Goal: Communication & Community: Answer question/provide support

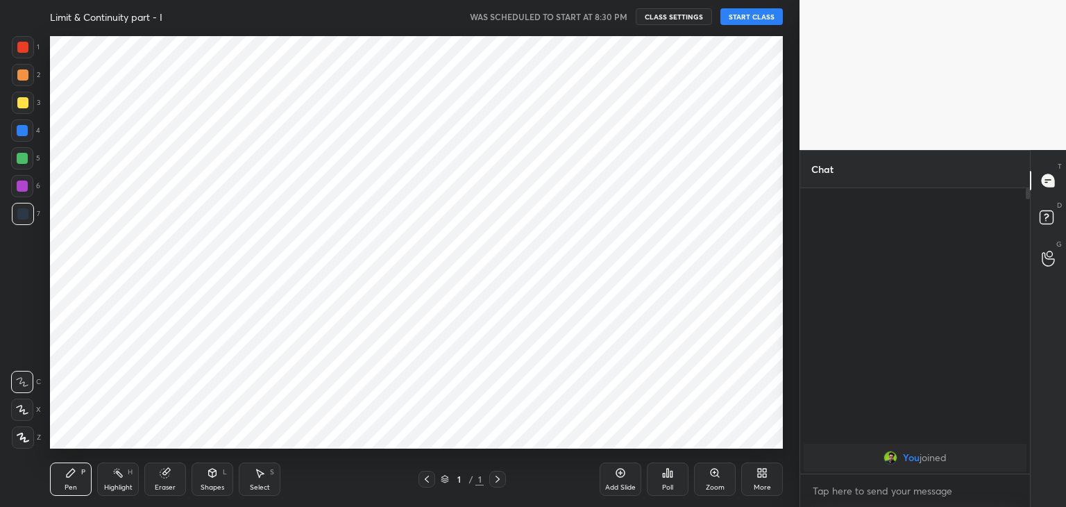
scroll to position [68970, 68645]
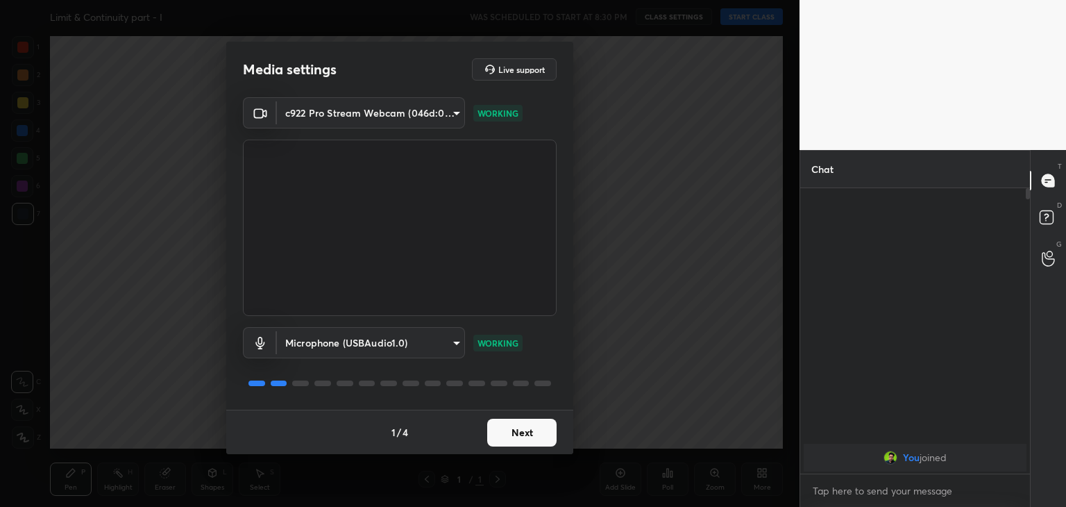
click at [511, 431] on button "Next" at bounding box center [521, 432] width 69 height 28
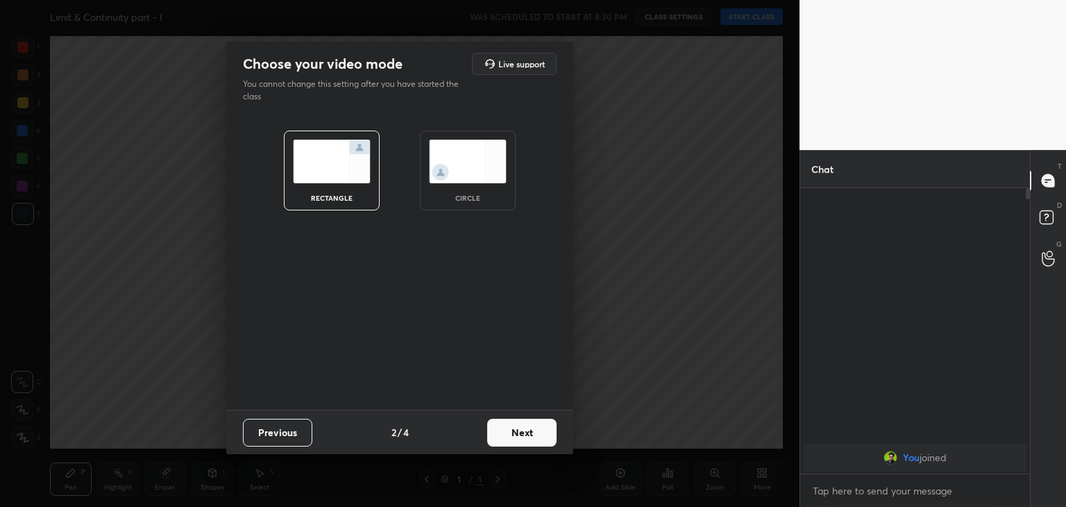
click at [476, 201] on div "circle" at bounding box center [468, 197] width 56 height 7
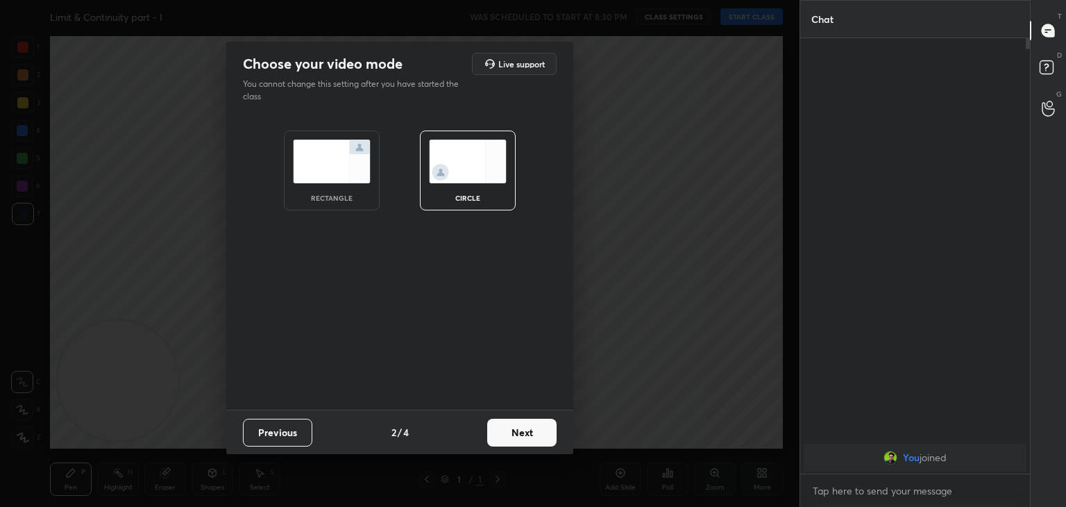
click at [532, 427] on button "Next" at bounding box center [521, 432] width 69 height 28
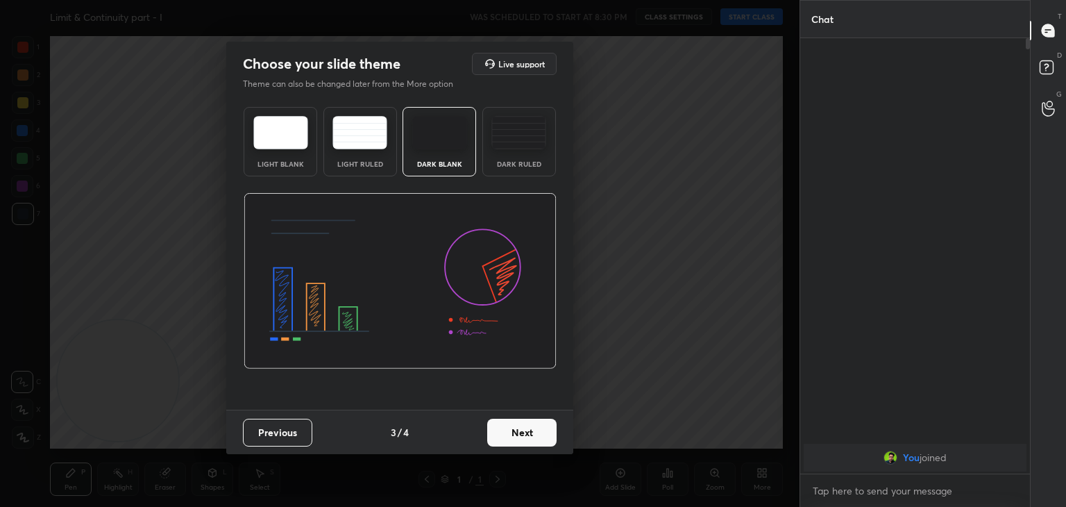
click at [527, 427] on button "Next" at bounding box center [521, 432] width 69 height 28
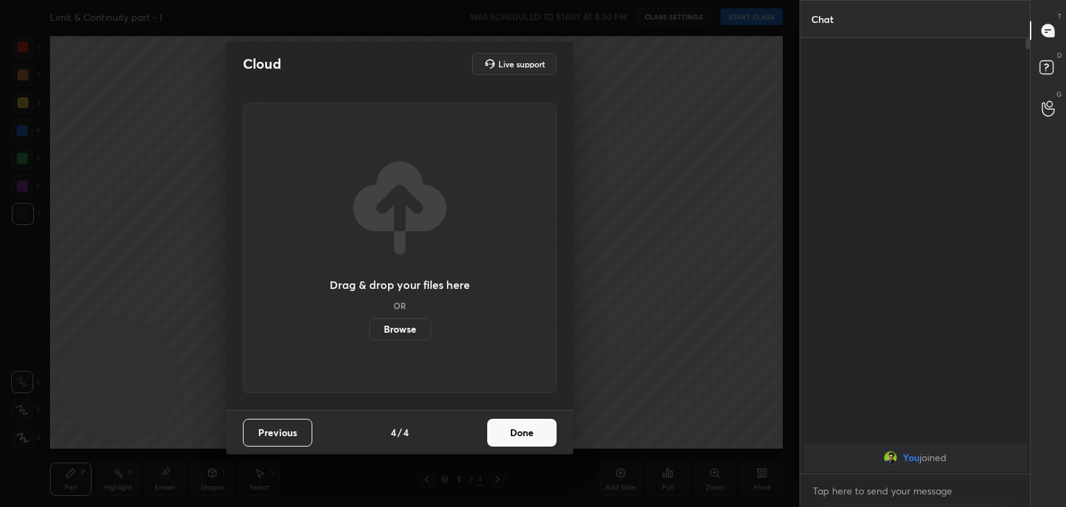
click at [525, 432] on button "Done" at bounding box center [521, 432] width 69 height 28
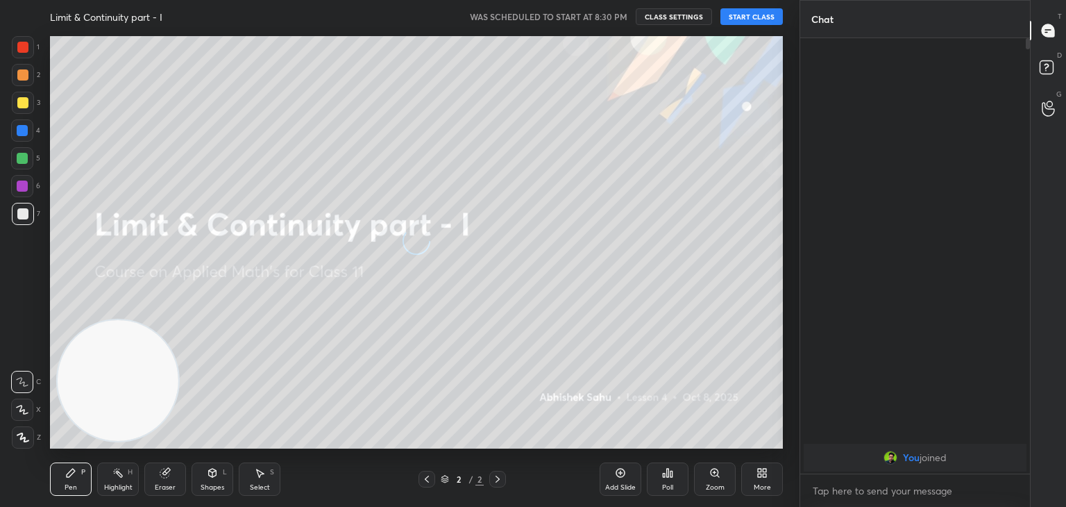
click at [752, 469] on div "More" at bounding box center [762, 478] width 42 height 33
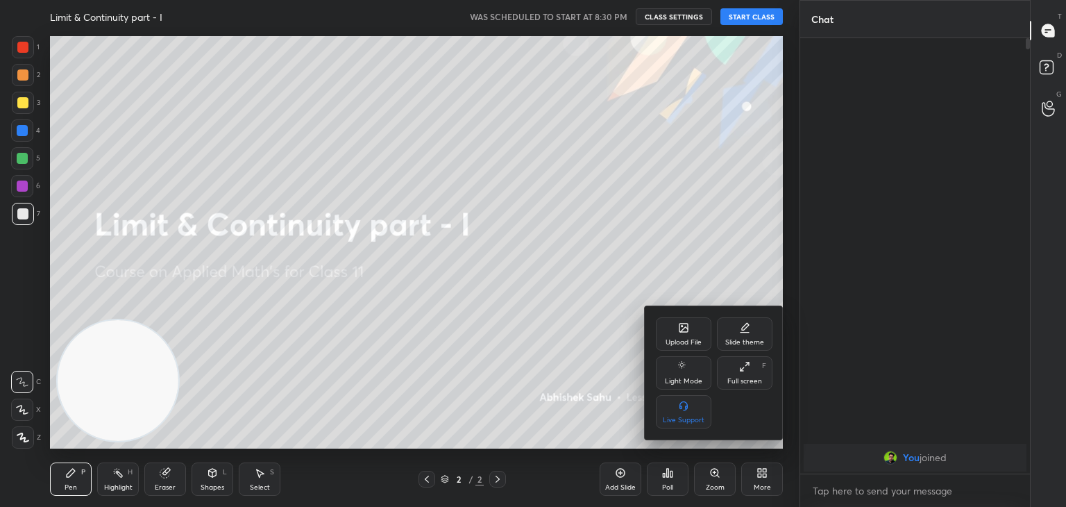
drag, startPoint x: 676, startPoint y: 371, endPoint x: 666, endPoint y: 368, distance: 10.3
click at [674, 371] on div "Light Mode" at bounding box center [684, 372] width 56 height 33
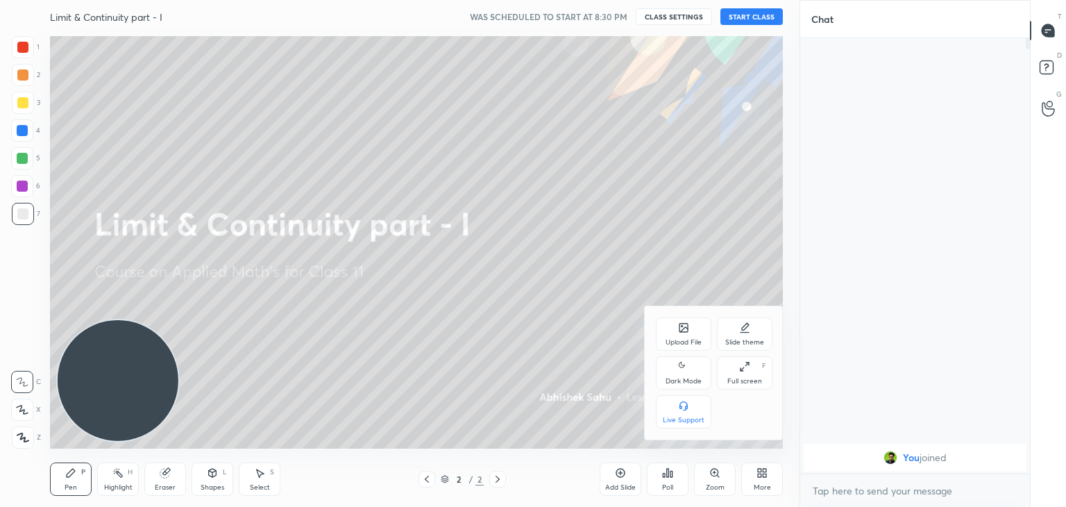
click at [681, 371] on icon at bounding box center [683, 366] width 11 height 17
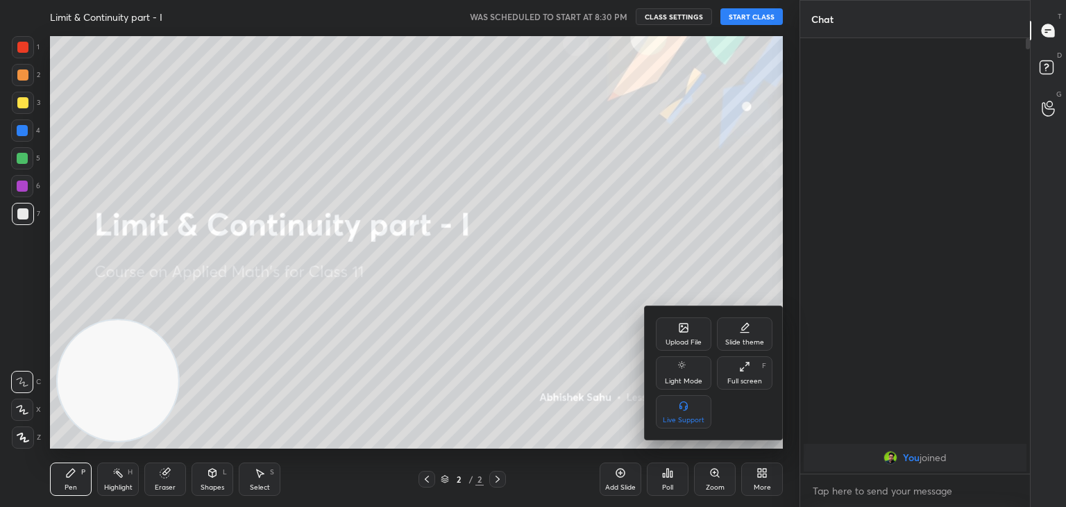
drag, startPoint x: 364, startPoint y: 239, endPoint x: 355, endPoint y: 235, distance: 9.0
click at [361, 239] on div at bounding box center [533, 253] width 1066 height 507
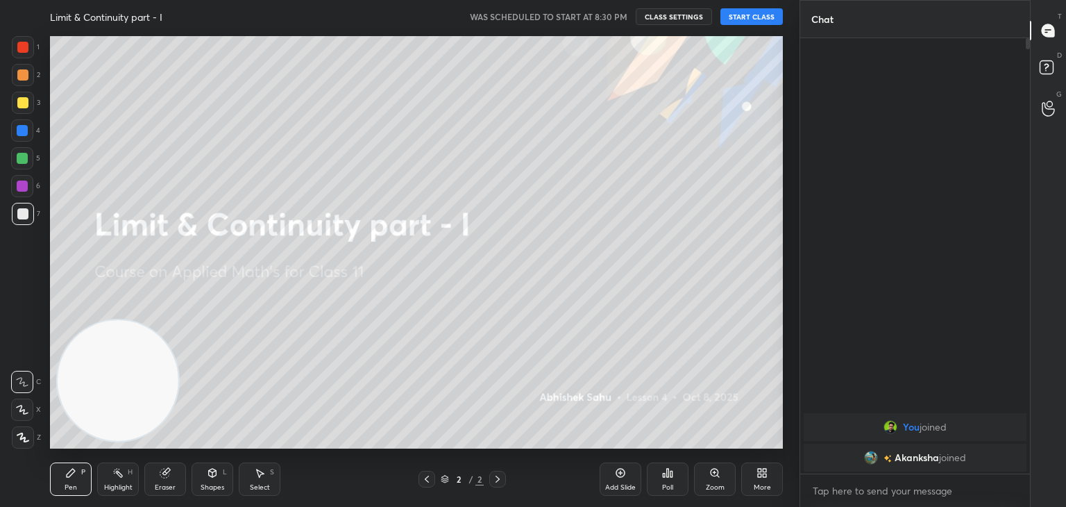
click at [754, 12] on button "START CLASS" at bounding box center [751, 16] width 62 height 17
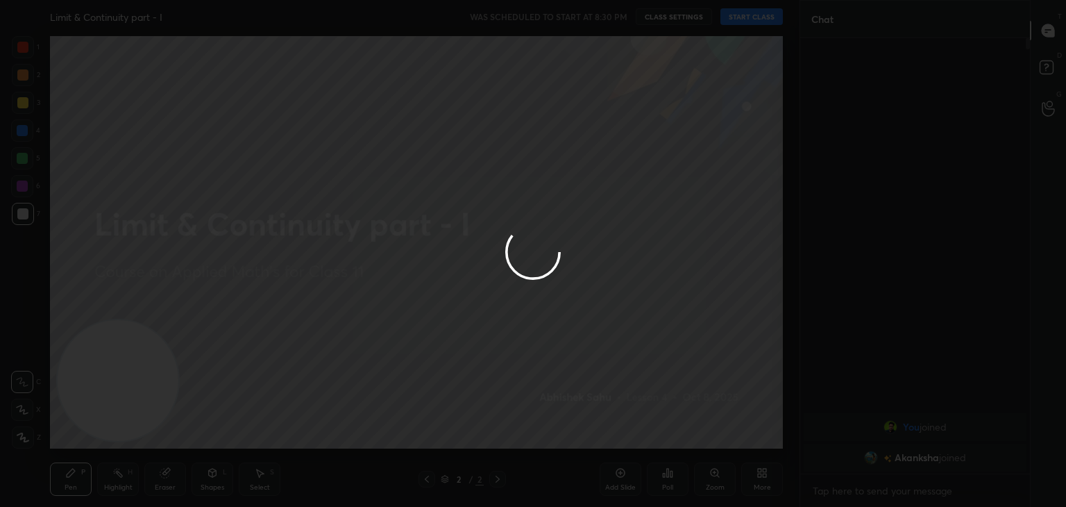
click at [350, 162] on div at bounding box center [533, 253] width 1066 height 507
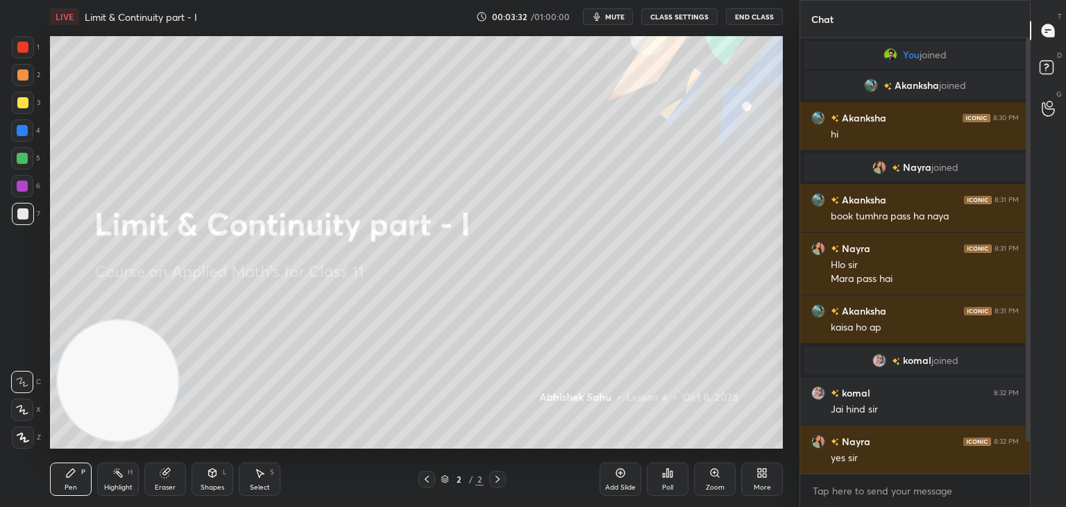
scroll to position [49, 0]
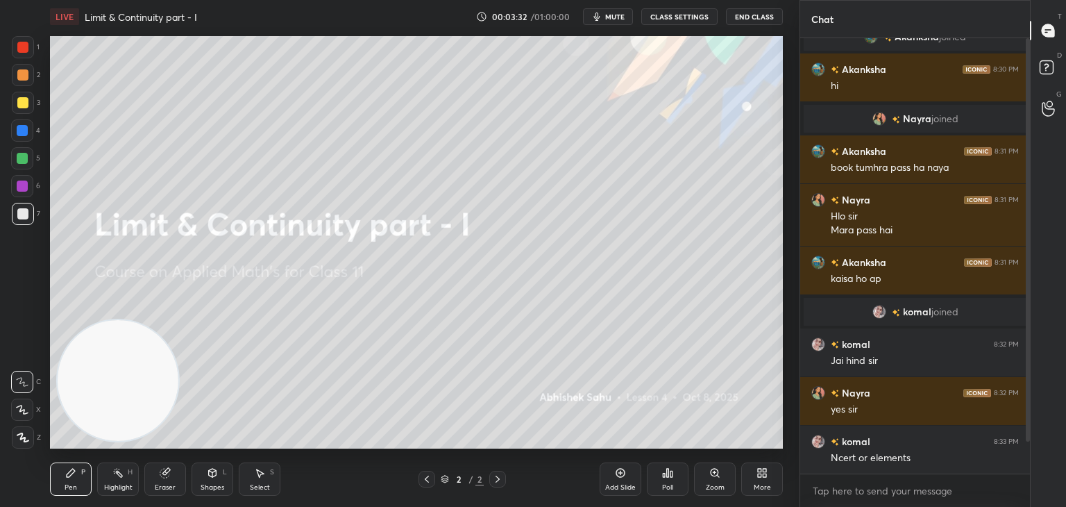
drag, startPoint x: 1027, startPoint y: 198, endPoint x: 1033, endPoint y: 237, distance: 39.9
click at [1033, 237] on div "Chat You joined [PERSON_NAME] joined [PERSON_NAME] 8:30 PM hi [PERSON_NAME] joi…" at bounding box center [932, 253] width 266 height 507
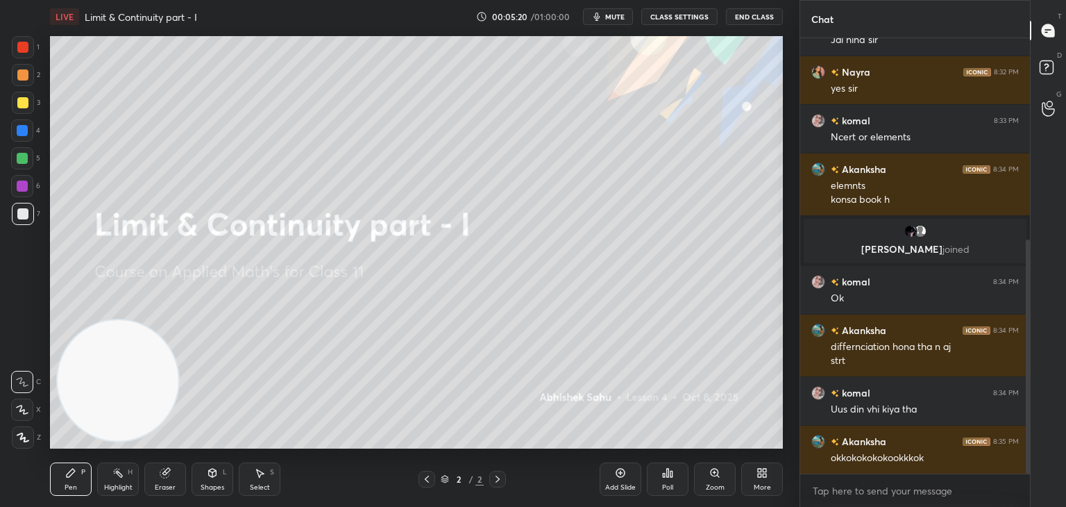
scroll to position [5, 4]
type textarea "x"
click at [613, 14] on span "mute" at bounding box center [614, 17] width 19 height 10
click at [613, 20] on span "unmute" at bounding box center [614, 17] width 30 height 10
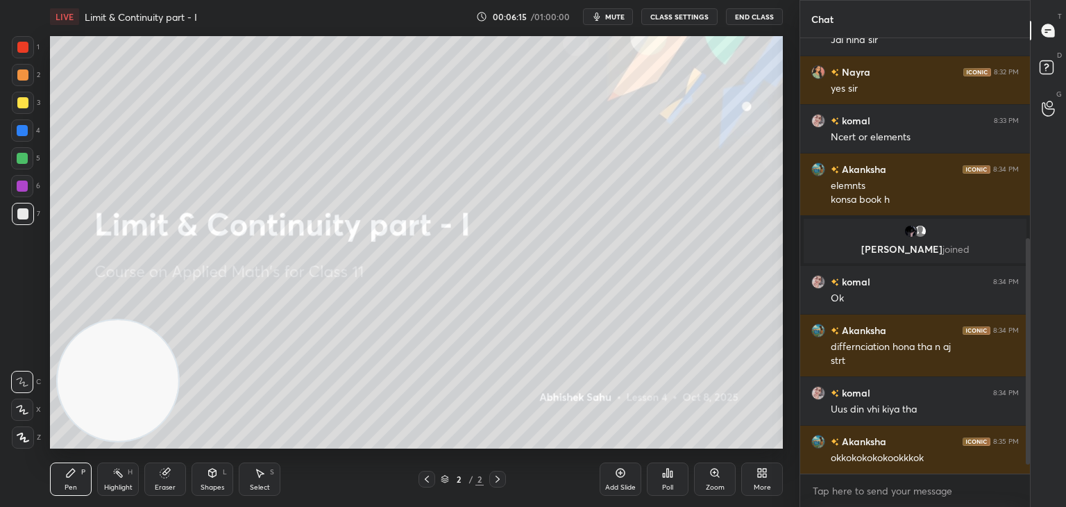
click at [615, 486] on div "Add Slide" at bounding box center [620, 487] width 31 height 7
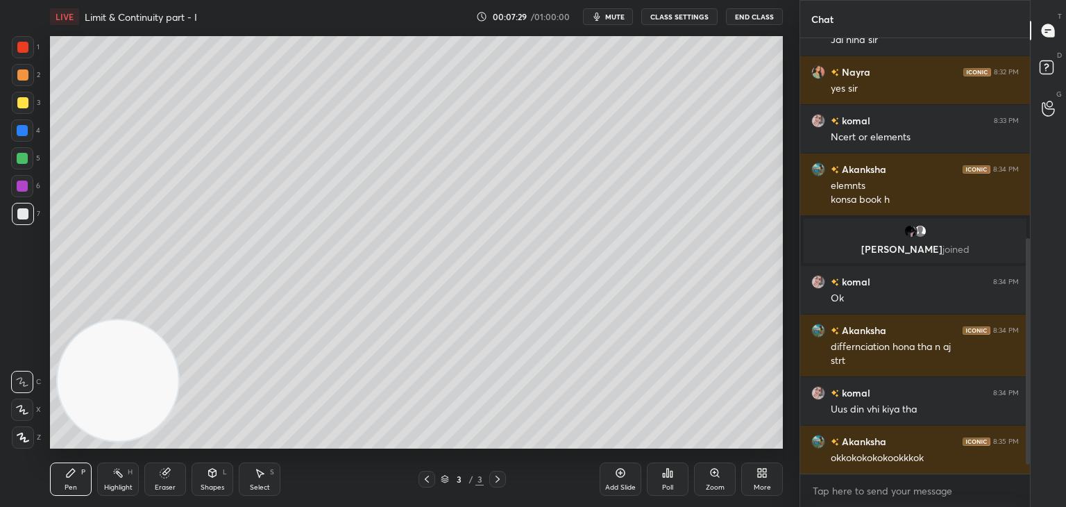
drag, startPoint x: 19, startPoint y: 103, endPoint x: 38, endPoint y: 90, distance: 23.9
click at [19, 103] on div at bounding box center [22, 102] width 11 height 11
drag, startPoint x: 22, startPoint y: 414, endPoint x: 28, endPoint y: 405, distance: 11.2
click at [22, 412] on div at bounding box center [22, 409] width 22 height 22
drag, startPoint x: 25, startPoint y: 76, endPoint x: 17, endPoint y: 77, distance: 8.4
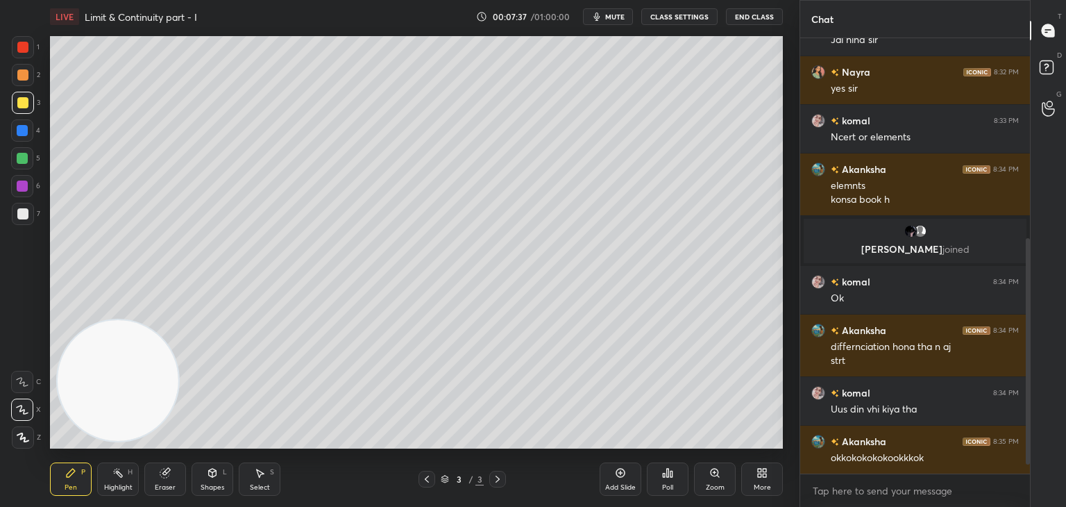
click at [24, 76] on div at bounding box center [22, 74] width 11 height 11
click at [19, 216] on div at bounding box center [22, 213] width 11 height 11
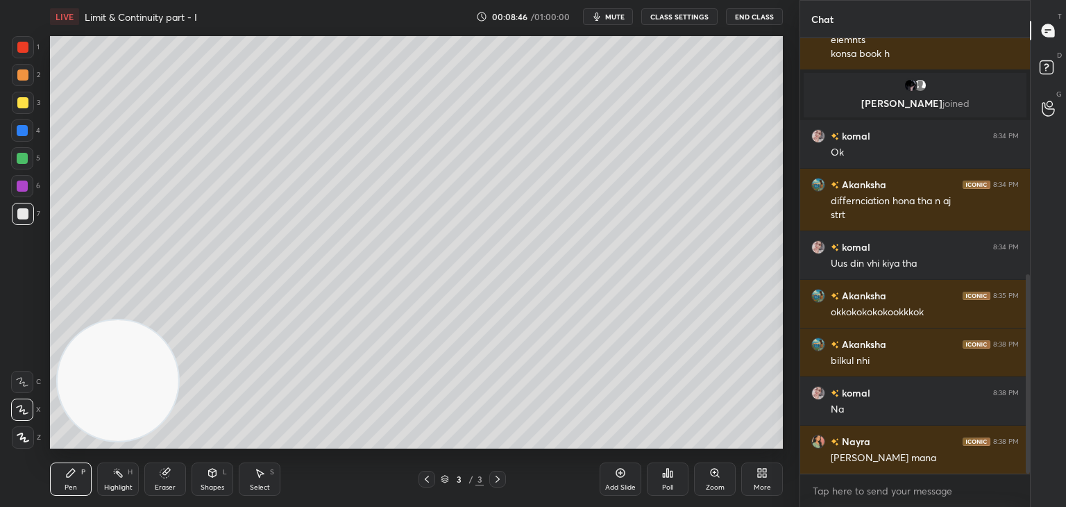
scroll to position [563, 0]
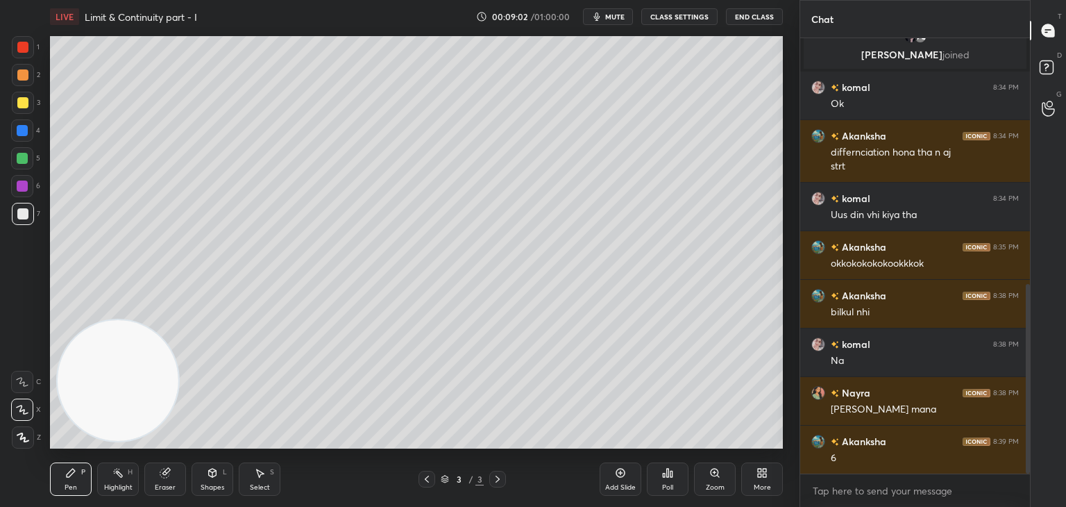
drag, startPoint x: 28, startPoint y: 101, endPoint x: 47, endPoint y: 101, distance: 19.4
click at [26, 104] on div at bounding box center [22, 102] width 11 height 11
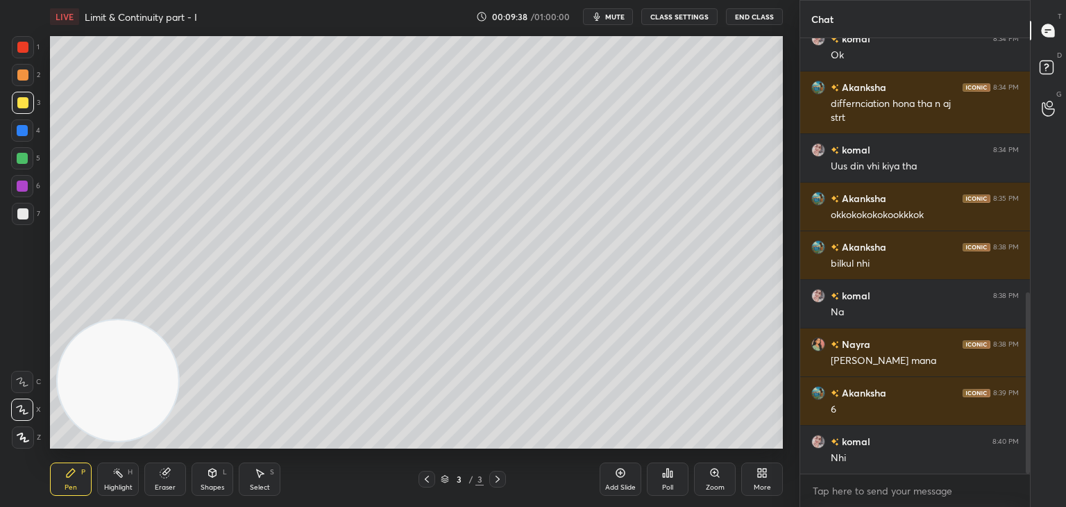
scroll to position [661, 0]
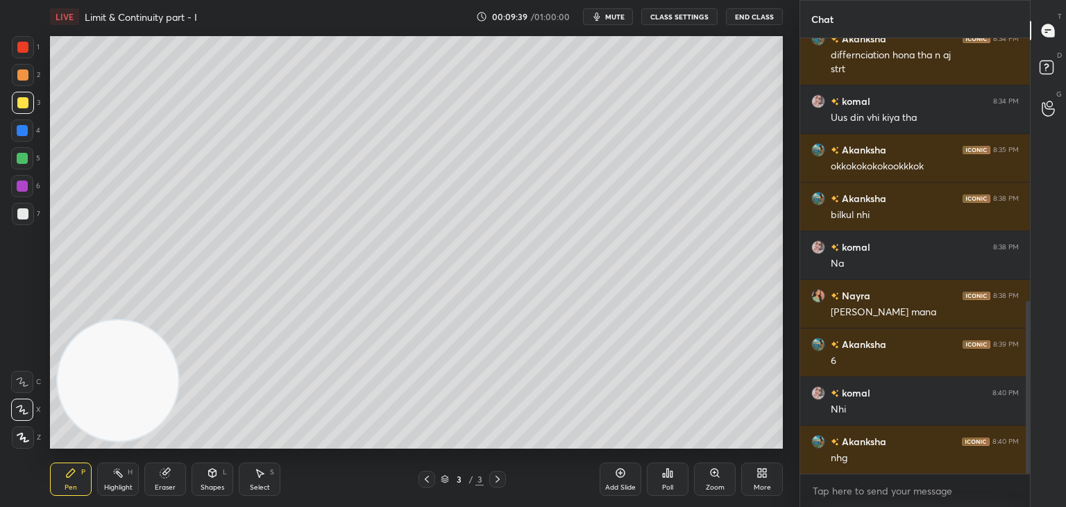
drag, startPoint x: 622, startPoint y: 481, endPoint x: 582, endPoint y: 459, distance: 45.4
click at [619, 479] on div "Add Slide" at bounding box center [621, 478] width 42 height 33
click at [25, 78] on div at bounding box center [22, 74] width 11 height 11
click at [22, 214] on div at bounding box center [22, 213] width 11 height 11
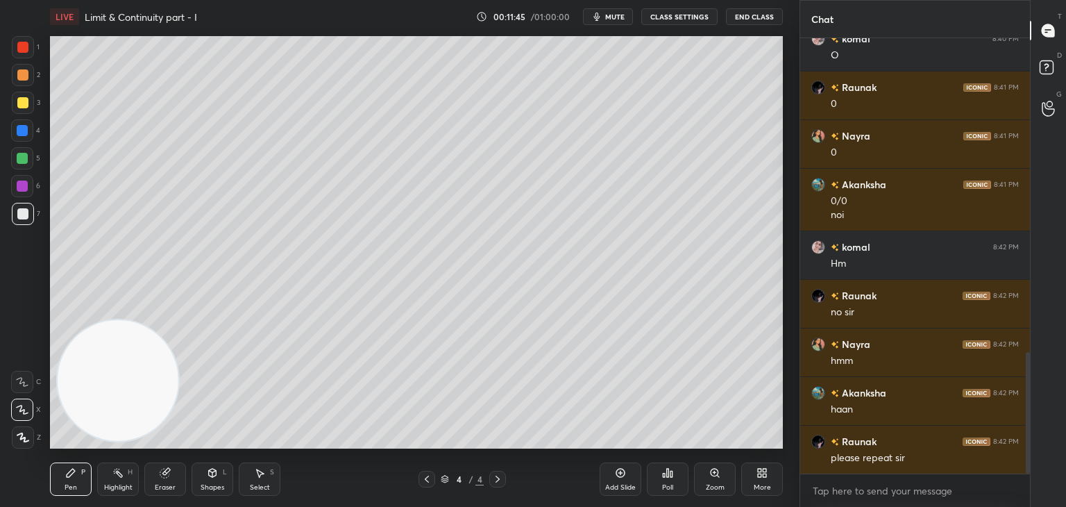
scroll to position [1174, 0]
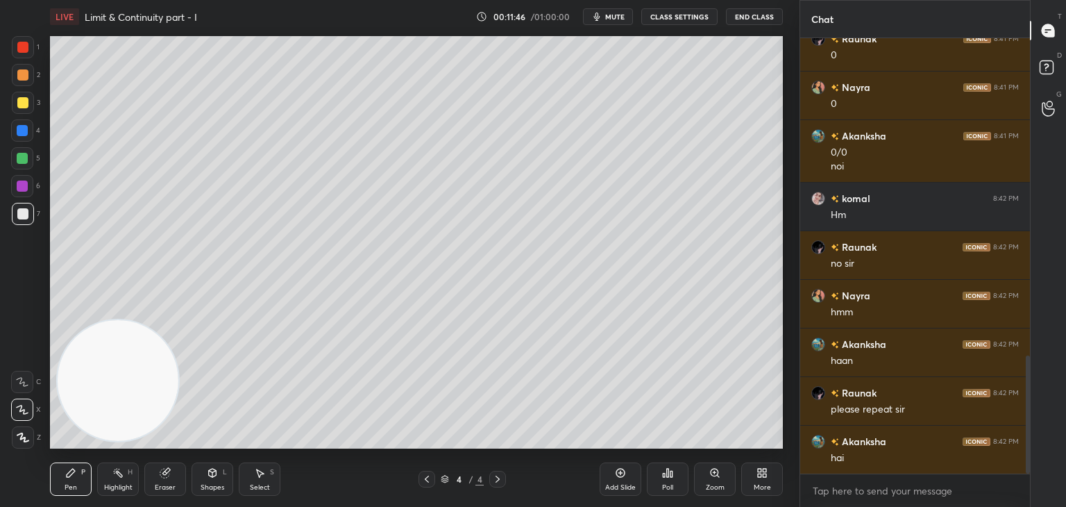
drag, startPoint x: 616, startPoint y: 473, endPoint x: 591, endPoint y: 458, distance: 29.3
click at [613, 473] on div "Add Slide" at bounding box center [621, 478] width 42 height 33
click at [28, 98] on div at bounding box center [23, 103] width 22 height 22
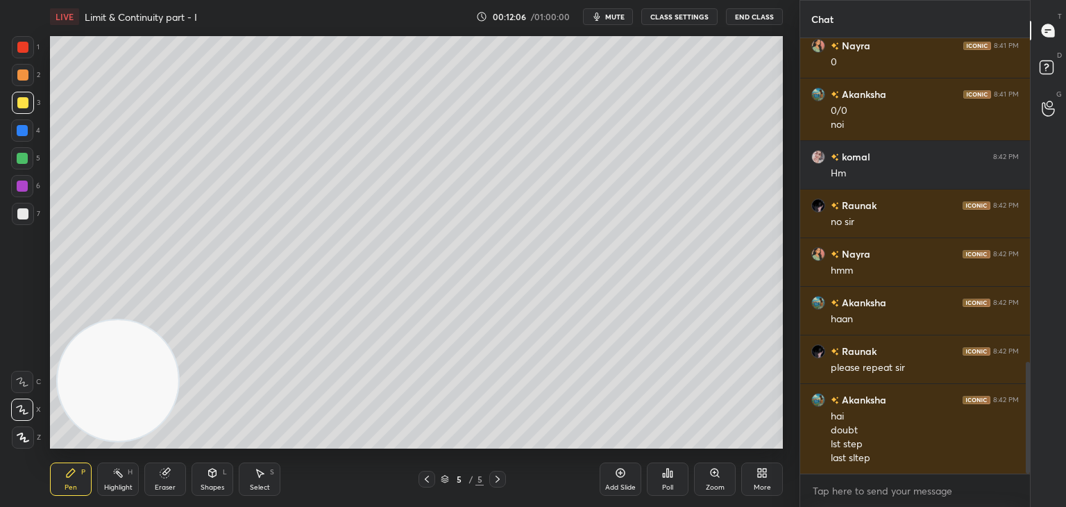
scroll to position [1264, 0]
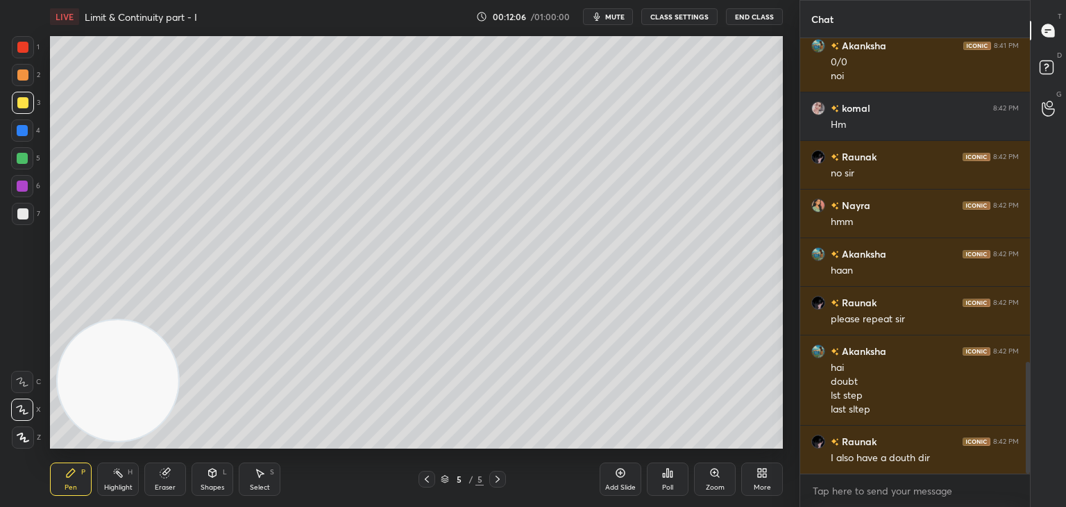
click at [22, 214] on div at bounding box center [22, 213] width 11 height 11
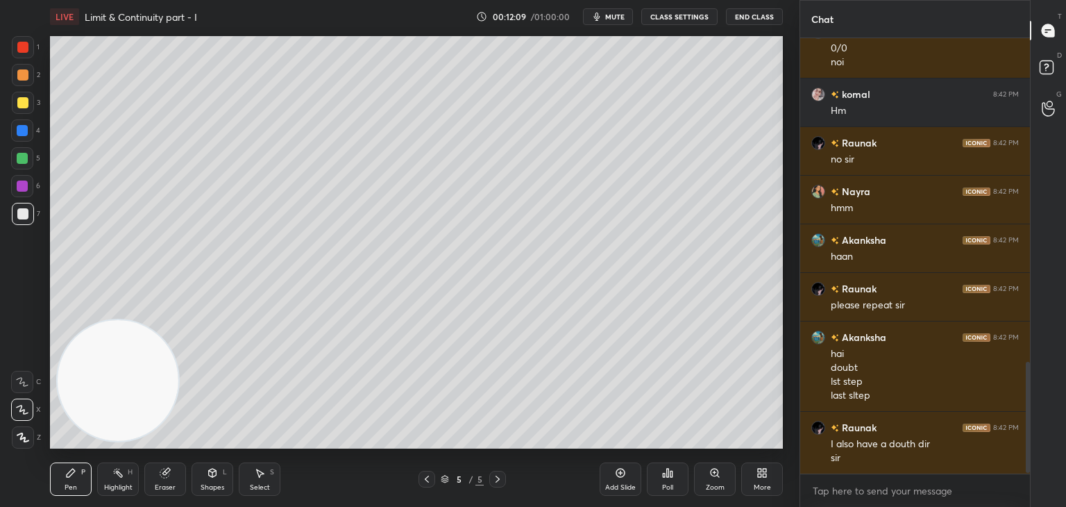
click at [425, 484] on icon at bounding box center [426, 478] width 11 height 11
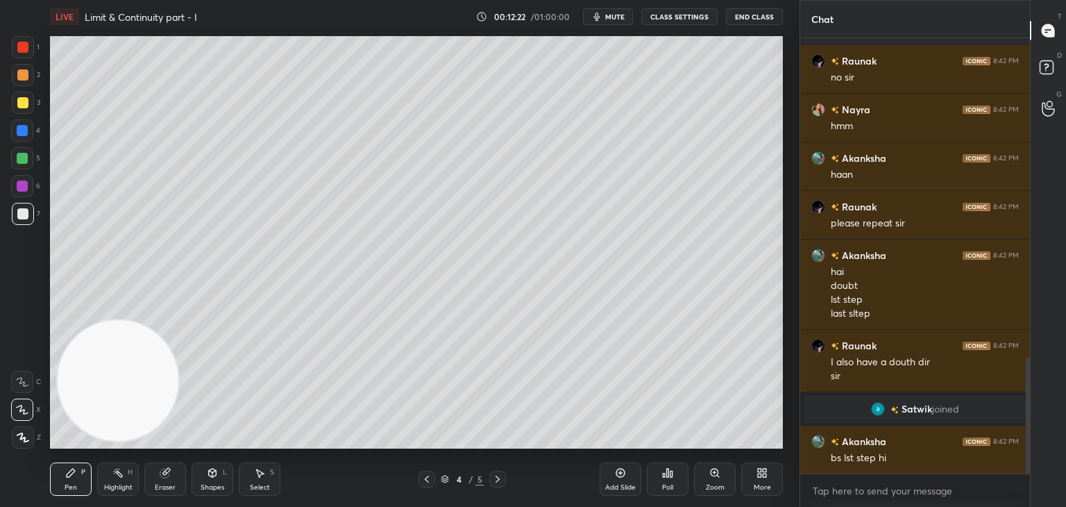
scroll to position [1200, 0]
drag, startPoint x: 175, startPoint y: 477, endPoint x: 177, endPoint y: 458, distance: 19.5
click at [171, 476] on div "Eraser" at bounding box center [165, 478] width 42 height 33
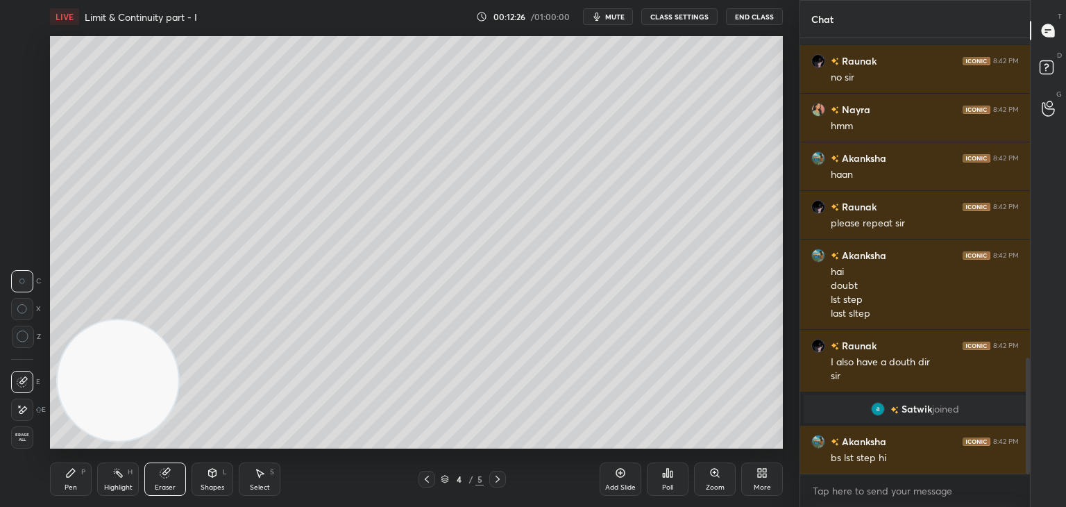
scroll to position [1214, 0]
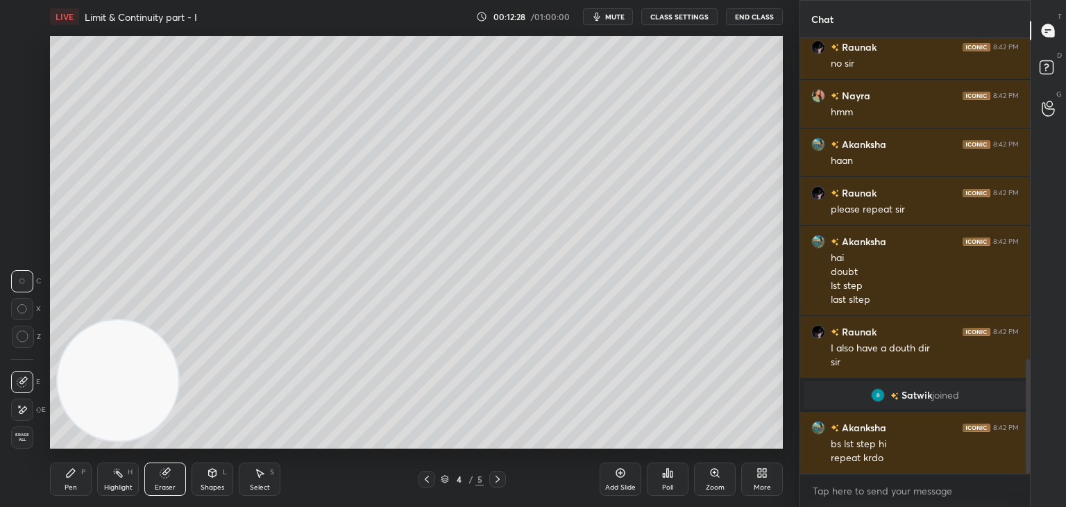
drag, startPoint x: 70, startPoint y: 477, endPoint x: 144, endPoint y: 364, distance: 135.9
click at [69, 475] on icon at bounding box center [70, 472] width 11 height 11
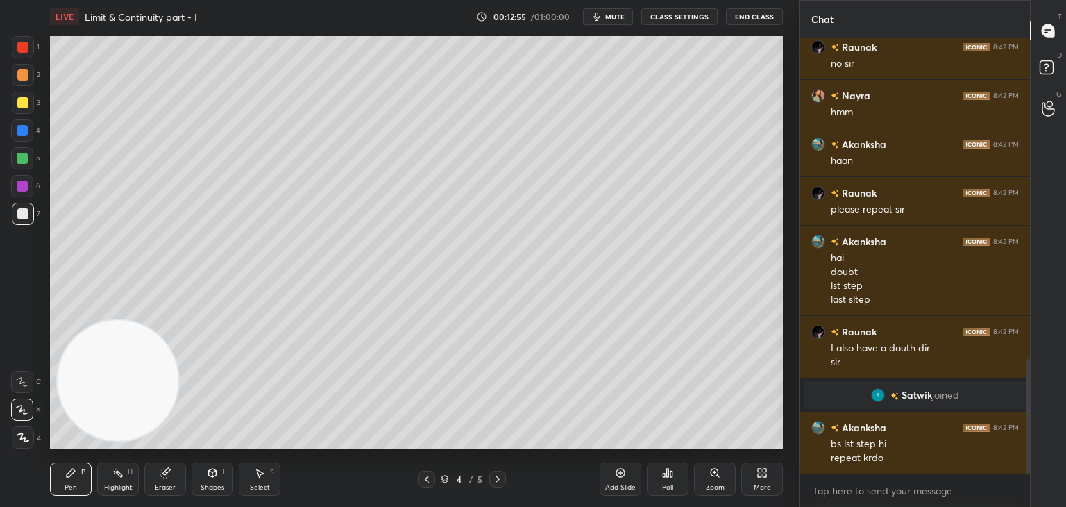
scroll to position [1263, 0]
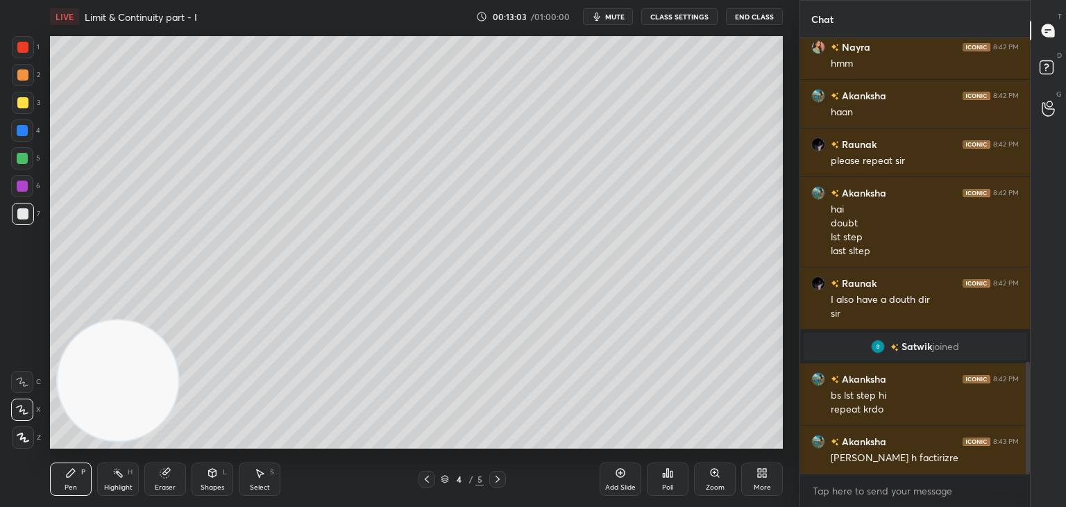
drag, startPoint x: 126, startPoint y: 479, endPoint x: 133, endPoint y: 463, distance: 17.4
click at [125, 480] on div "Highlight H" at bounding box center [118, 478] width 42 height 33
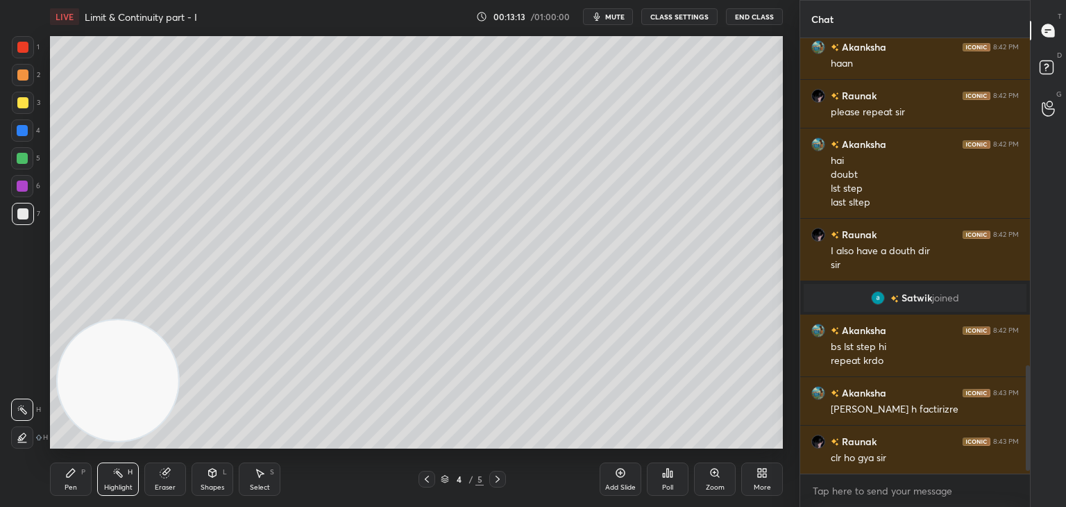
scroll to position [1360, 0]
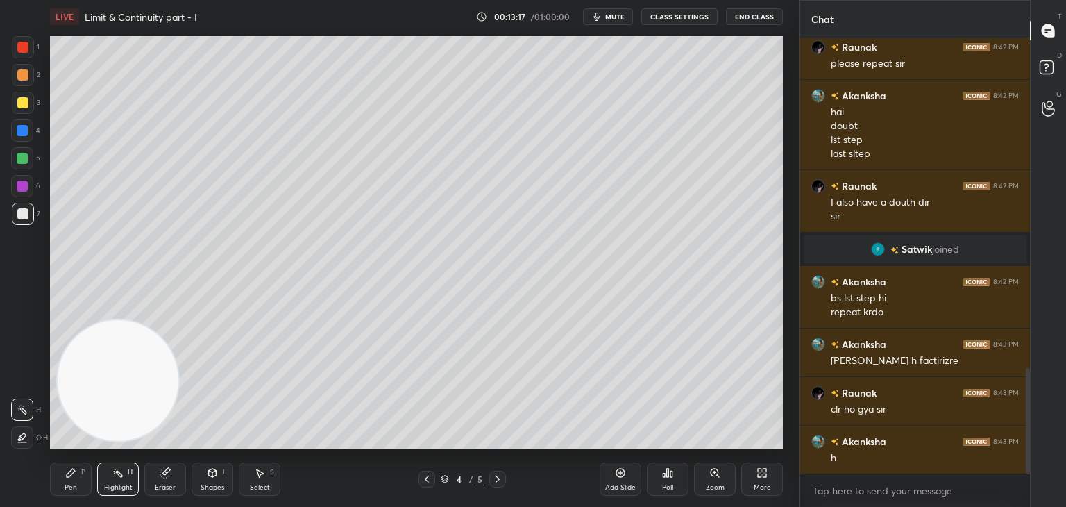
drag, startPoint x: 499, startPoint y: 480, endPoint x: 485, endPoint y: 482, distance: 14.0
click at [498, 481] on icon at bounding box center [497, 478] width 11 height 11
drag, startPoint x: 68, startPoint y: 484, endPoint x: 99, endPoint y: 432, distance: 60.7
click at [66, 484] on div "Pen" at bounding box center [71, 487] width 12 height 7
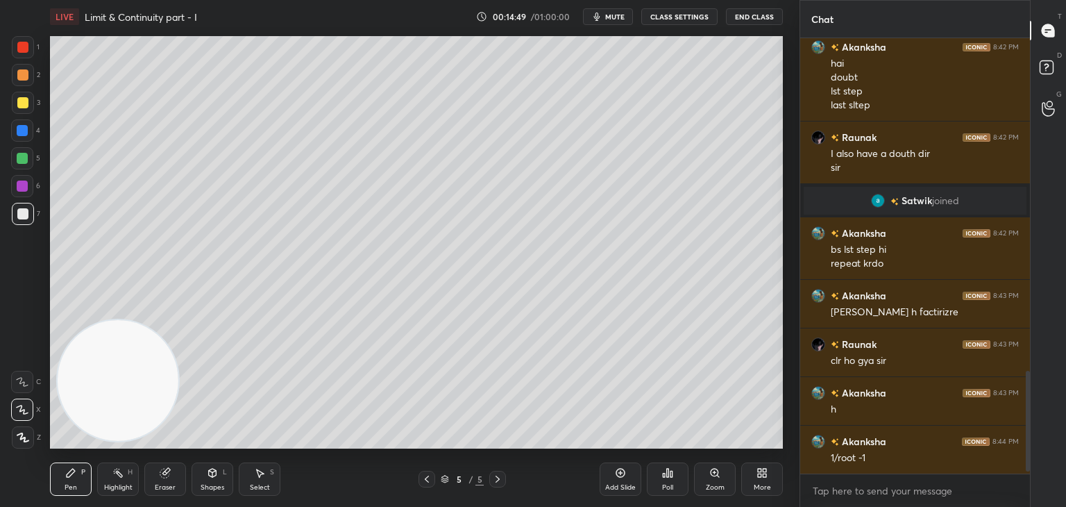
scroll to position [1457, 0]
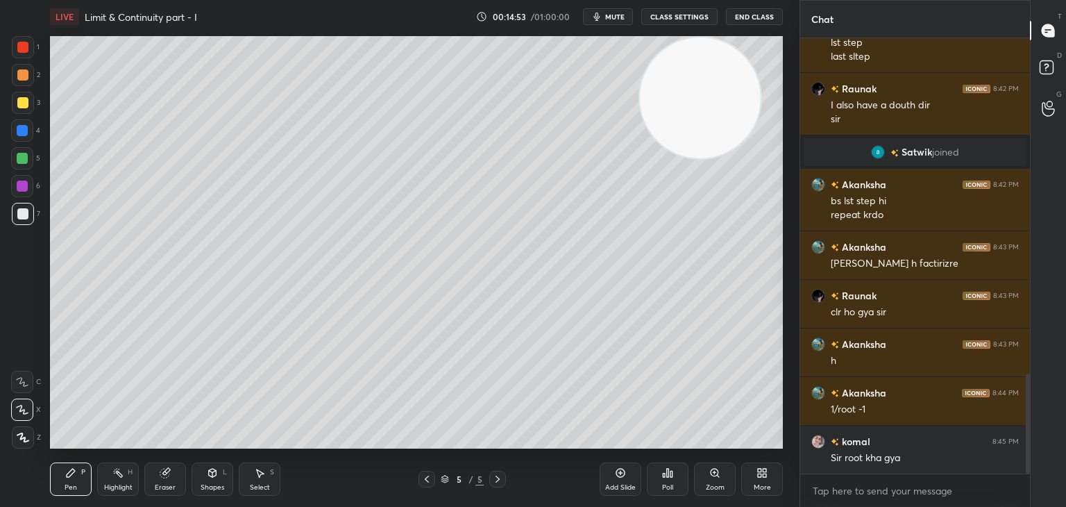
drag, startPoint x: 199, startPoint y: 337, endPoint x: 686, endPoint y: 76, distance: 551.6
click at [708, 72] on video at bounding box center [700, 97] width 121 height 121
drag, startPoint x: 677, startPoint y: 113, endPoint x: 730, endPoint y: 96, distance: 56.0
click at [743, 95] on video at bounding box center [721, 97] width 121 height 121
click at [81, 470] on div "P" at bounding box center [83, 471] width 4 height 7
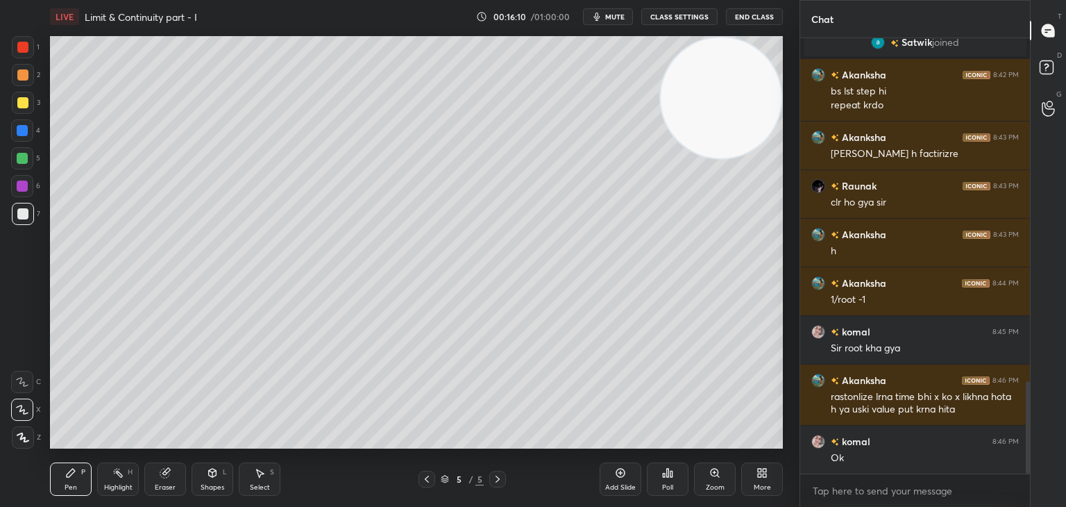
scroll to position [1615, 0]
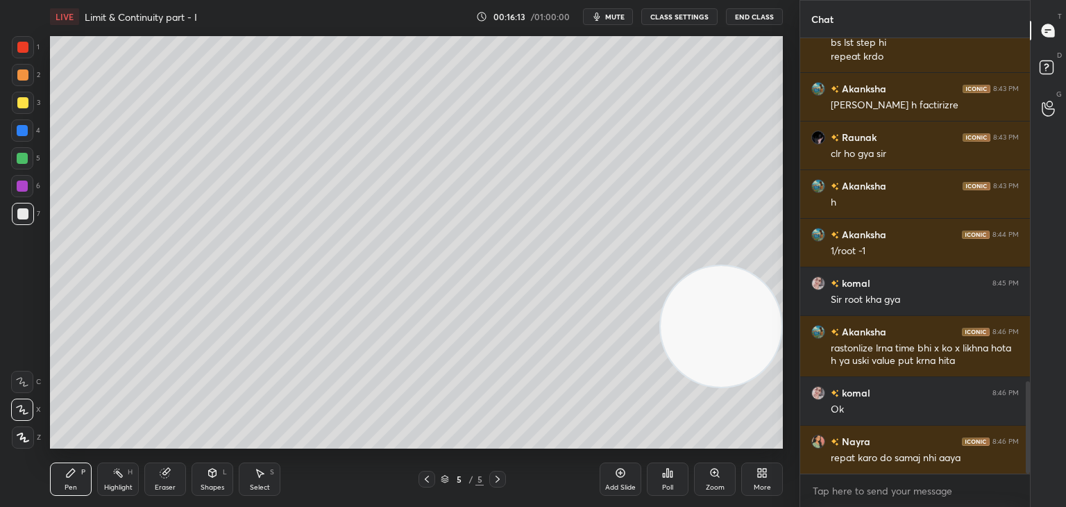
drag, startPoint x: 705, startPoint y: 121, endPoint x: 718, endPoint y: 435, distance: 314.6
click at [780, 456] on div "LIVE Limit & Continuity part - I 00:16:13 / 01:00:00 mute CLASS SETTINGS End Cl…" at bounding box center [416, 253] width 744 height 507
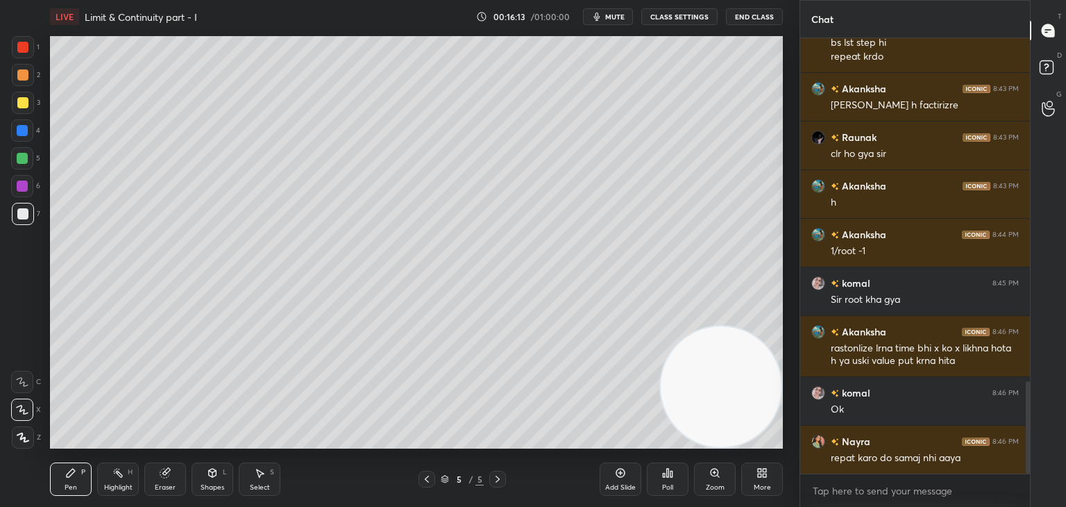
scroll to position [1664, 0]
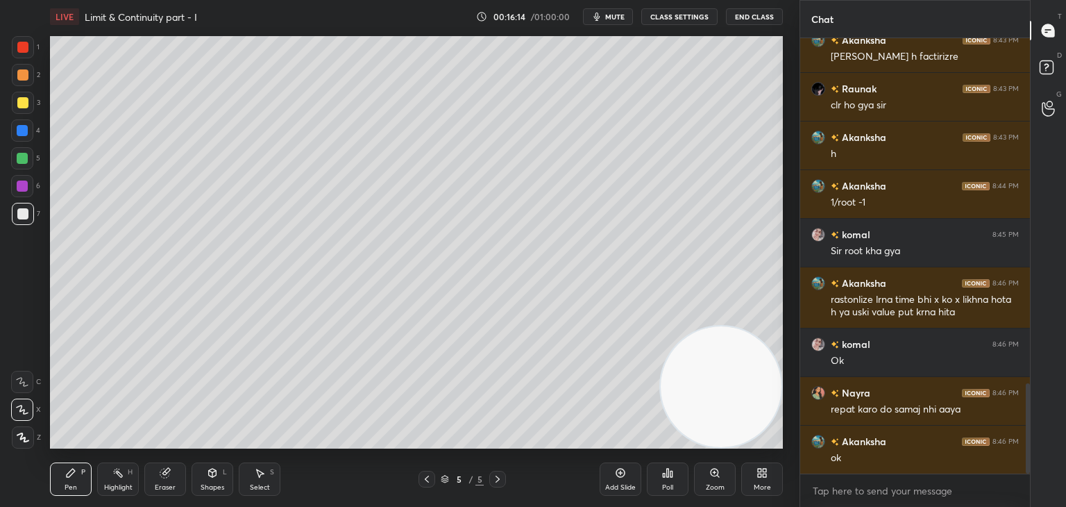
click at [120, 484] on div "Highlight" at bounding box center [118, 487] width 28 height 7
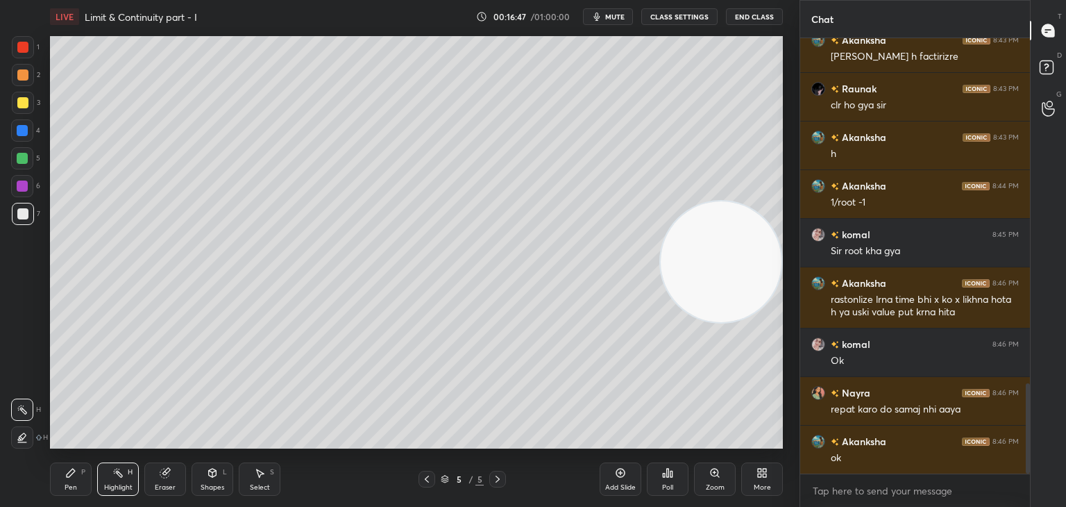
drag, startPoint x: 692, startPoint y: 381, endPoint x: 689, endPoint y: 138, distance: 242.9
click at [704, 201] on video at bounding box center [721, 261] width 121 height 121
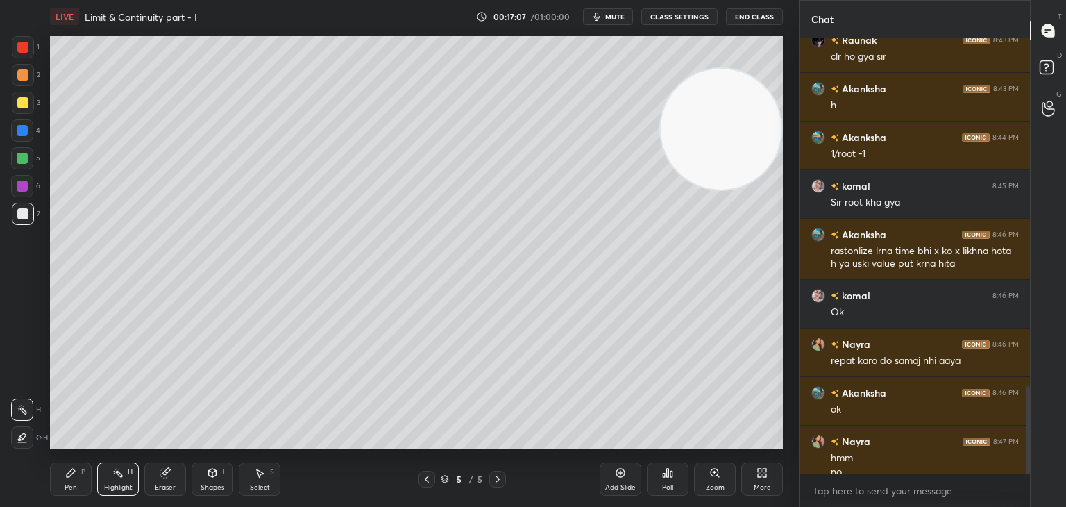
scroll to position [1726, 0]
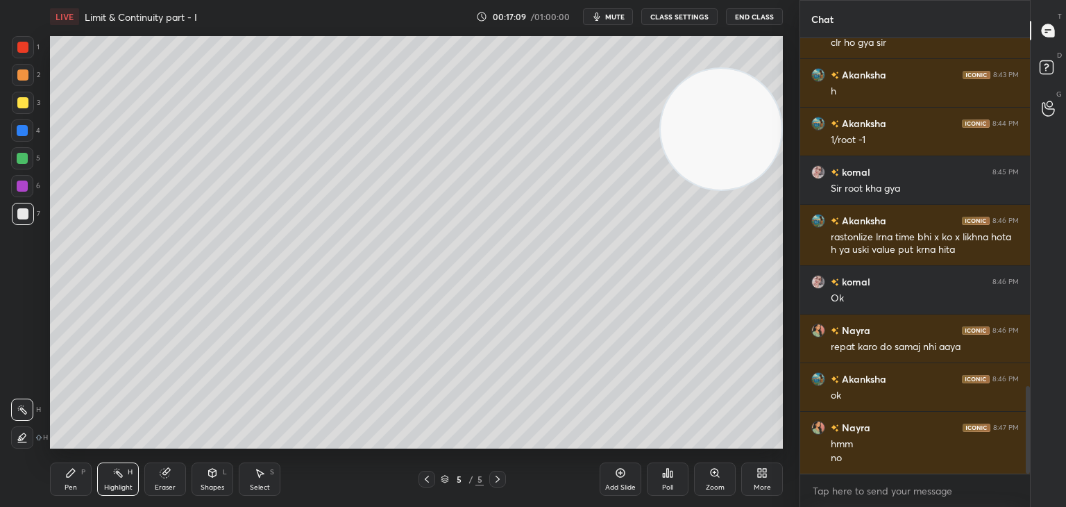
drag, startPoint x: 622, startPoint y: 483, endPoint x: 613, endPoint y: 470, distance: 16.0
click at [619, 481] on div "Add Slide" at bounding box center [621, 478] width 42 height 33
click at [28, 71] on div at bounding box center [23, 75] width 22 height 22
drag, startPoint x: 80, startPoint y: 476, endPoint x: 78, endPoint y: 448, distance: 27.8
click at [78, 475] on div "Pen P" at bounding box center [71, 478] width 42 height 33
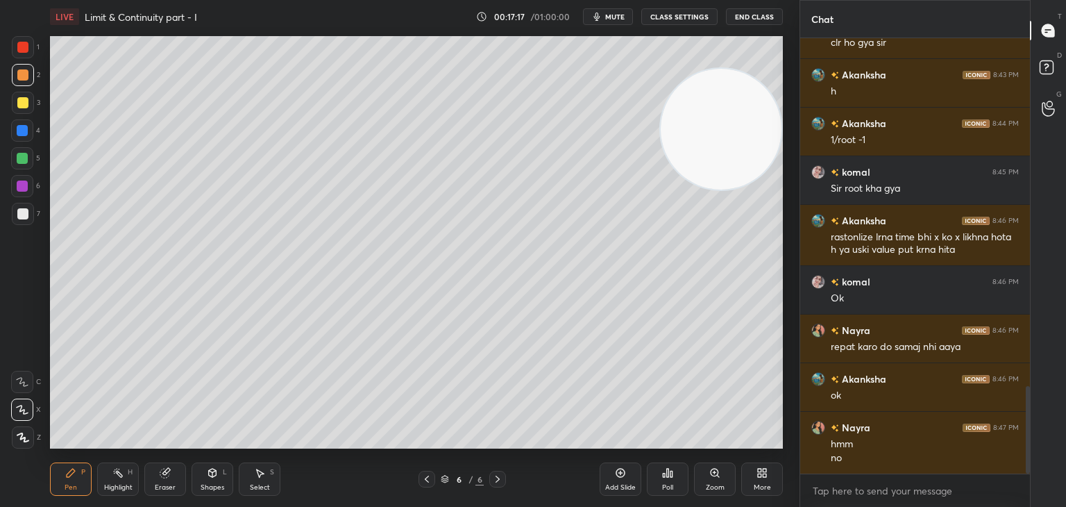
click at [160, 478] on div "Eraser" at bounding box center [165, 478] width 42 height 33
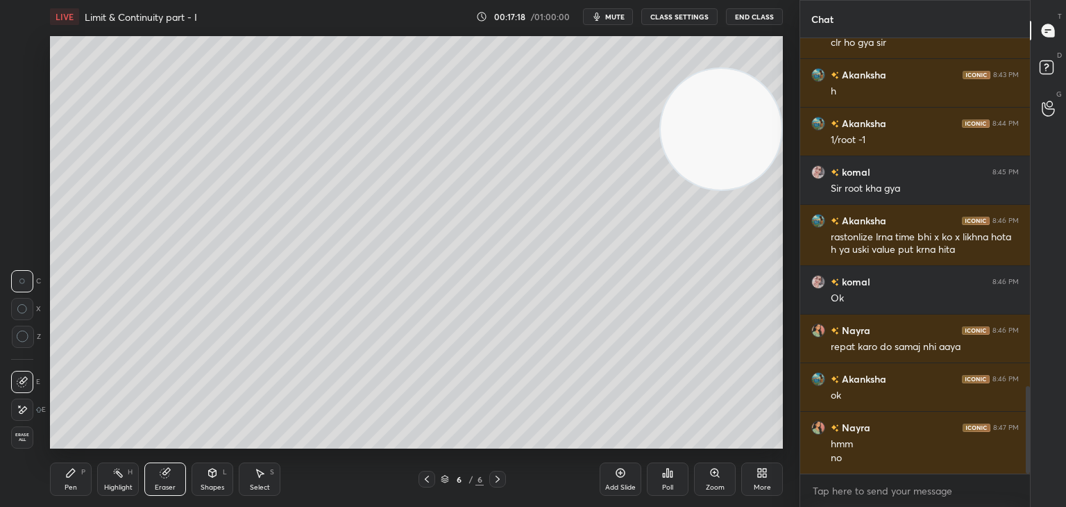
drag, startPoint x: 22, startPoint y: 411, endPoint x: 31, endPoint y: 382, distance: 31.0
click at [22, 409] on icon at bounding box center [22, 410] width 11 height 12
drag, startPoint x: 69, startPoint y: 471, endPoint x: 67, endPoint y: 454, distance: 17.4
click at [67, 473] on icon at bounding box center [70, 472] width 11 height 11
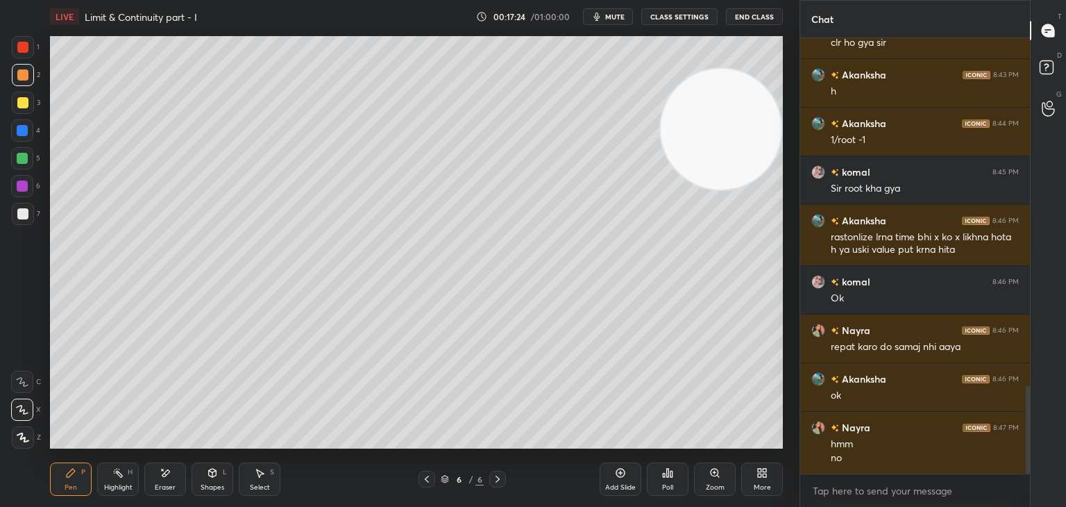
click at [23, 211] on div at bounding box center [22, 213] width 11 height 11
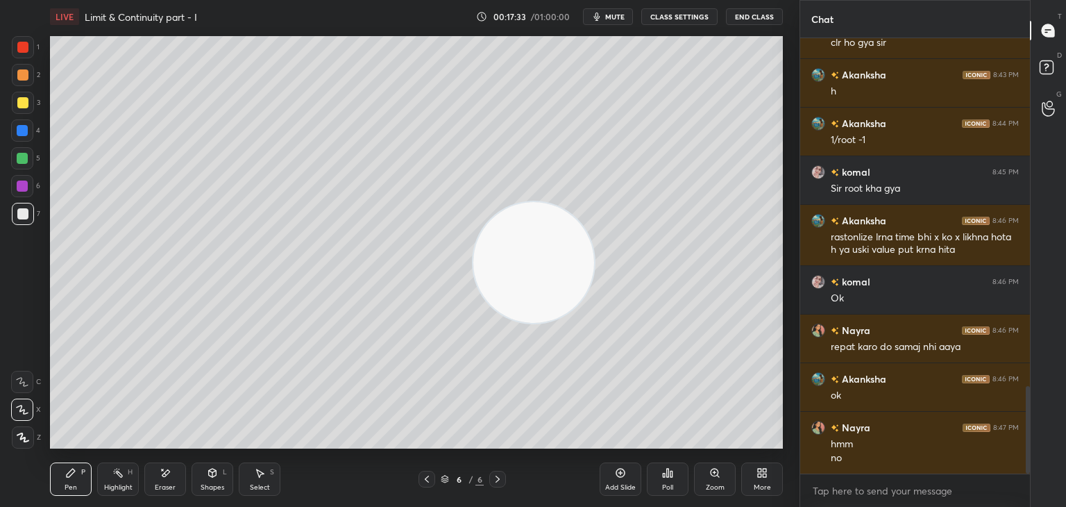
drag, startPoint x: 642, startPoint y: 164, endPoint x: 94, endPoint y: 536, distance: 662.8
click at [94, 0] on html "1 2 3 4 5 6 7 C X Z E E Erase all H H LIVE Limit & Continuity part - I 00:17:33…" at bounding box center [533, 0] width 1066 height 0
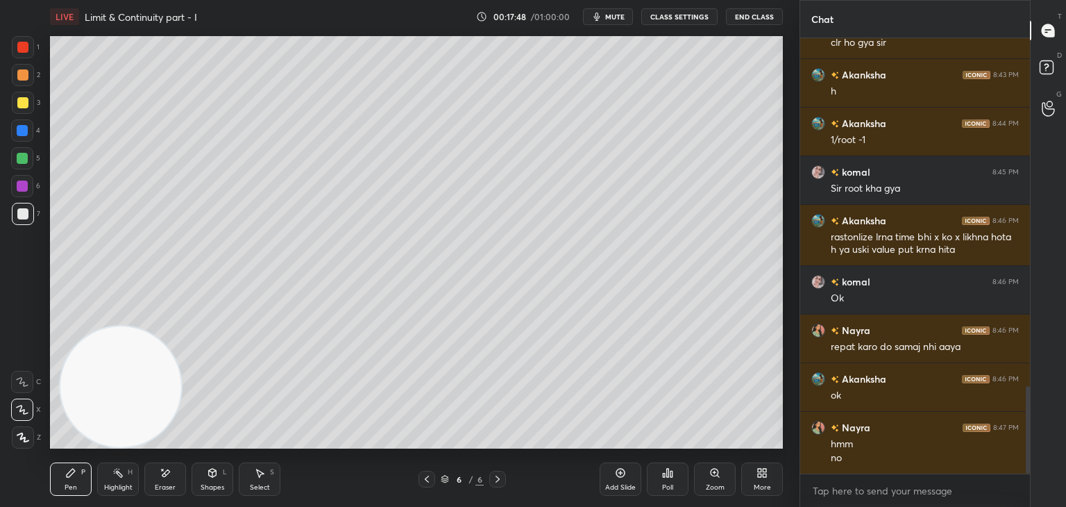
scroll to position [1775, 0]
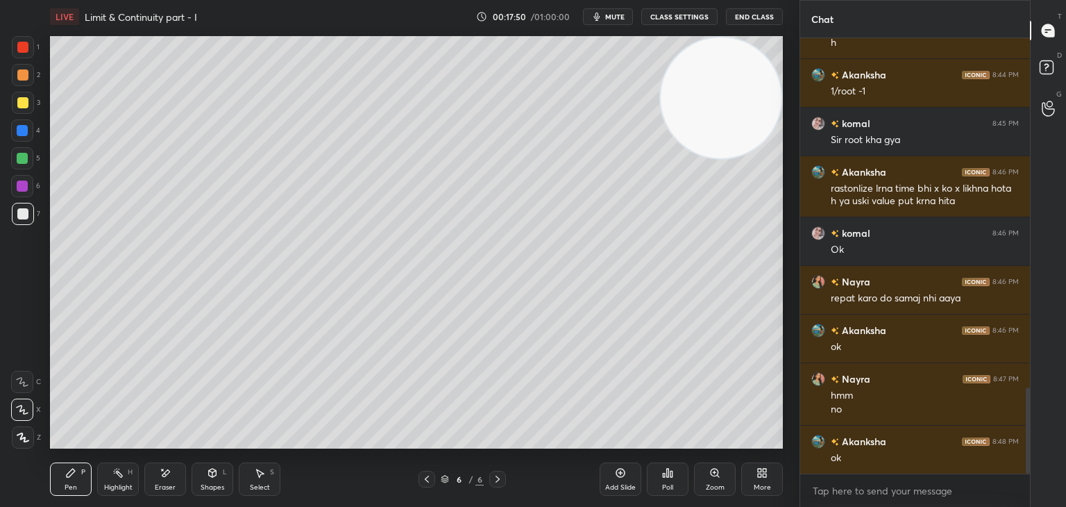
drag, startPoint x: 101, startPoint y: 380, endPoint x: 763, endPoint y: 31, distance: 748.7
click at [765, 30] on div "LIVE Limit & Continuity part - I 00:17:50 / 01:00:00 mute CLASS SETTINGS End Cl…" at bounding box center [416, 253] width 744 height 507
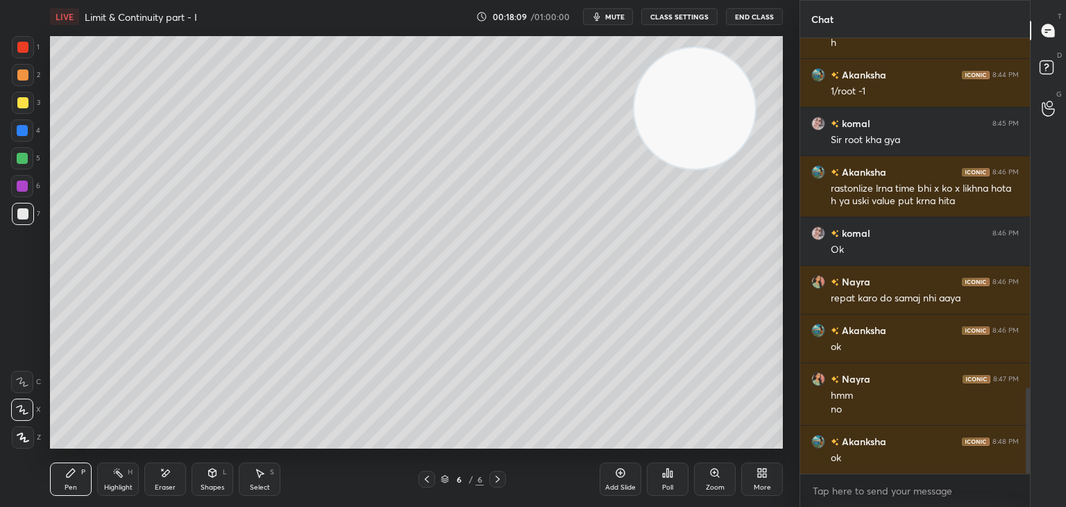
drag, startPoint x: 697, startPoint y: 92, endPoint x: 1, endPoint y: 500, distance: 806.4
click at [1, 500] on div "1 2 3 4 5 6 7 C X Z E E Erase all H H LIVE Limit & Continuity part - I 00:18:09…" at bounding box center [394, 253] width 788 height 507
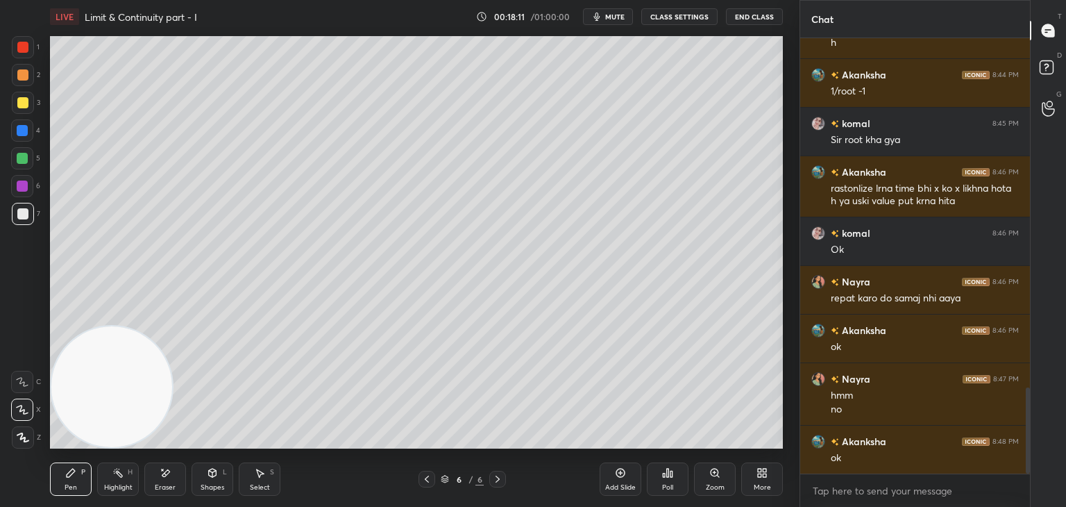
click at [619, 477] on icon at bounding box center [620, 472] width 9 height 9
click at [25, 77] on div at bounding box center [22, 74] width 11 height 11
click at [25, 215] on div at bounding box center [22, 213] width 11 height 11
click at [665, 475] on icon at bounding box center [667, 472] width 11 height 11
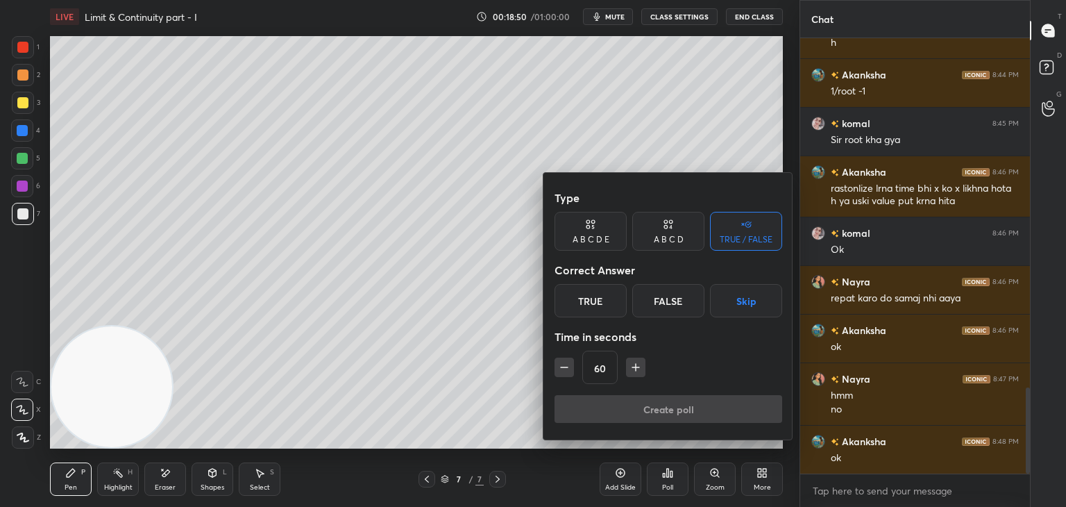
drag, startPoint x: 675, startPoint y: 232, endPoint x: 661, endPoint y: 238, distance: 15.2
click at [672, 231] on div "A B C D" at bounding box center [668, 231] width 72 height 39
drag, startPoint x: 572, startPoint y: 300, endPoint x: 581, endPoint y: 320, distance: 21.4
click at [572, 300] on div "A" at bounding box center [574, 300] width 41 height 33
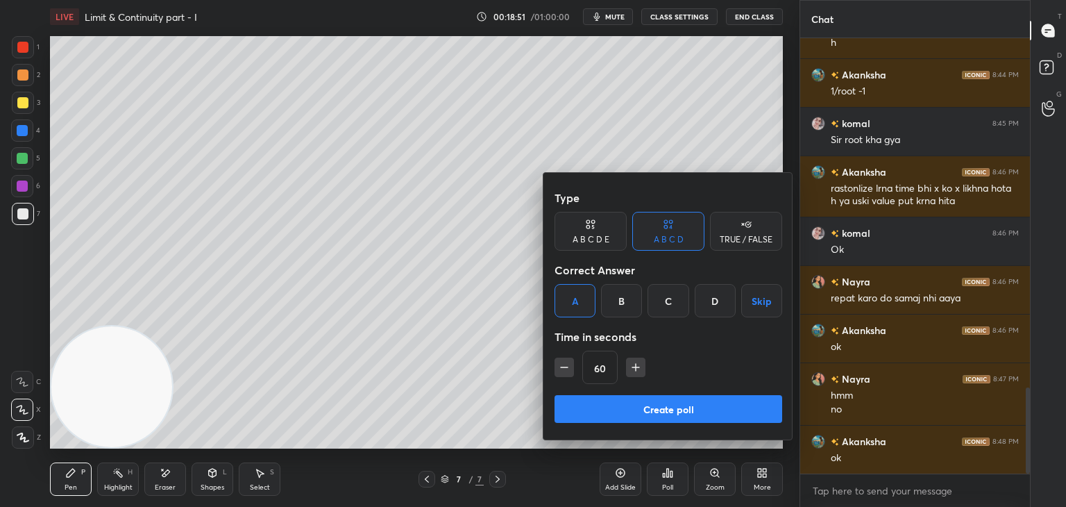
click at [554, 370] on button "button" at bounding box center [563, 366] width 19 height 19
click at [569, 368] on icon "button" at bounding box center [564, 367] width 14 height 14
type input "30"
click at [595, 413] on button "Create poll" at bounding box center [668, 409] width 228 height 28
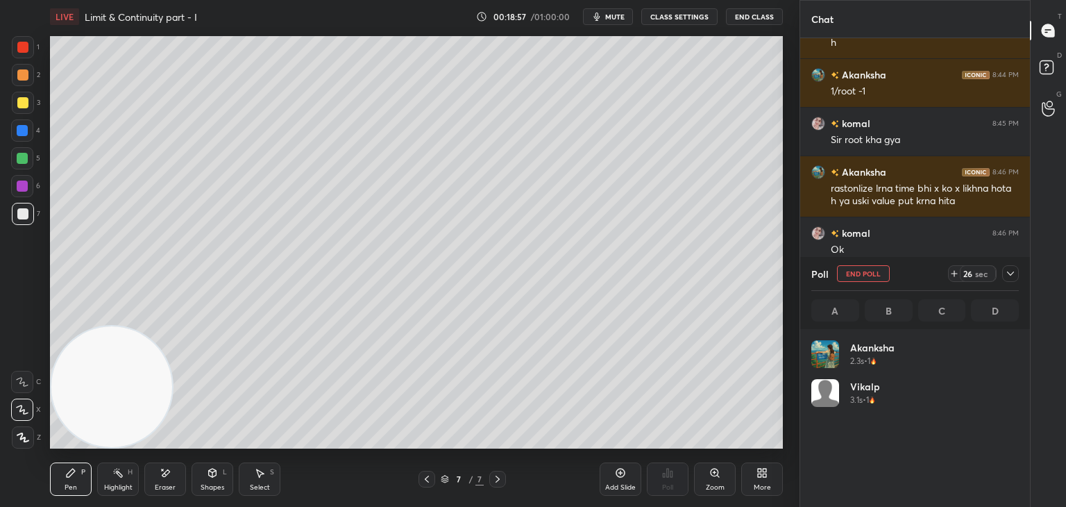
scroll to position [162, 203]
drag, startPoint x: 946, startPoint y: 273, endPoint x: 955, endPoint y: 273, distance: 9.0
click at [949, 271] on div "Poll End Poll 4 sec" at bounding box center [914, 273] width 207 height 33
click at [948, 275] on div "Poll End Poll 3 sec" at bounding box center [914, 273] width 207 height 33
click at [956, 274] on icon at bounding box center [954, 273] width 11 height 11
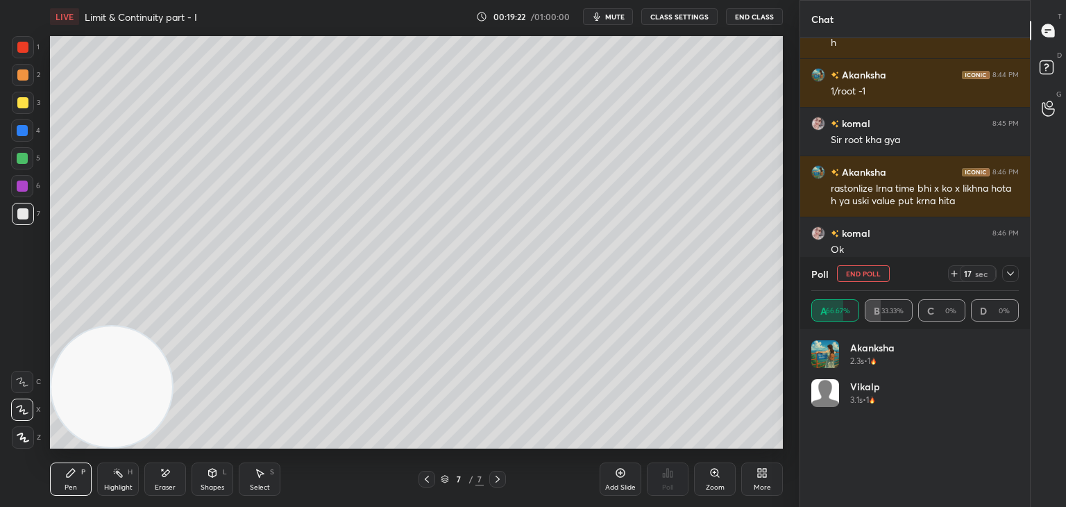
click at [1010, 271] on icon at bounding box center [1010, 273] width 11 height 11
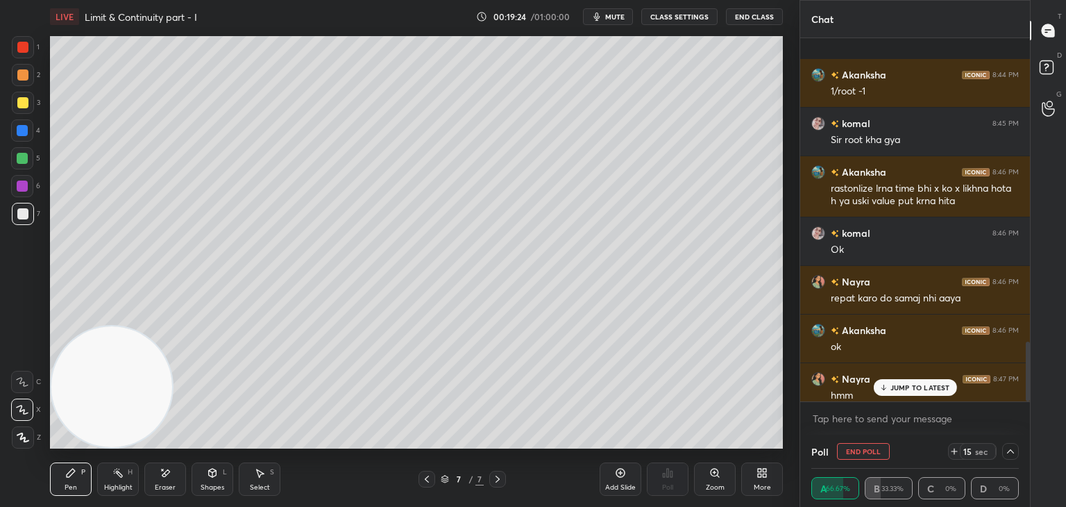
scroll to position [1847, 0]
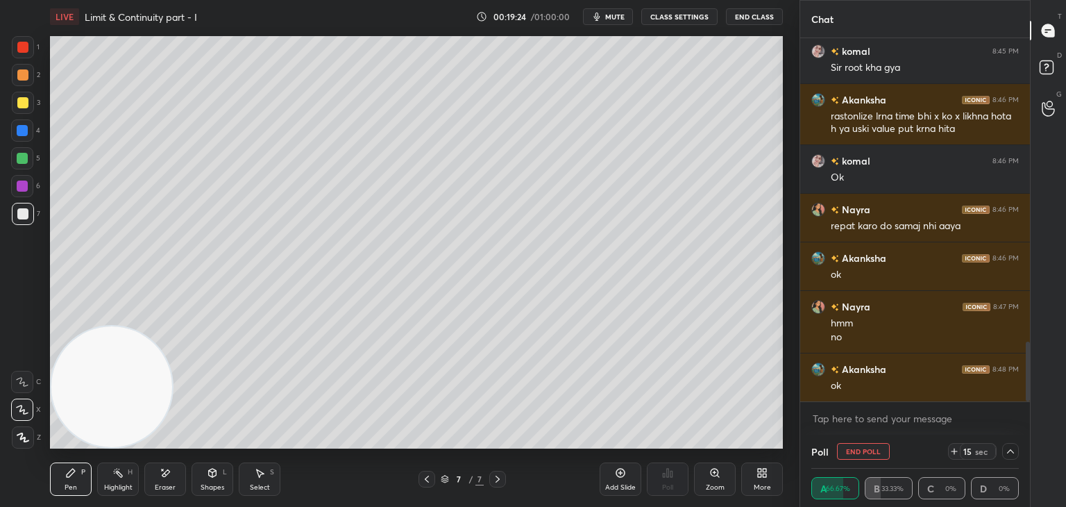
drag, startPoint x: 1028, startPoint y: 355, endPoint x: 1025, endPoint y: 393, distance: 38.3
click at [1027, 394] on div at bounding box center [1028, 371] width 4 height 60
click at [1012, 454] on div at bounding box center [1010, 451] width 17 height 17
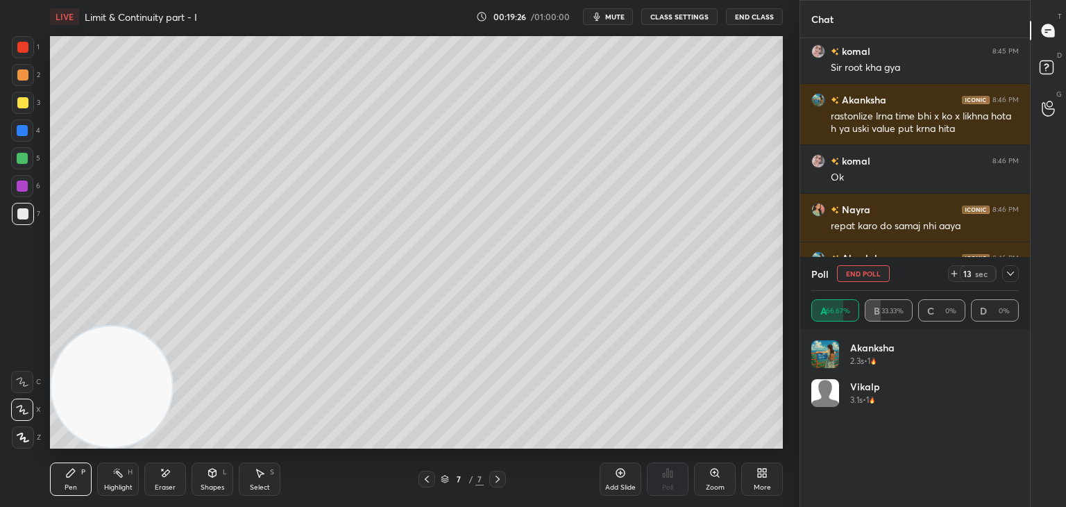
scroll to position [162, 203]
drag, startPoint x: 1014, startPoint y: 273, endPoint x: 993, endPoint y: 280, distance: 21.9
click at [1010, 273] on div at bounding box center [1010, 273] width 17 height 17
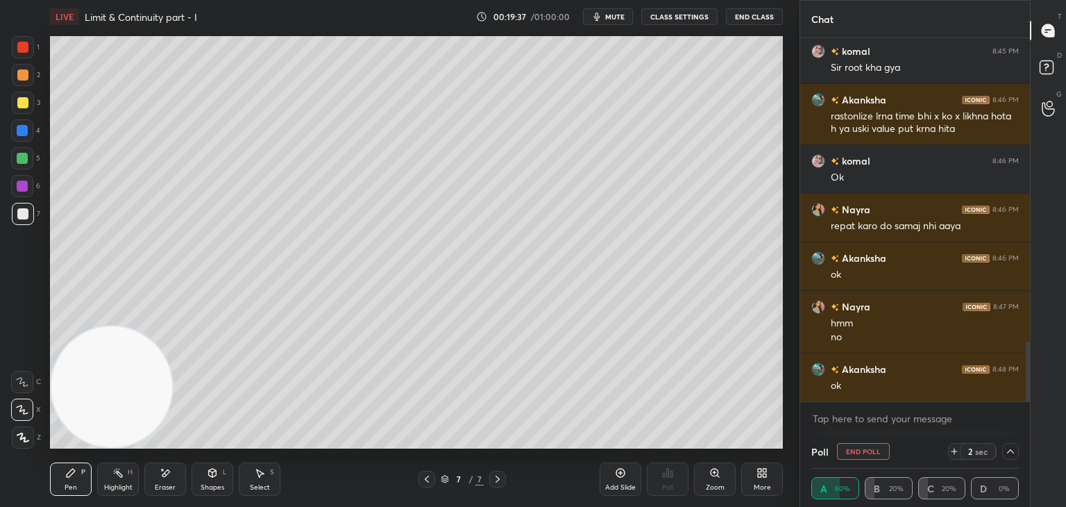
scroll to position [0, 4]
drag, startPoint x: 1005, startPoint y: 448, endPoint x: 949, endPoint y: 442, distance: 56.6
click at [1005, 448] on icon at bounding box center [1010, 450] width 11 height 11
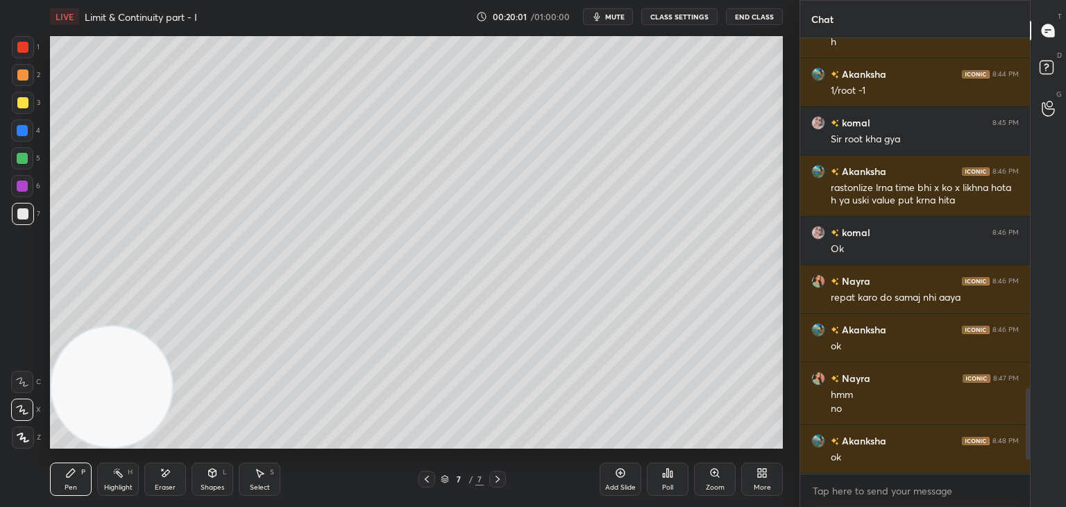
scroll to position [316, 226]
click at [616, 478] on div "Add Slide" at bounding box center [621, 478] width 42 height 33
drag, startPoint x: 19, startPoint y: 82, endPoint x: 39, endPoint y: 87, distance: 20.9
click at [17, 82] on div at bounding box center [23, 75] width 22 height 22
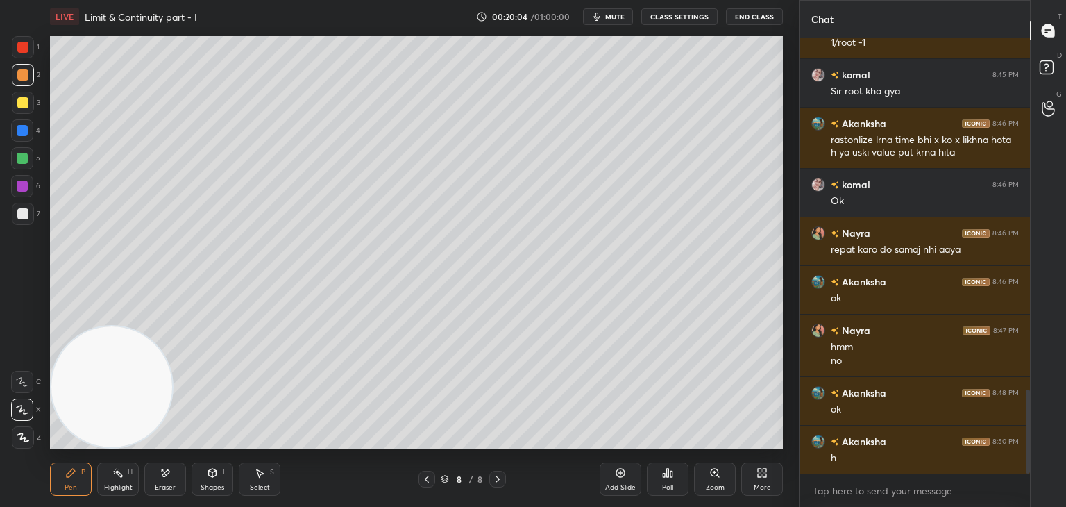
scroll to position [1872, 0]
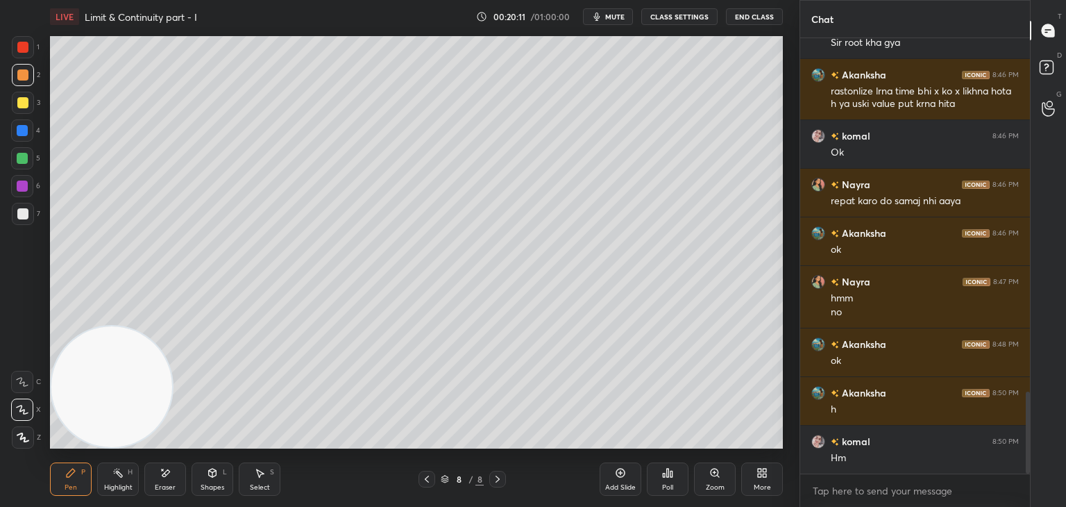
click at [26, 218] on div at bounding box center [23, 214] width 22 height 22
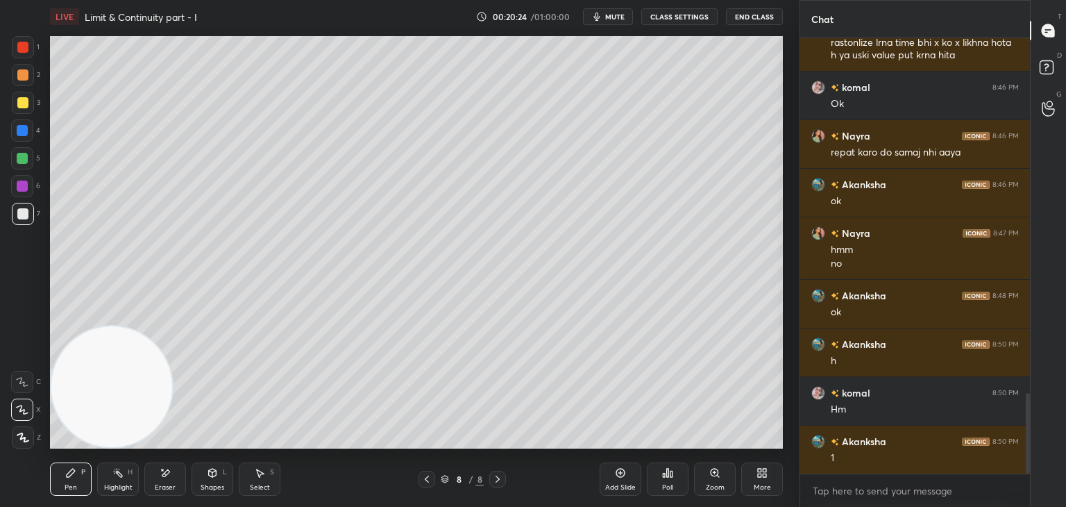
click at [666, 478] on div "Poll" at bounding box center [668, 478] width 42 height 33
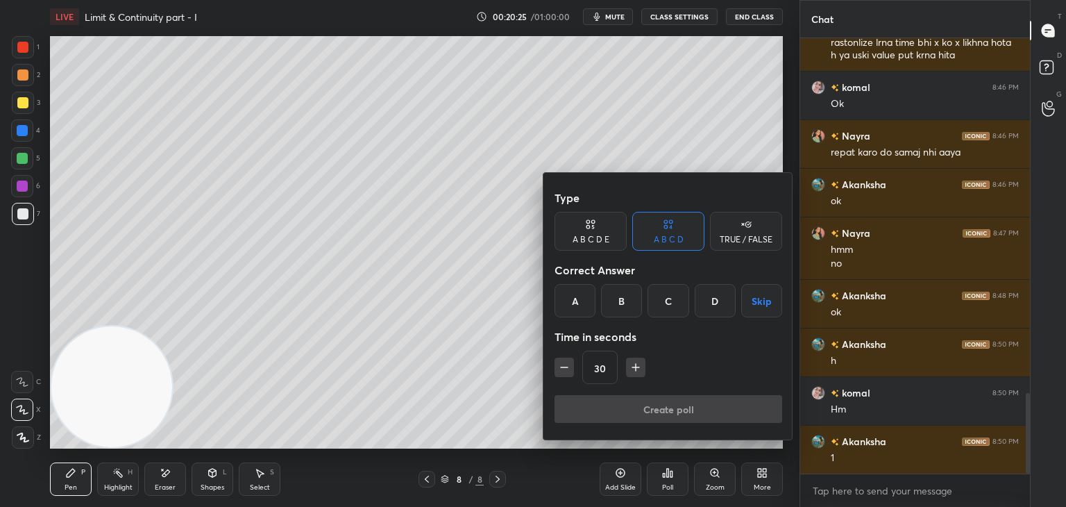
click at [614, 294] on div "B" at bounding box center [621, 300] width 41 height 33
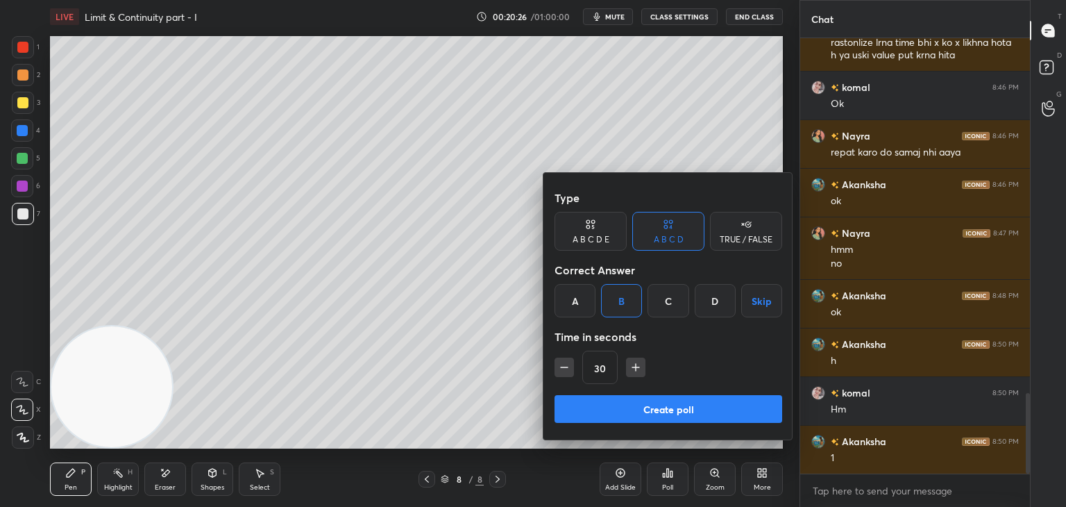
click at [602, 411] on button "Create poll" at bounding box center [668, 409] width 228 height 28
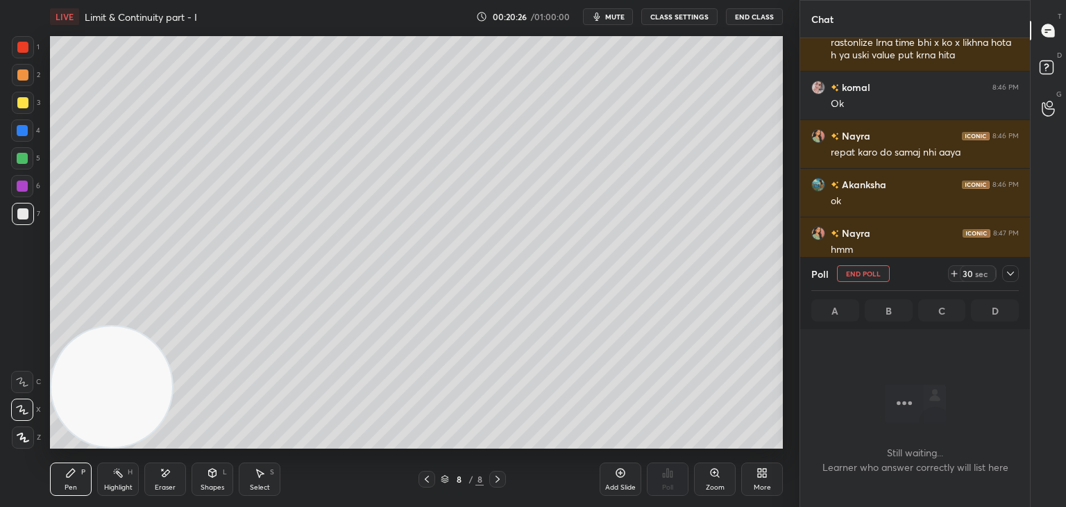
scroll to position [5, 4]
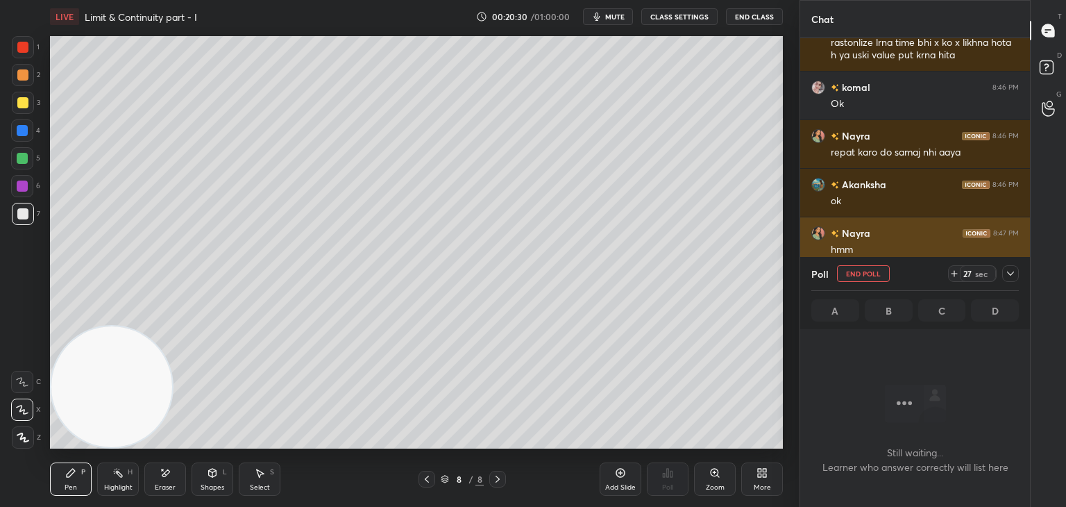
drag, startPoint x: 1005, startPoint y: 269, endPoint x: 999, endPoint y: 273, distance: 7.9
click at [1005, 269] on icon at bounding box center [1010, 273] width 11 height 11
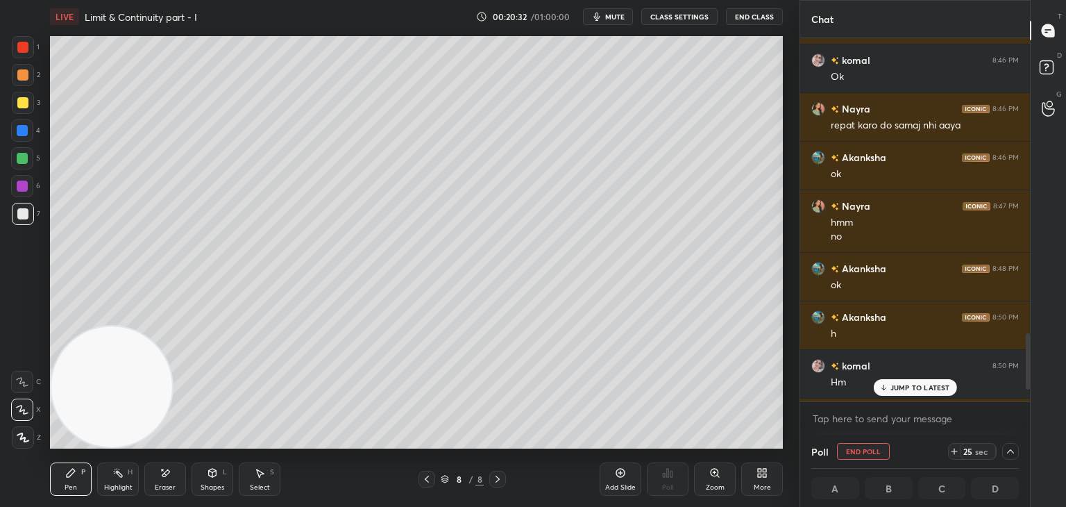
scroll to position [1993, 0]
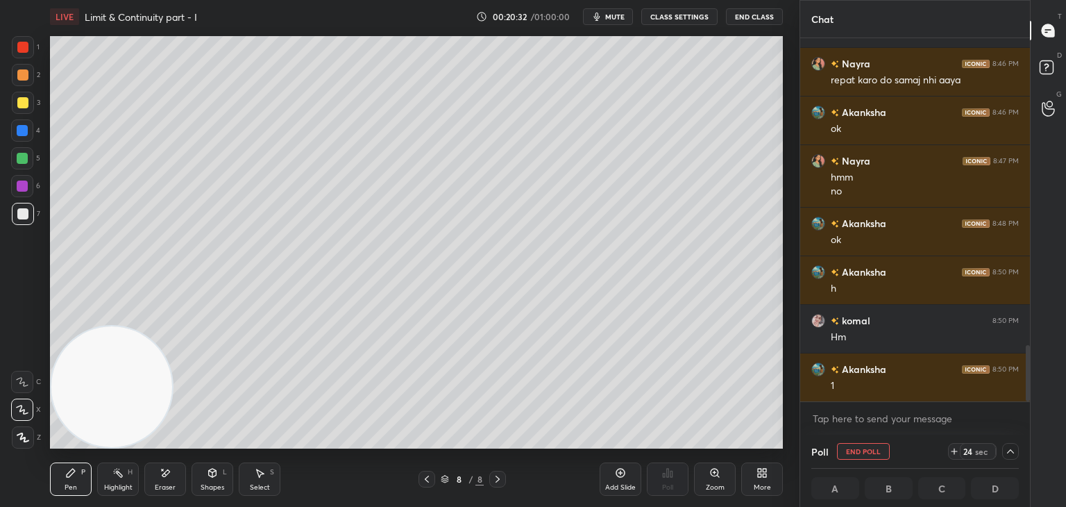
drag, startPoint x: 1027, startPoint y: 346, endPoint x: 1026, endPoint y: 406, distance: 59.7
click at [1026, 406] on div "[PERSON_NAME] 8:46 PM rastonlize lrna time bhi x ko x likhna hota h ya uski val…" at bounding box center [915, 236] width 230 height 396
click at [1006, 450] on icon at bounding box center [1010, 450] width 11 height 11
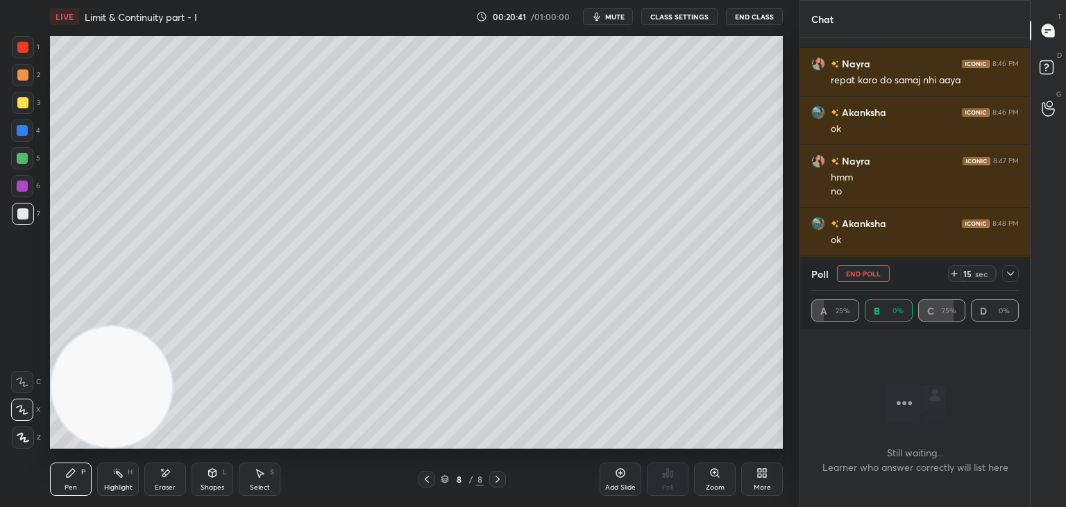
click at [1013, 273] on icon at bounding box center [1010, 273] width 11 height 11
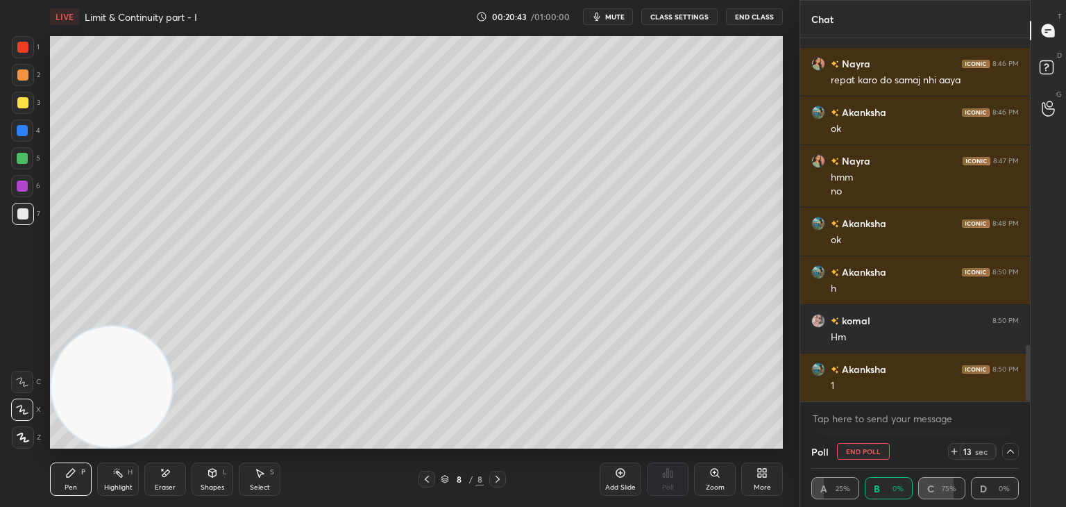
drag, startPoint x: 1028, startPoint y: 350, endPoint x: 1027, endPoint y: 386, distance: 36.8
click at [1028, 392] on div at bounding box center [1028, 373] width 4 height 56
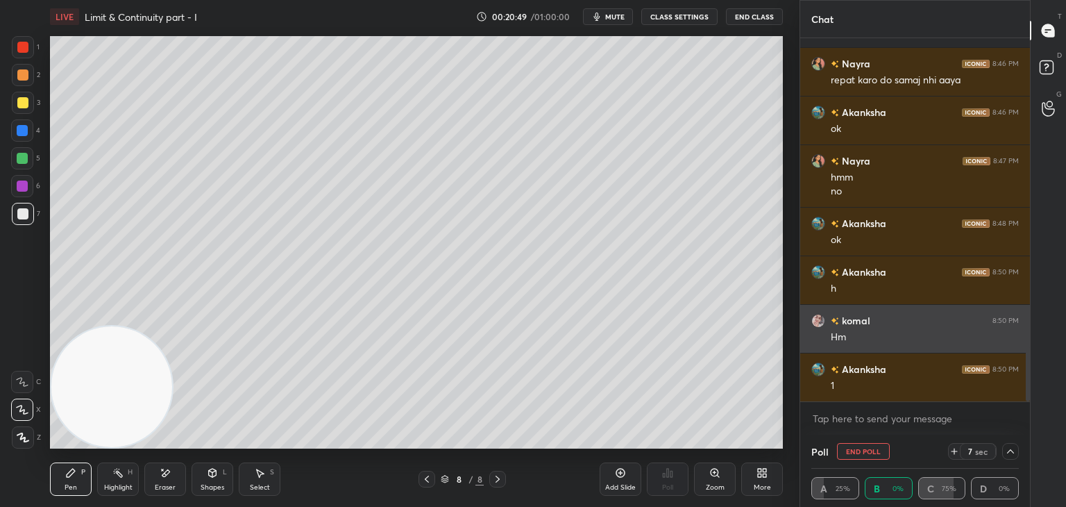
scroll to position [2041, 0]
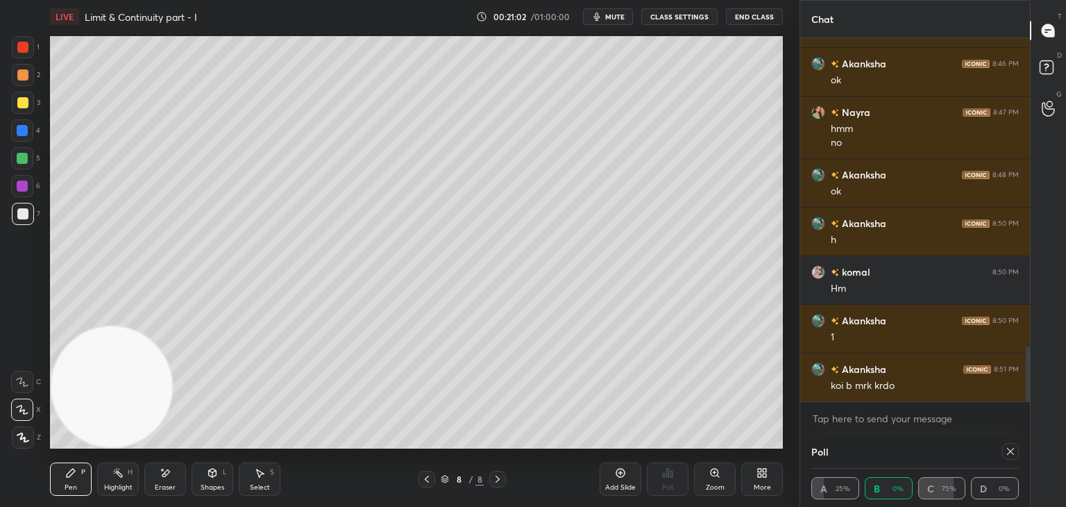
drag, startPoint x: 1013, startPoint y: 448, endPoint x: 968, endPoint y: 428, distance: 49.1
click at [1010, 446] on icon at bounding box center [1010, 450] width 11 height 11
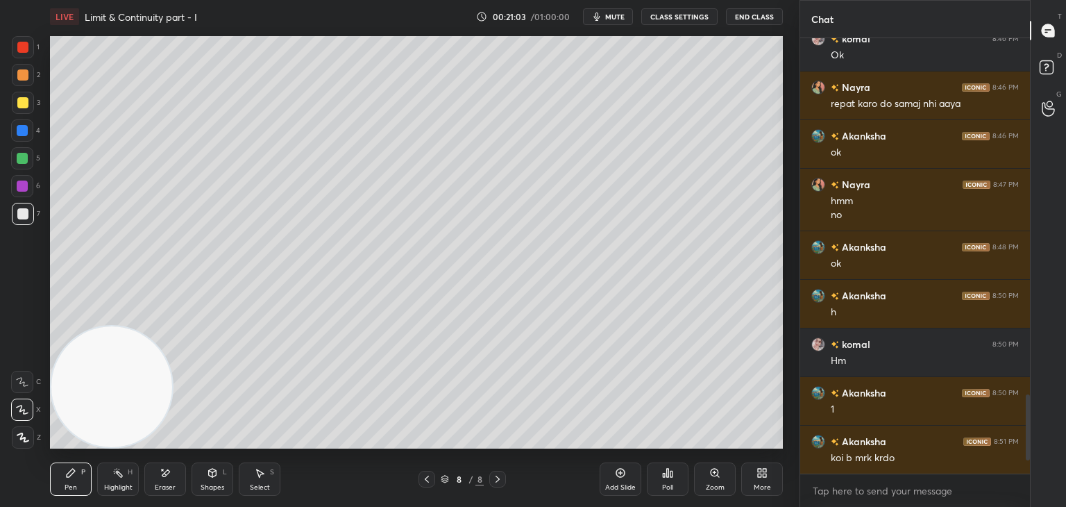
scroll to position [5, 4]
drag, startPoint x: 621, startPoint y: 476, endPoint x: 566, endPoint y: 451, distance: 60.2
click at [619, 476] on icon at bounding box center [620, 472] width 9 height 9
click at [12, 75] on div at bounding box center [23, 75] width 22 height 22
click at [22, 217] on div at bounding box center [22, 213] width 11 height 11
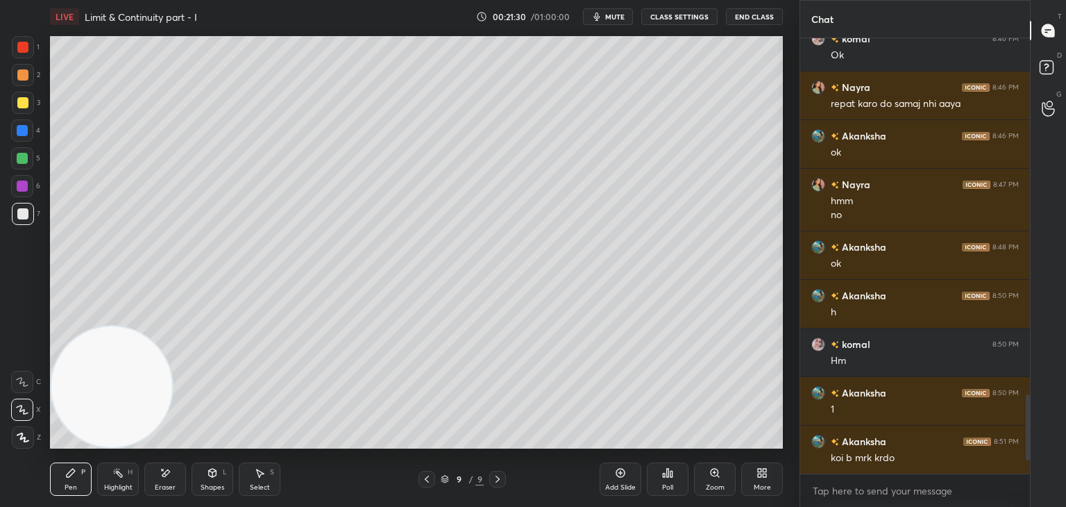
click at [671, 486] on div "Poll" at bounding box center [667, 487] width 11 height 7
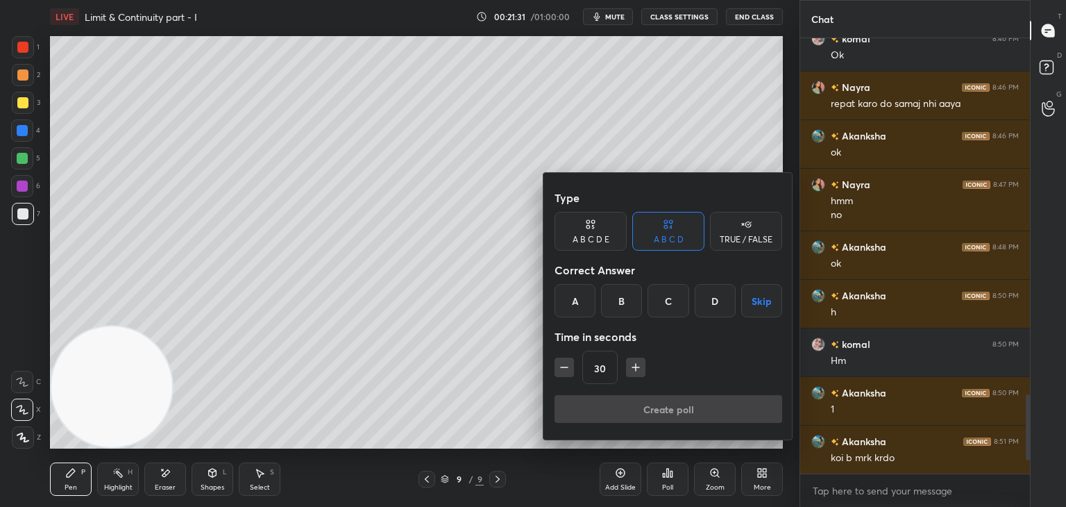
drag, startPoint x: 665, startPoint y: 294, endPoint x: 666, endPoint y: 309, distance: 14.6
click at [665, 295] on div "C" at bounding box center [667, 300] width 41 height 33
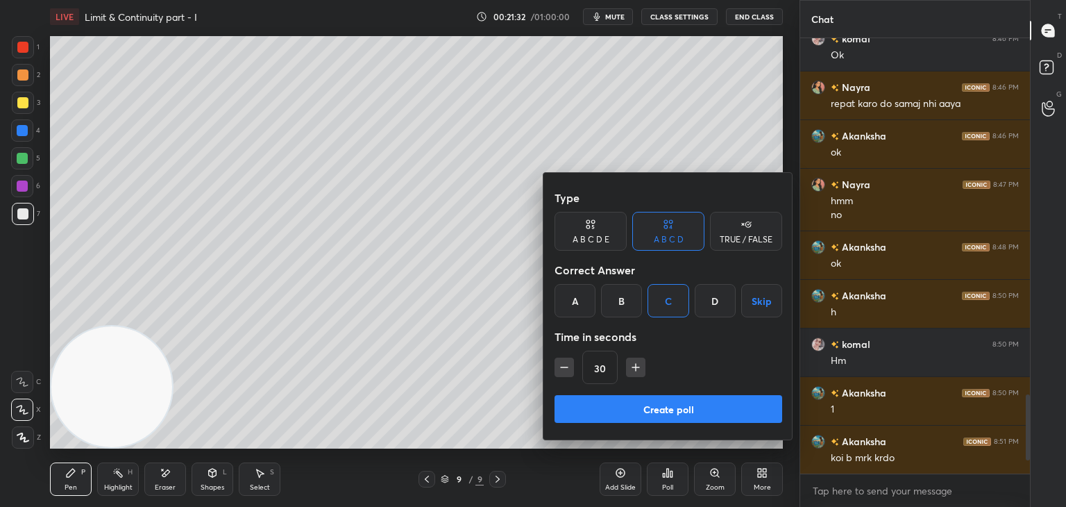
click at [623, 391] on div "Type A B C D E A B C D TRUE / FALSE Correct Answer A B C D Skip Time in seconds…" at bounding box center [668, 289] width 228 height 211
drag, startPoint x: 647, startPoint y: 409, endPoint x: 679, endPoint y: 391, distance: 37.3
click at [645, 409] on button "Create poll" at bounding box center [668, 409] width 228 height 28
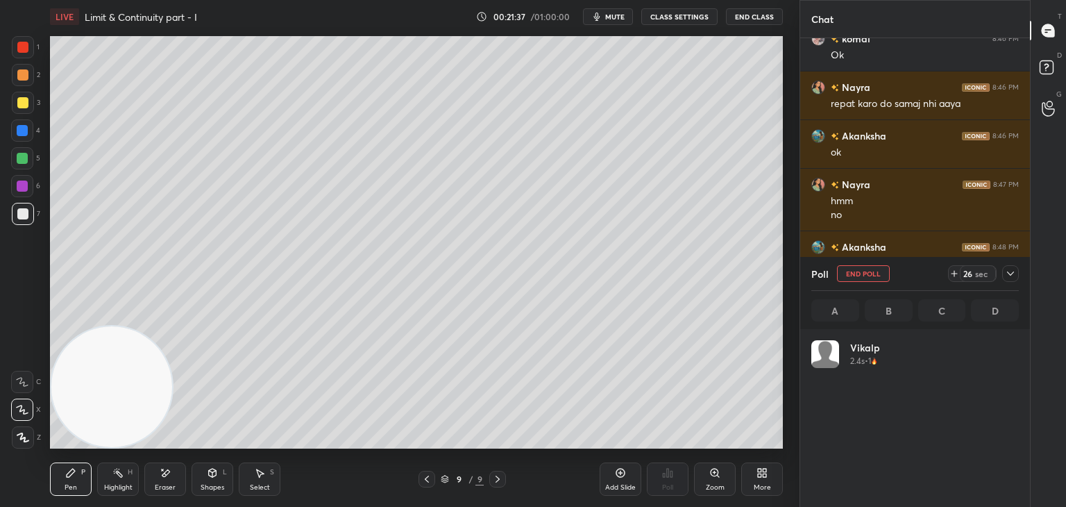
scroll to position [162, 203]
click at [1005, 277] on icon at bounding box center [1010, 273] width 11 height 11
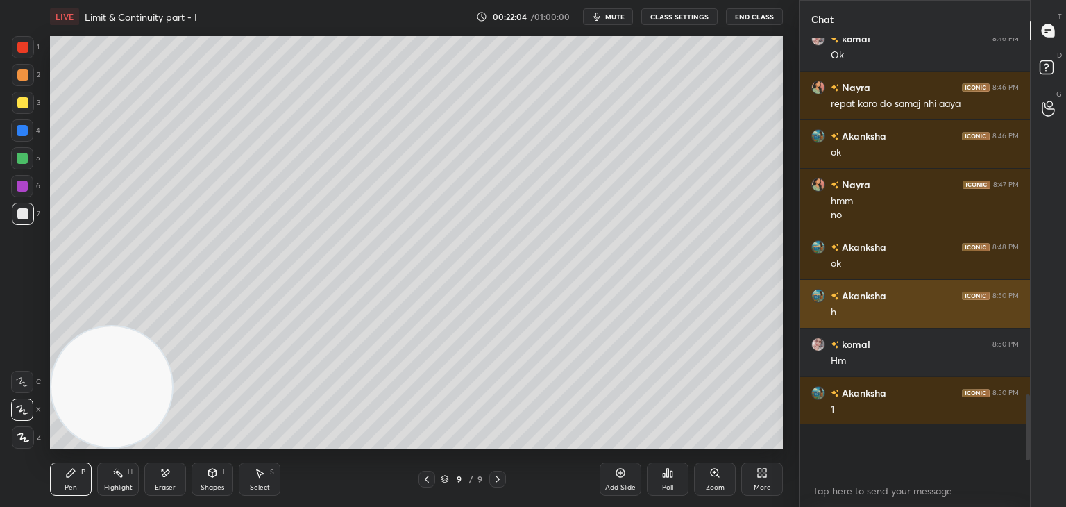
scroll to position [4, 4]
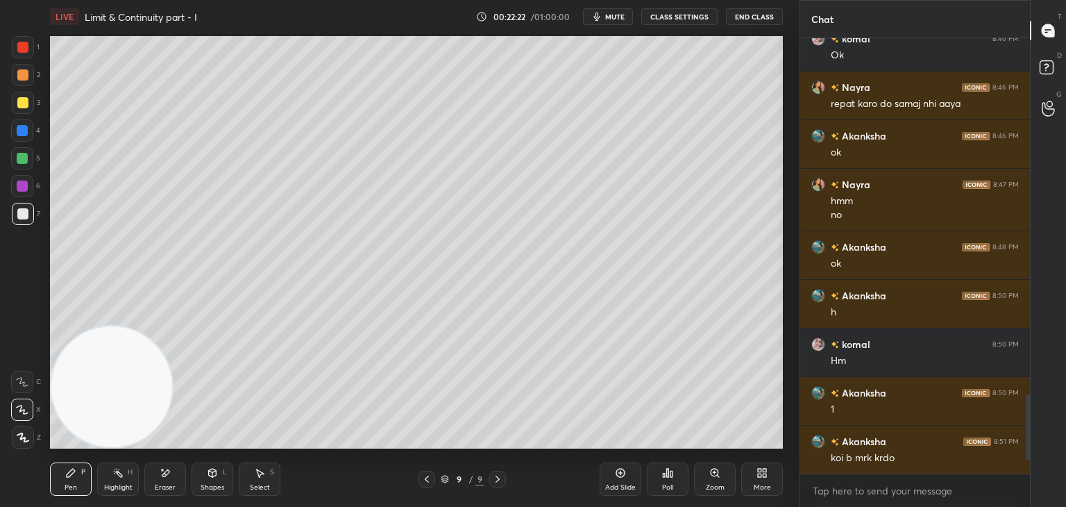
click at [617, 483] on div "Add Slide" at bounding box center [621, 478] width 42 height 33
click at [21, 71] on div at bounding box center [22, 74] width 11 height 11
click at [24, 213] on div at bounding box center [22, 213] width 11 height 11
click at [164, 476] on icon at bounding box center [165, 473] width 11 height 12
click at [73, 474] on icon at bounding box center [70, 472] width 11 height 11
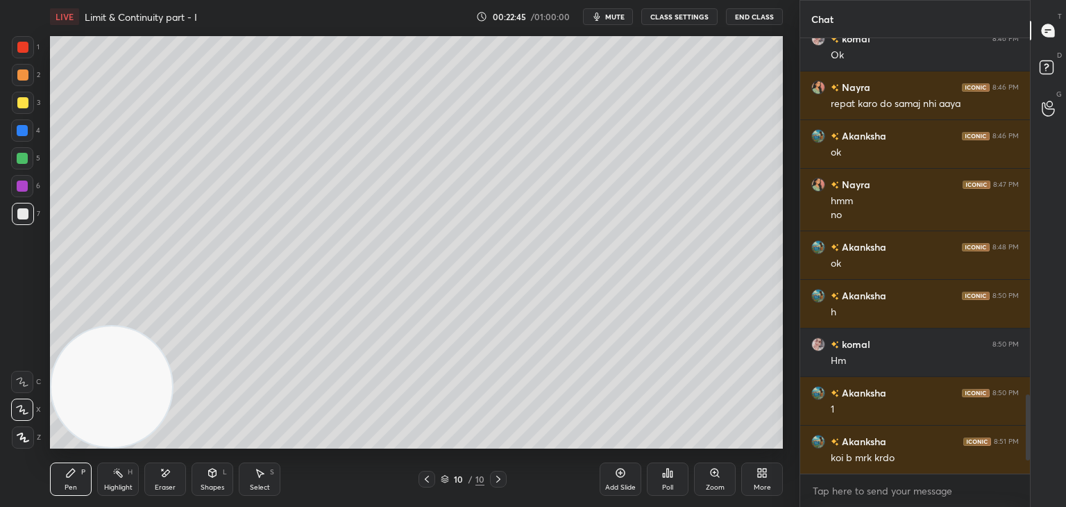
click at [665, 479] on div "Poll" at bounding box center [668, 478] width 42 height 33
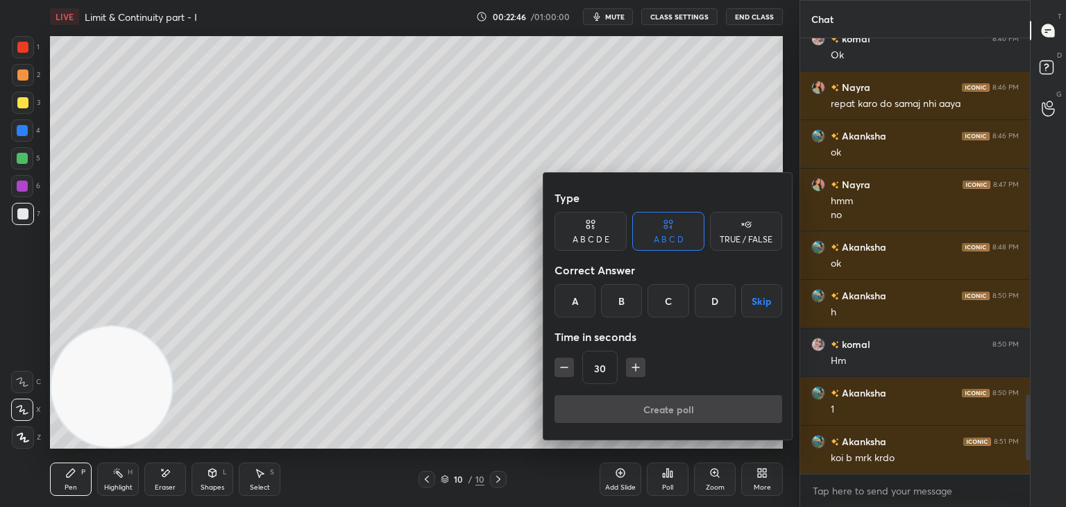
click at [615, 303] on div "B" at bounding box center [621, 300] width 41 height 33
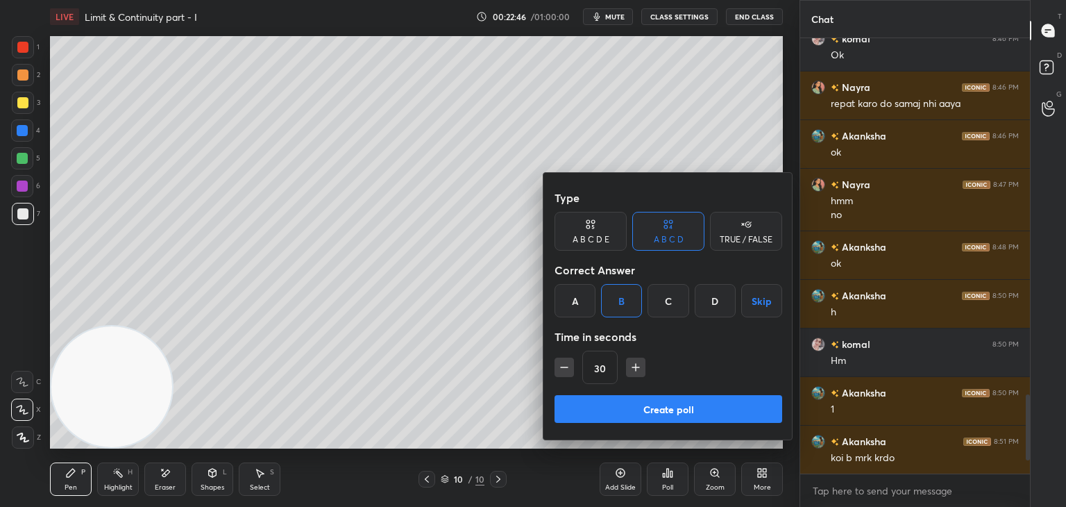
click at [609, 413] on button "Create poll" at bounding box center [668, 409] width 228 height 28
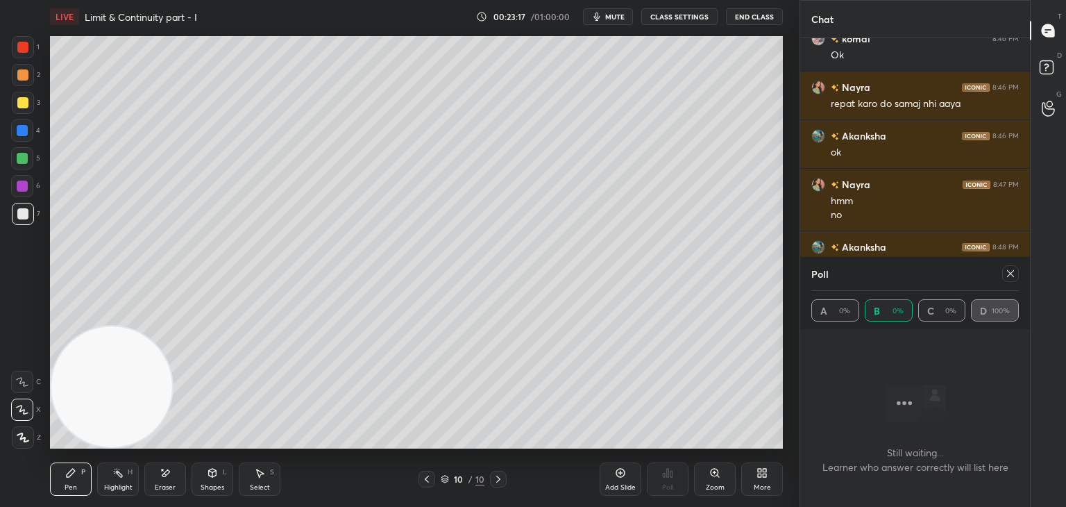
click at [1001, 274] on div at bounding box center [1007, 273] width 22 height 17
click at [1012, 273] on div at bounding box center [1010, 273] width 17 height 17
type textarea "x"
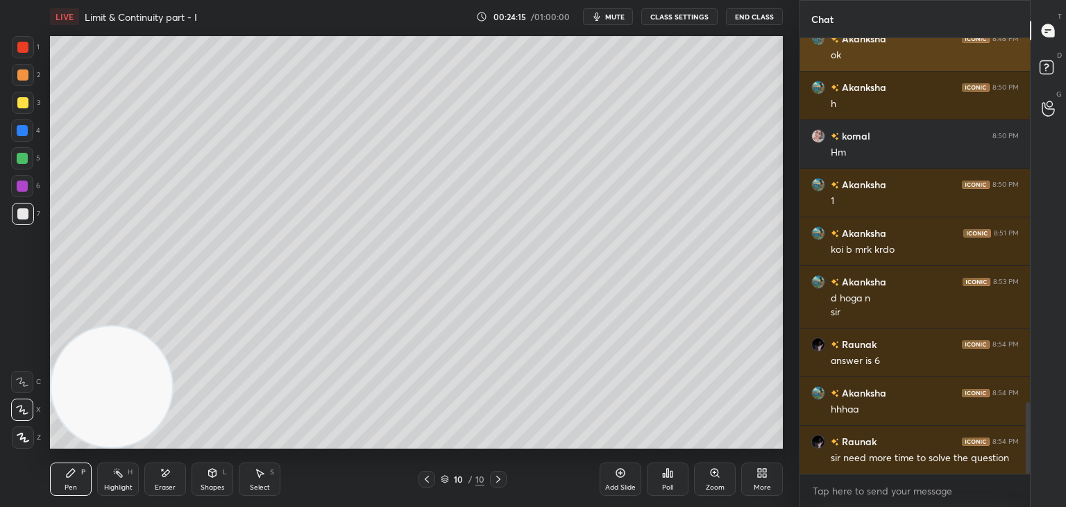
scroll to position [2226, 0]
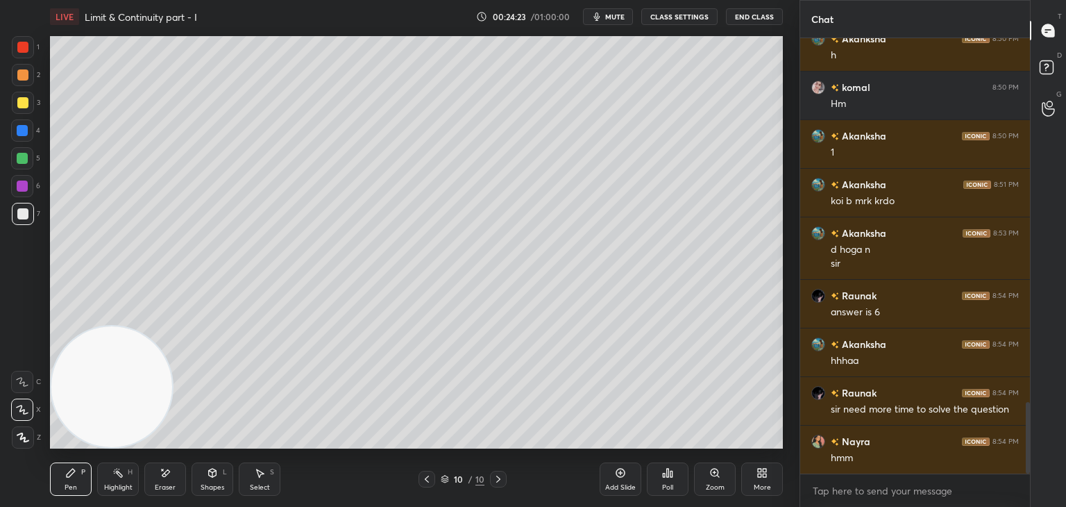
drag, startPoint x: 620, startPoint y: 477, endPoint x: 611, endPoint y: 479, distance: 9.3
click at [615, 479] on div "Add Slide" at bounding box center [621, 478] width 42 height 33
drag, startPoint x: 18, startPoint y: 71, endPoint x: 25, endPoint y: 73, distance: 7.2
click at [17, 71] on div at bounding box center [22, 74] width 11 height 11
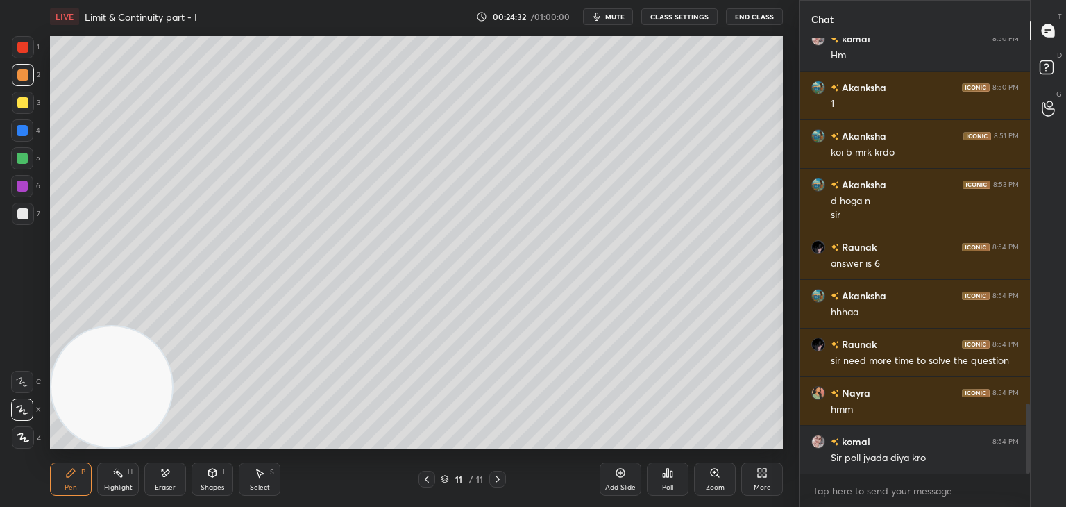
scroll to position [2323, 0]
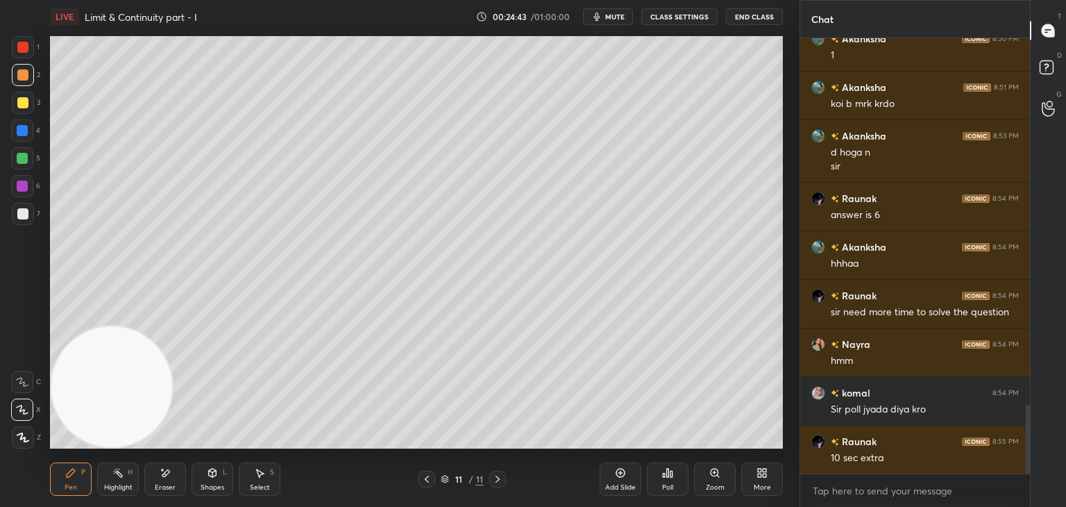
click at [22, 219] on div at bounding box center [22, 213] width 11 height 11
click at [668, 475] on icon at bounding box center [667, 472] width 11 height 11
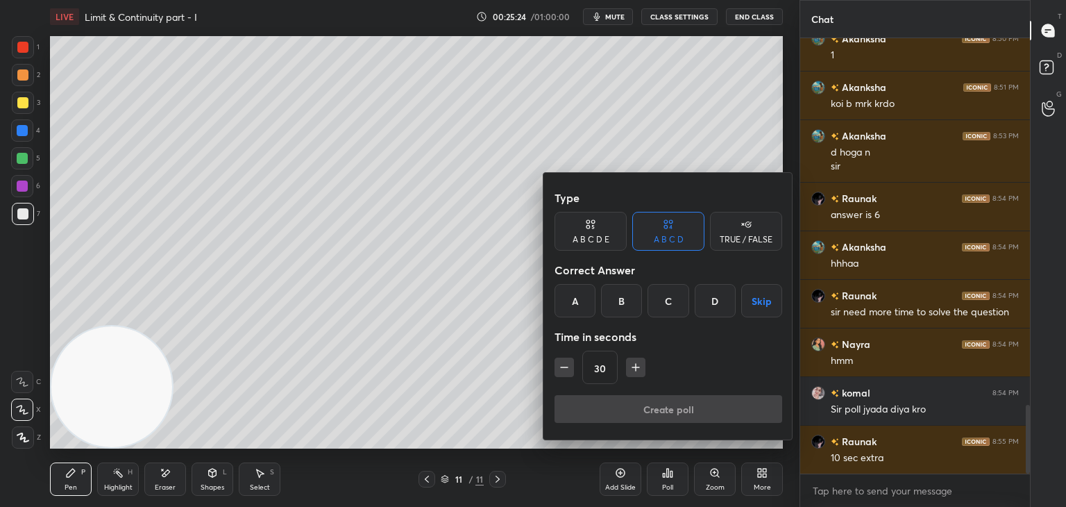
click at [658, 300] on div "C" at bounding box center [667, 300] width 41 height 33
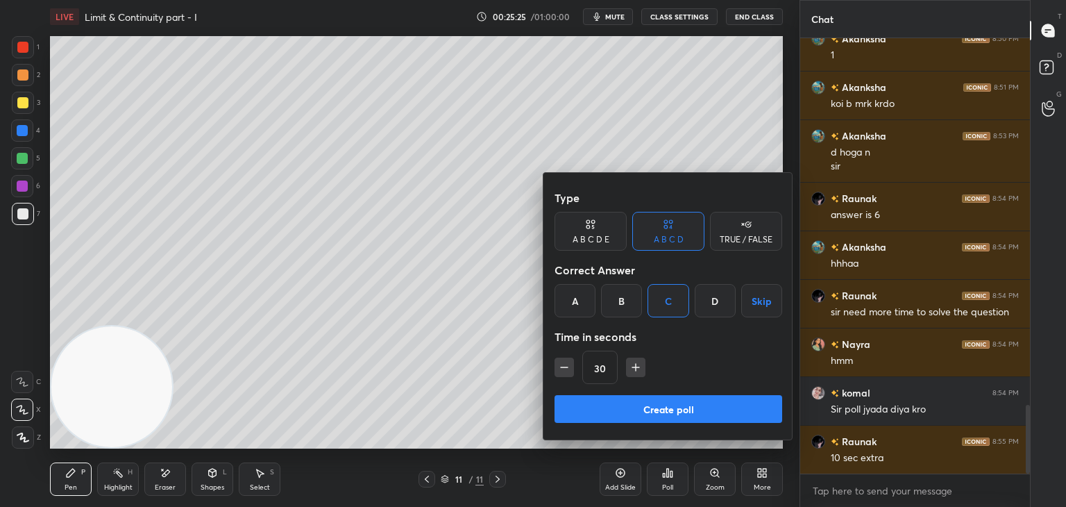
click at [630, 368] on icon "button" at bounding box center [636, 367] width 14 height 14
click at [633, 371] on icon "button" at bounding box center [636, 367] width 14 height 14
type input "60"
drag, startPoint x: 621, startPoint y: 403, endPoint x: 627, endPoint y: 398, distance: 8.4
click at [620, 403] on button "Create poll" at bounding box center [668, 409] width 228 height 28
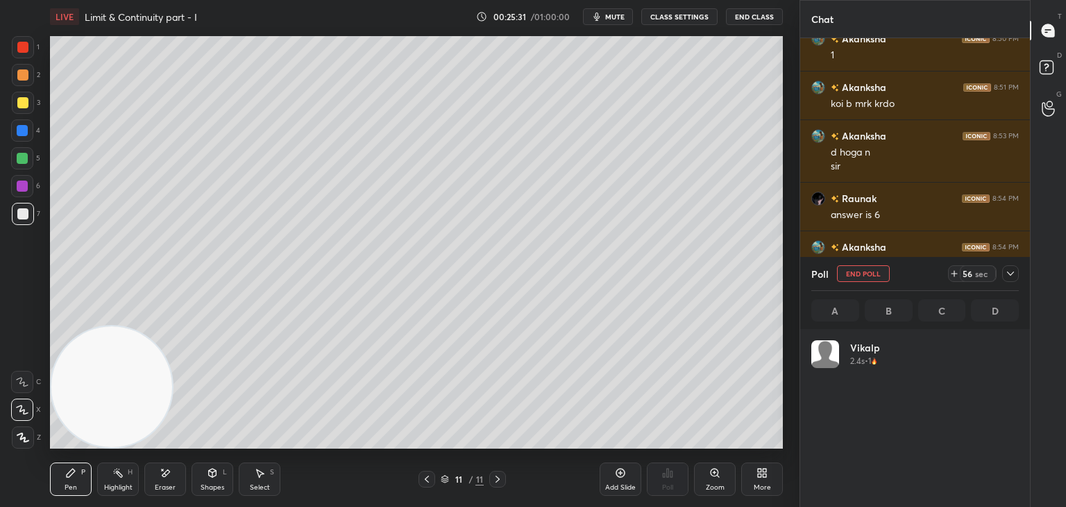
scroll to position [162, 203]
drag, startPoint x: 1002, startPoint y: 275, endPoint x: 985, endPoint y: 279, distance: 17.7
click at [1001, 276] on div "19 sec" at bounding box center [983, 273] width 71 height 17
click at [1009, 271] on icon at bounding box center [1010, 273] width 11 height 11
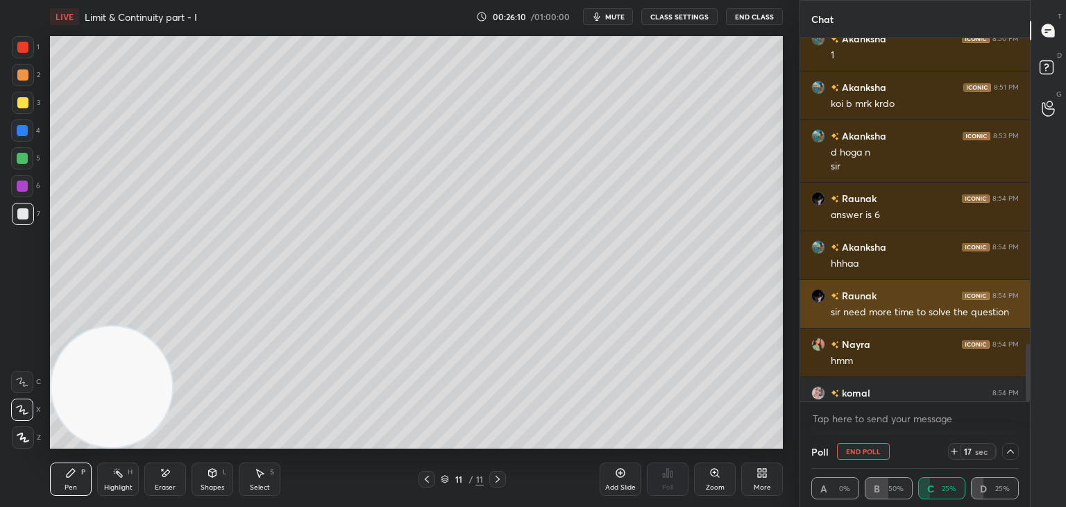
scroll to position [0, 4]
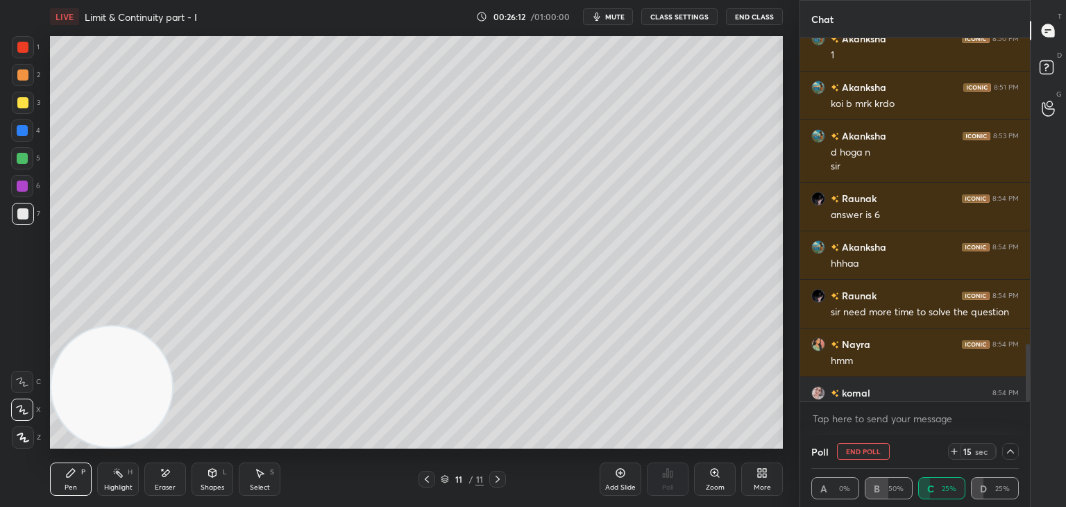
drag, startPoint x: 1030, startPoint y: 350, endPoint x: 1034, endPoint y: 403, distance: 52.8
click at [1034, 403] on div "T Messages (T) D Doubts (D) G Raise Hand (G)" at bounding box center [1048, 253] width 36 height 507
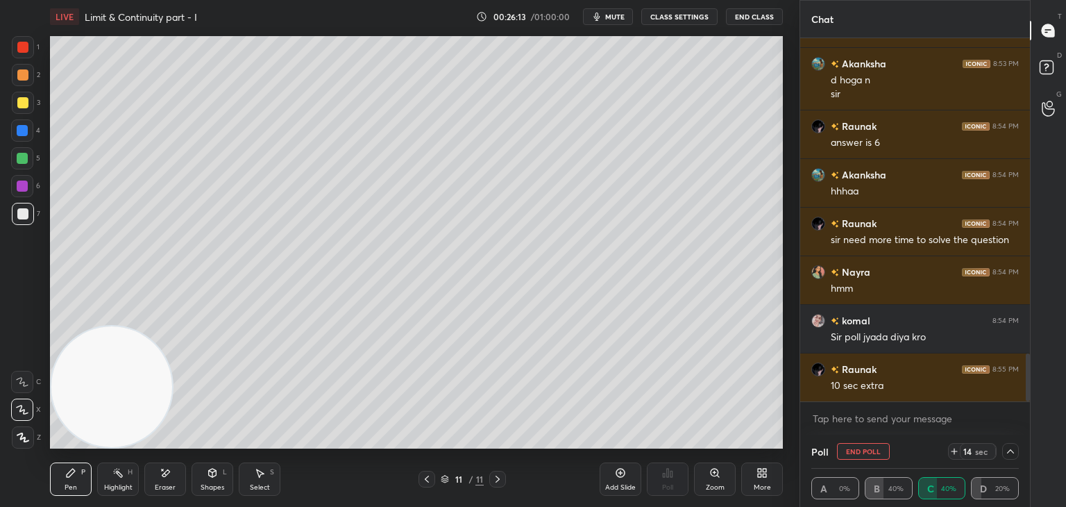
drag, startPoint x: 1027, startPoint y: 350, endPoint x: 1027, endPoint y: 387, distance: 36.8
click at [1028, 389] on div at bounding box center [1028, 377] width 4 height 48
click at [1005, 449] on icon at bounding box center [1010, 450] width 11 height 11
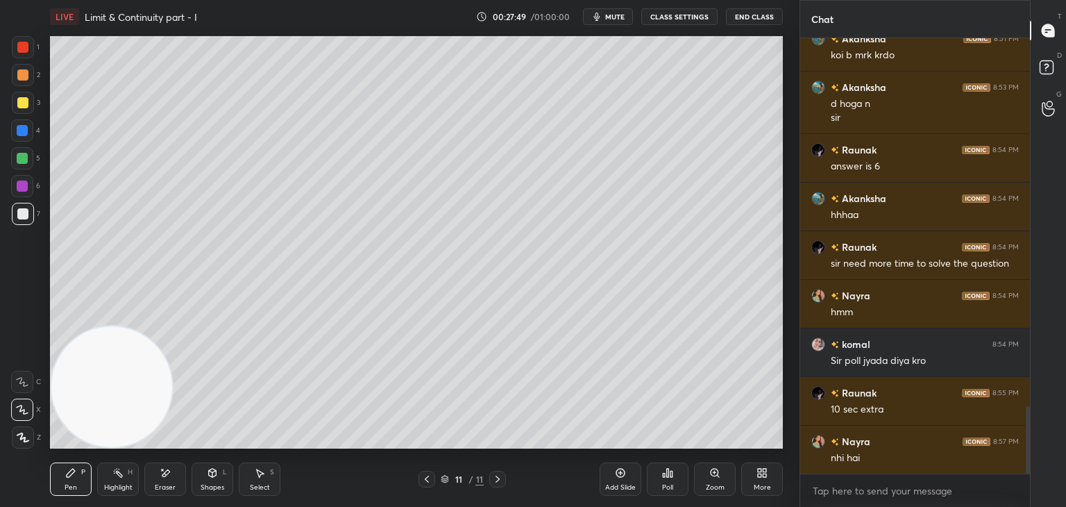
scroll to position [2420, 0]
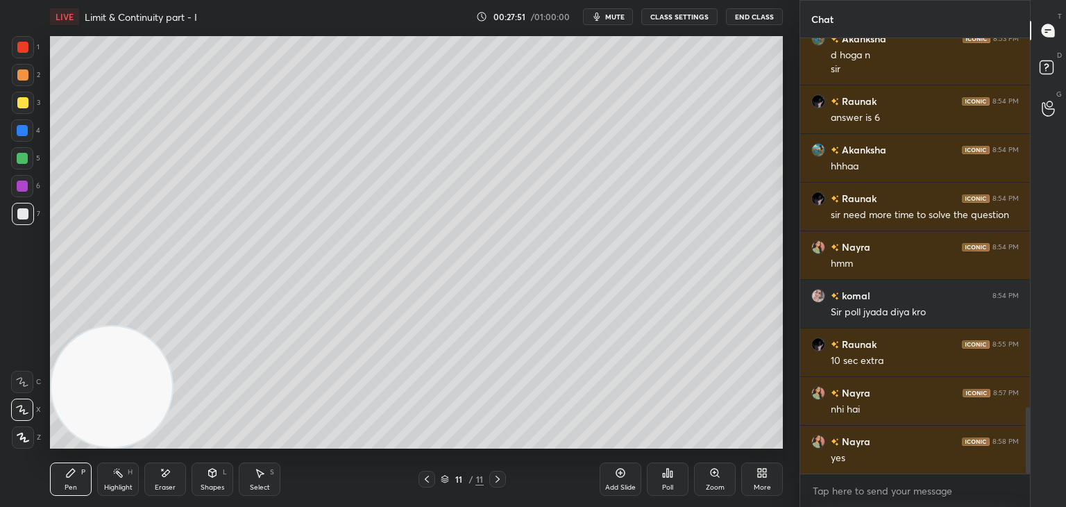
drag, startPoint x: 620, startPoint y: 480, endPoint x: 608, endPoint y: 442, distance: 39.9
click at [616, 481] on div "Add Slide" at bounding box center [621, 478] width 42 height 33
click at [24, 77] on div at bounding box center [23, 75] width 22 height 22
click at [20, 215] on div at bounding box center [22, 213] width 11 height 11
click at [664, 473] on icon at bounding box center [664, 474] width 2 height 3
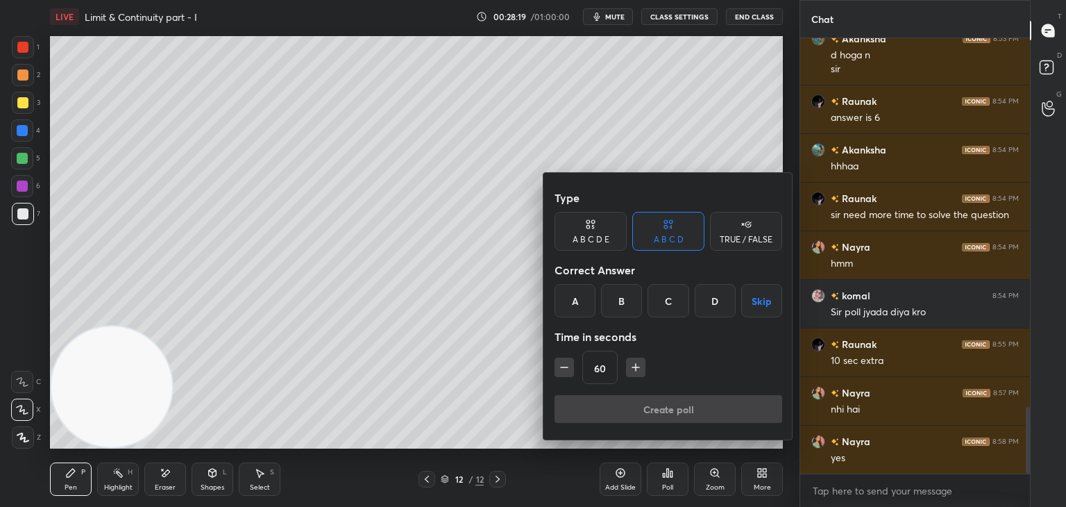
drag, startPoint x: 711, startPoint y: 298, endPoint x: 703, endPoint y: 306, distance: 11.8
click at [710, 298] on div "D" at bounding box center [715, 300] width 41 height 33
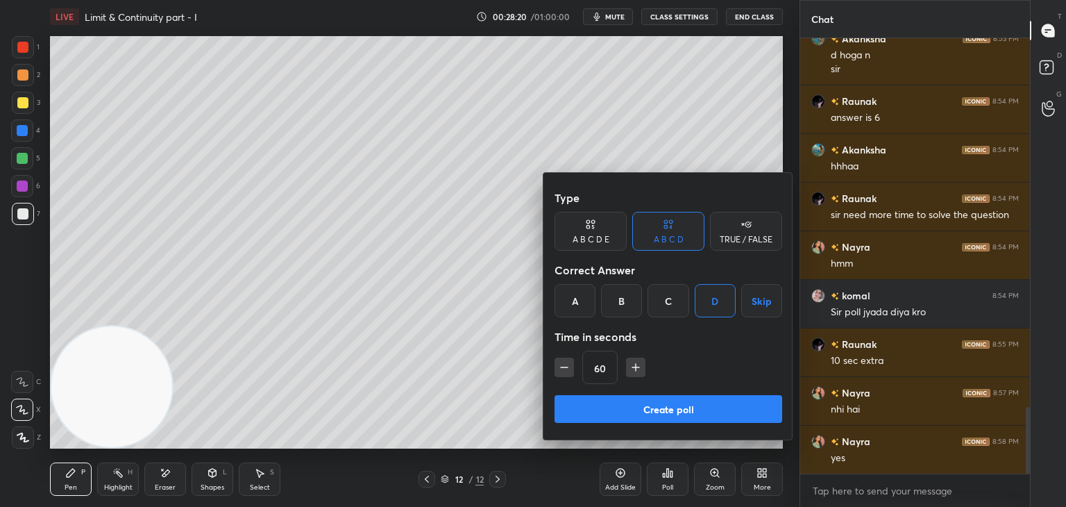
click at [617, 401] on button "Create poll" at bounding box center [668, 409] width 228 height 28
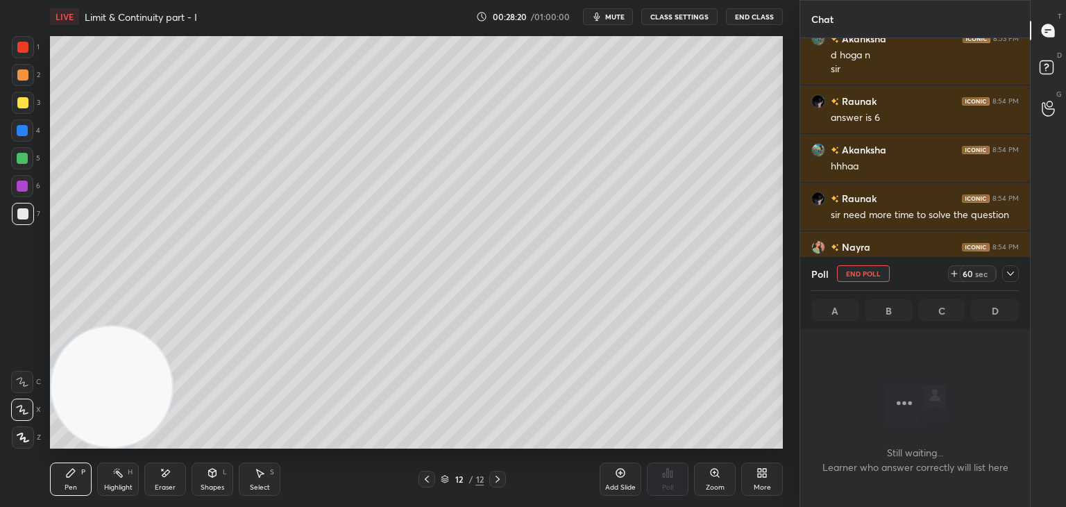
scroll to position [5, 4]
click at [1014, 273] on div at bounding box center [1010, 273] width 17 height 17
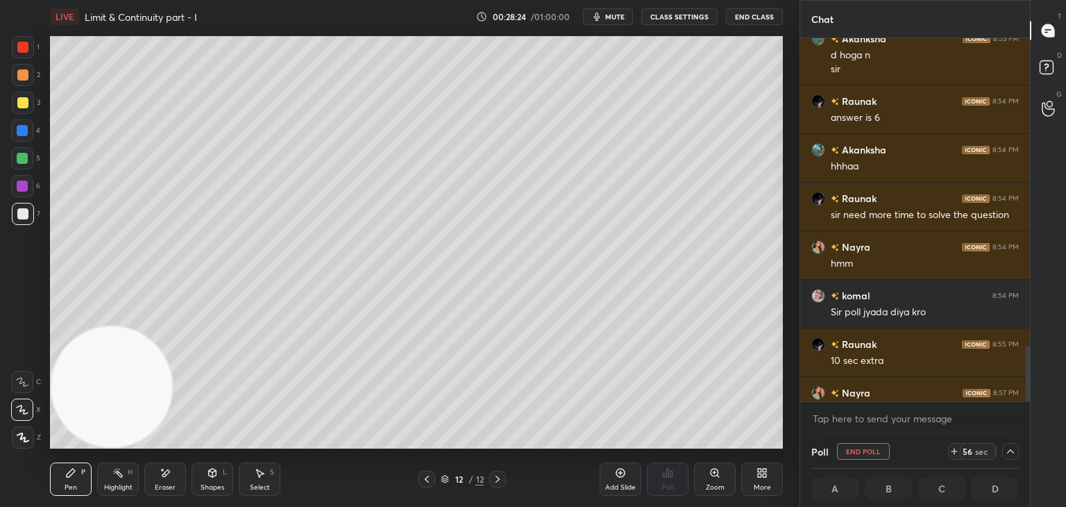
scroll to position [0, 4]
click at [1005, 452] on icon at bounding box center [1010, 450] width 11 height 11
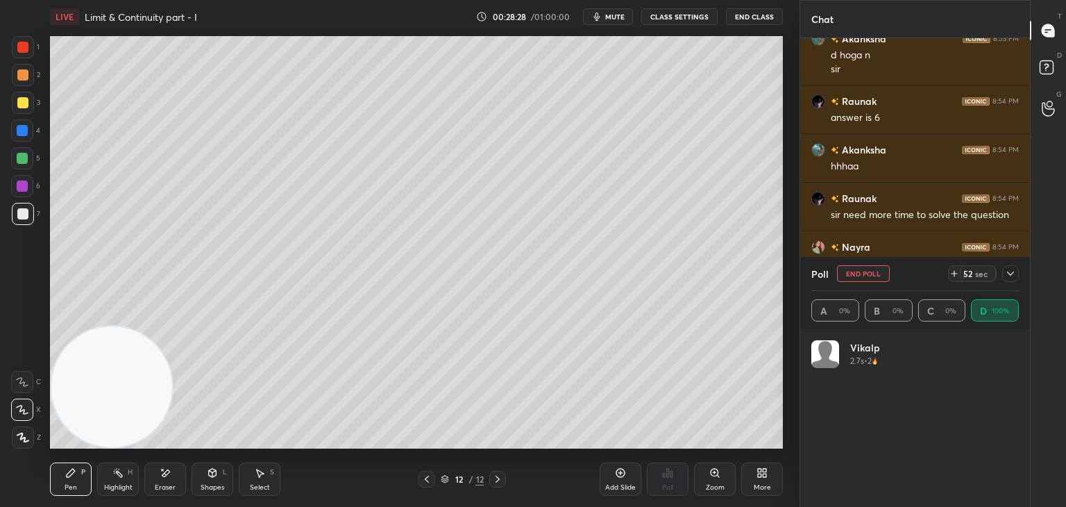
scroll to position [162, 203]
click at [1012, 272] on icon at bounding box center [1010, 273] width 11 height 11
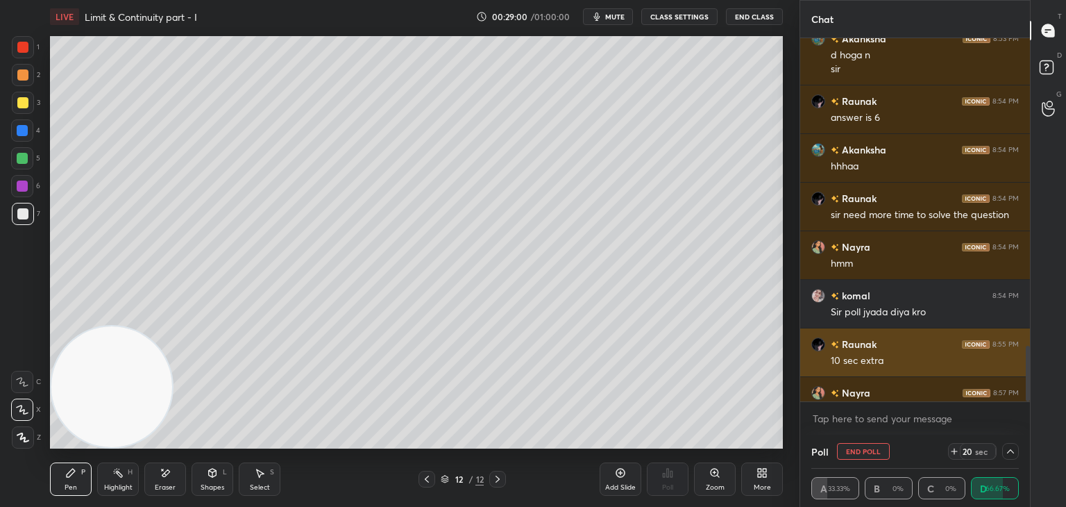
scroll to position [0, 4]
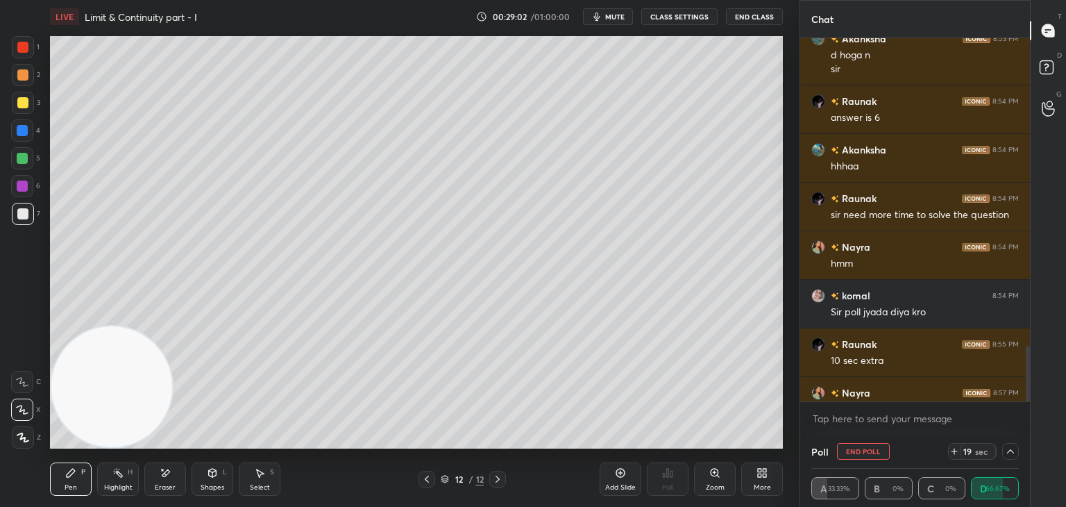
click at [1027, 348] on div "Chat [PERSON_NAME] 8:51 PM koi b mrk [PERSON_NAME] 8:53 PM d hoga n [PERSON_NAM…" at bounding box center [932, 253] width 266 height 507
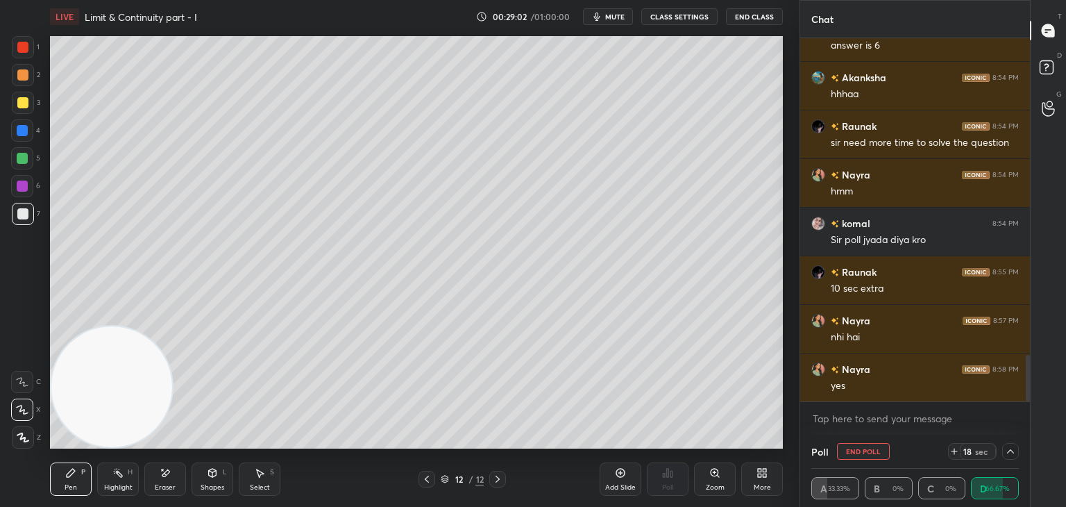
drag, startPoint x: 1027, startPoint y: 349, endPoint x: 1018, endPoint y: 422, distance: 73.4
click at [1024, 406] on div "[PERSON_NAME] 8:53 PM d hoga n [PERSON_NAME] 8:54 PM answer is 6 [PERSON_NAME] …" at bounding box center [915, 236] width 230 height 396
click at [1003, 456] on div at bounding box center [1010, 451] width 17 height 17
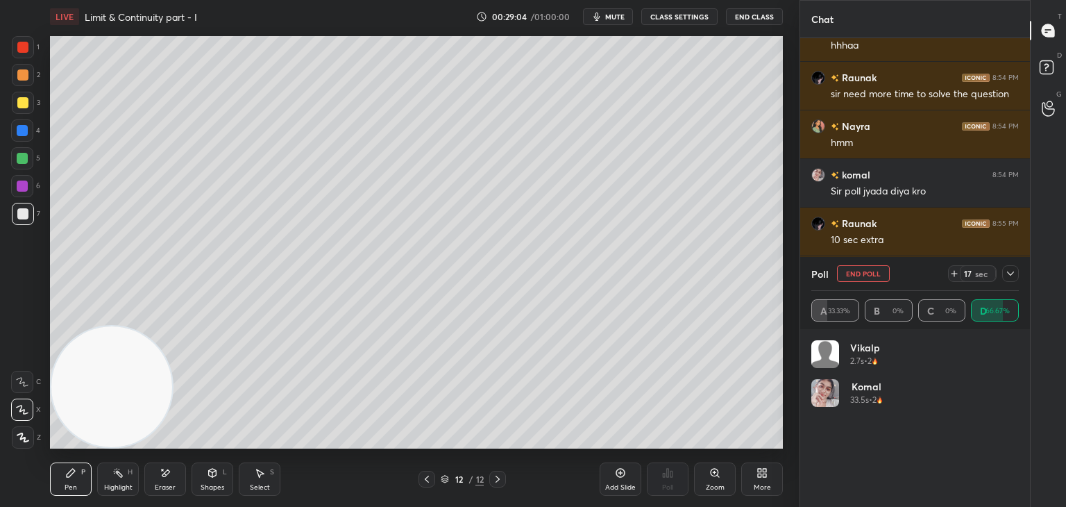
scroll to position [162, 203]
drag, startPoint x: 1010, startPoint y: 276, endPoint x: 1008, endPoint y: 288, distance: 12.1
click at [1010, 276] on icon at bounding box center [1010, 273] width 11 height 11
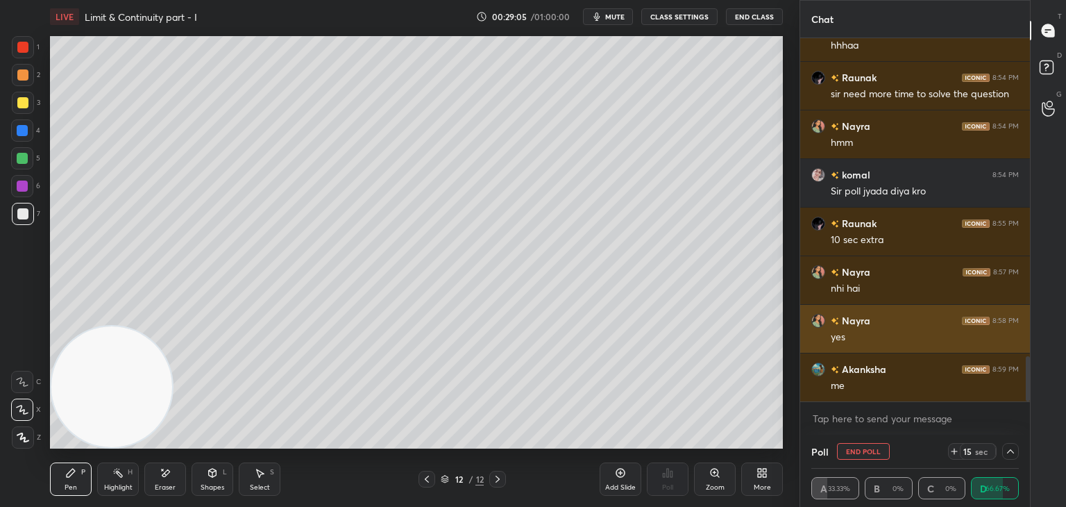
scroll to position [0, 4]
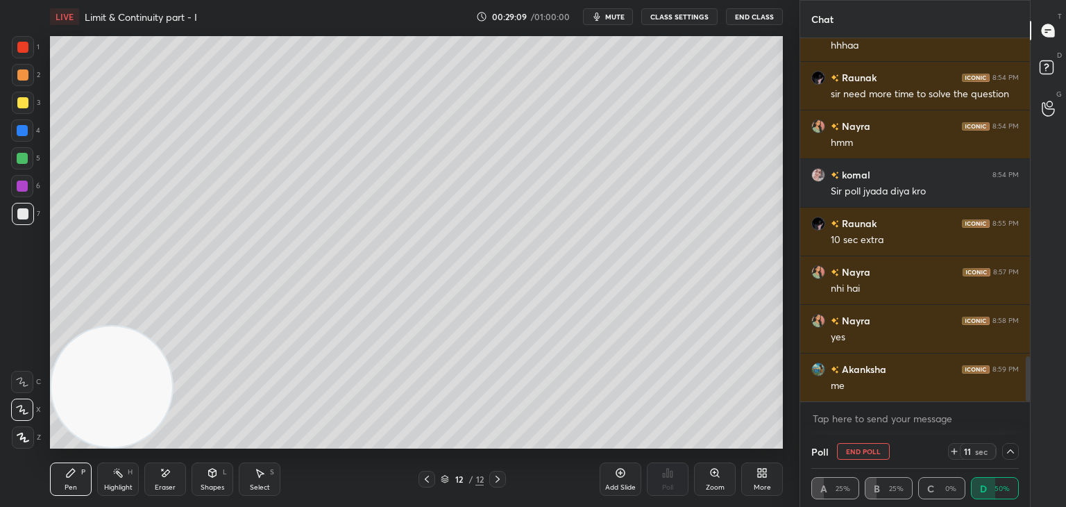
click at [1011, 450] on icon at bounding box center [1010, 450] width 11 height 11
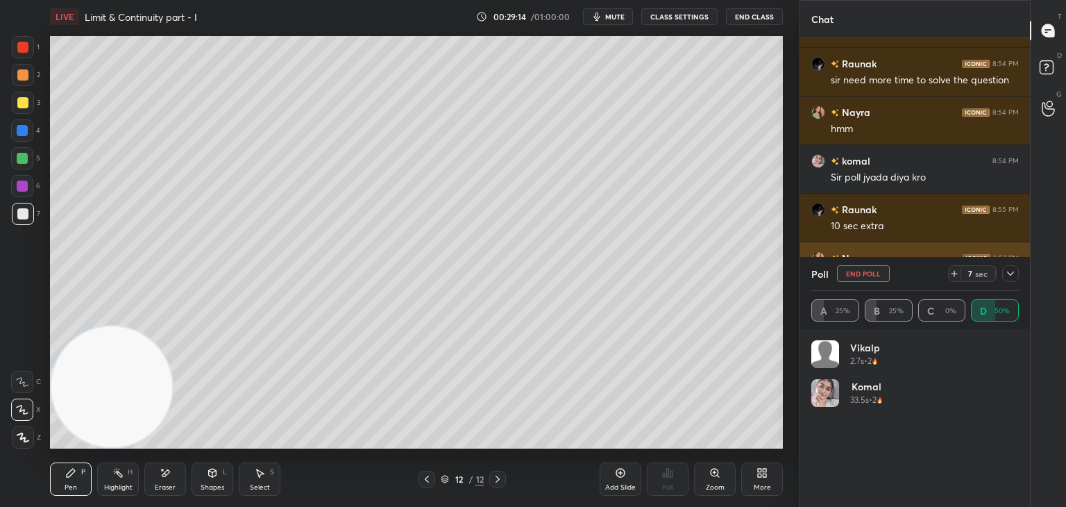
click at [1013, 271] on icon at bounding box center [1010, 273] width 11 height 11
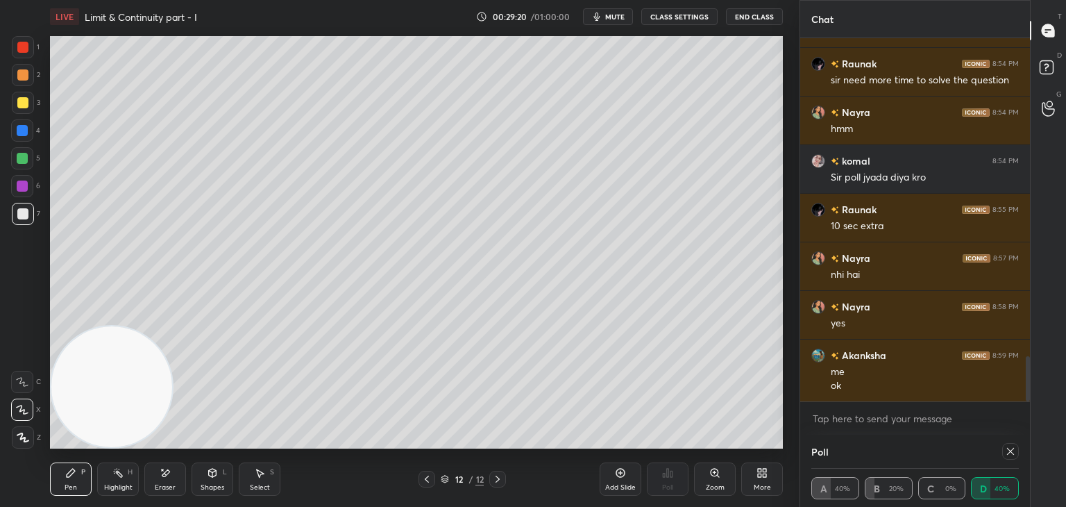
click at [1009, 450] on icon at bounding box center [1010, 450] width 11 height 11
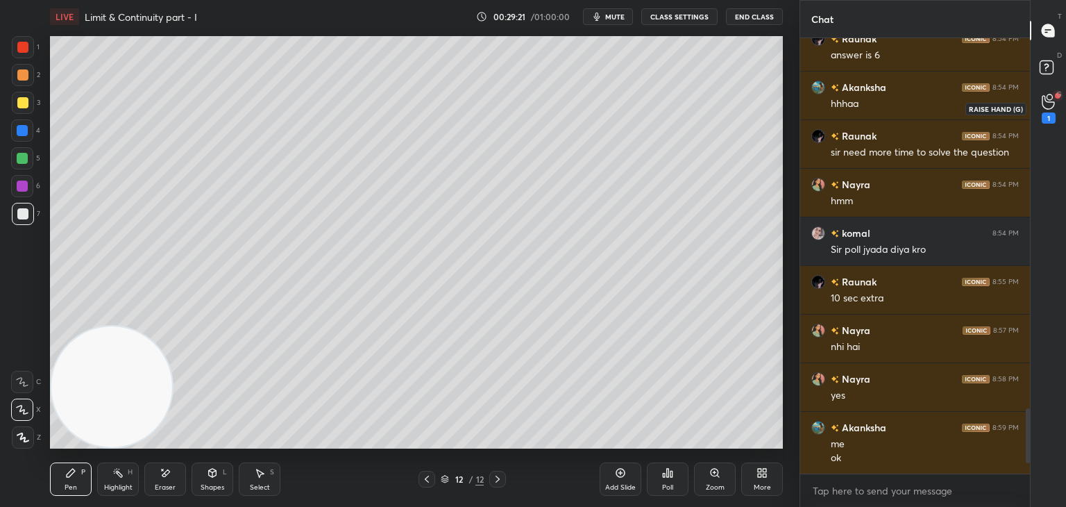
click at [1044, 98] on icon at bounding box center [1048, 102] width 13 height 16
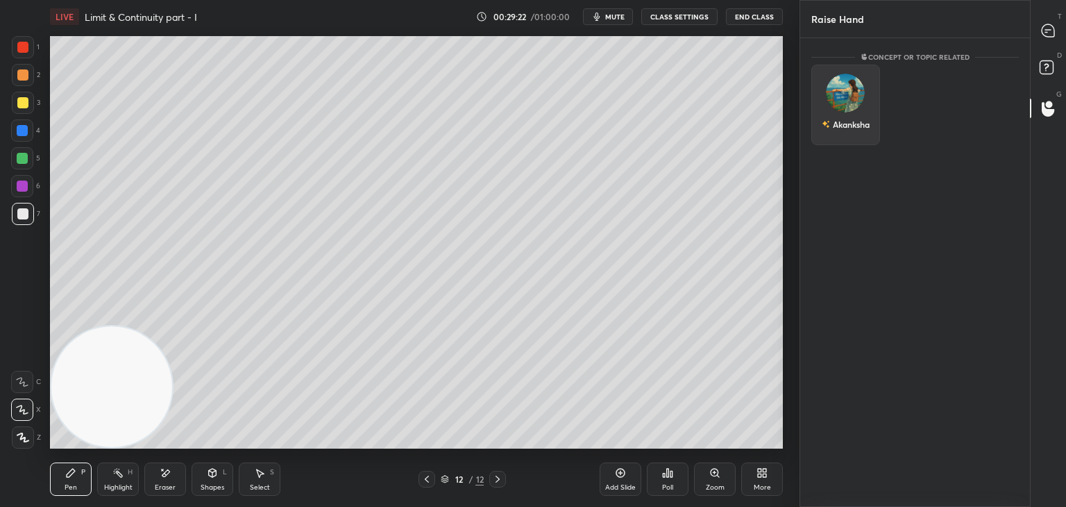
click at [830, 121] on div "Akanksha" at bounding box center [846, 124] width 48 height 24
click at [835, 137] on button "INVITE" at bounding box center [845, 134] width 56 height 18
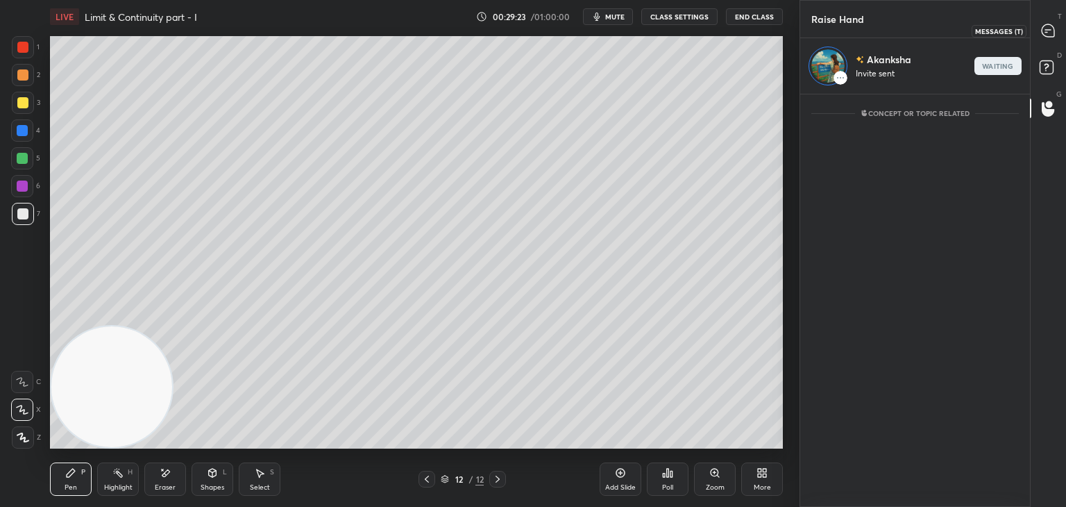
drag, startPoint x: 1037, startPoint y: 37, endPoint x: 1026, endPoint y: 37, distance: 11.1
click at [1037, 37] on div "T Messages (T)" at bounding box center [1047, 30] width 35 height 39
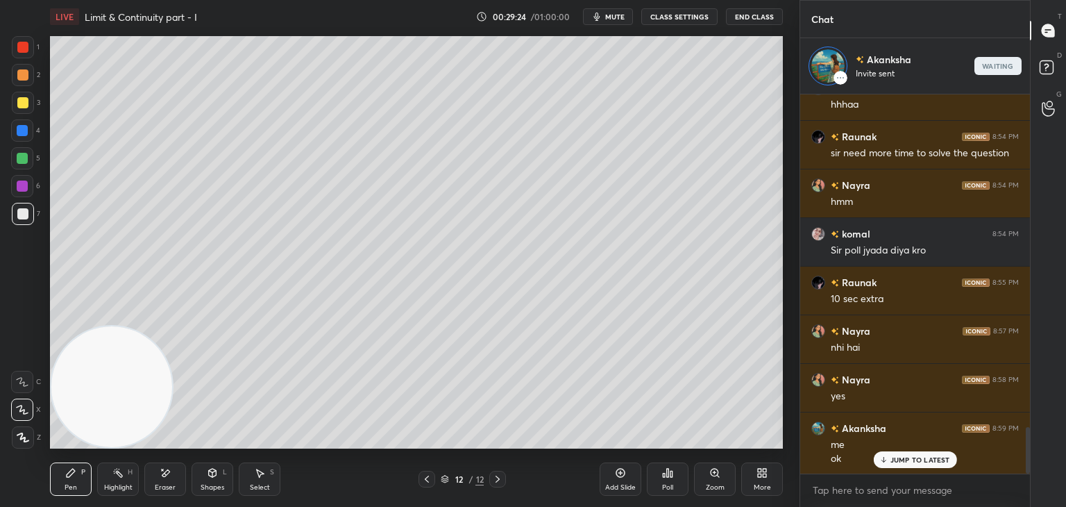
click at [908, 464] on div "JUMP TO LATEST" at bounding box center [914, 459] width 83 height 17
click at [162, 478] on icon at bounding box center [165, 473] width 11 height 12
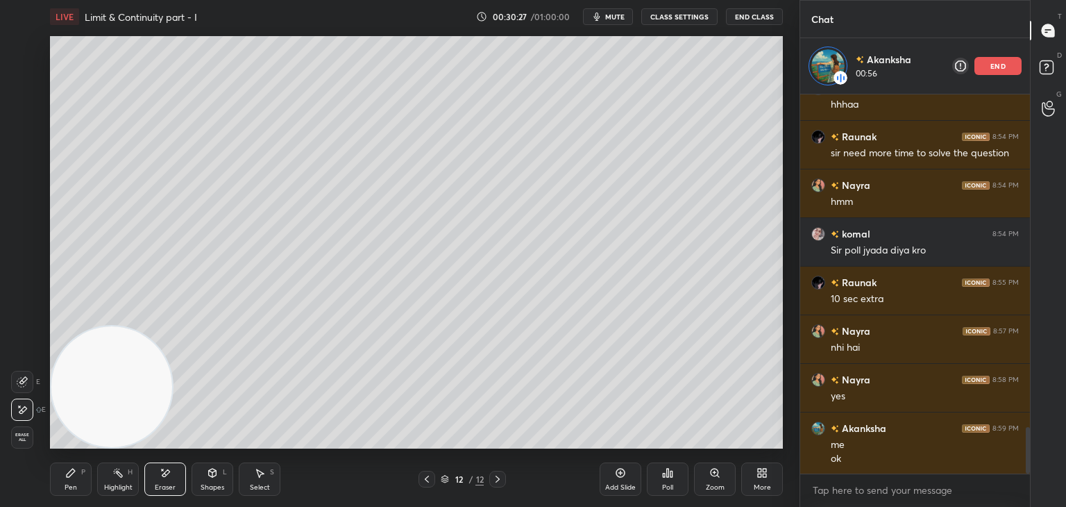
click at [72, 473] on icon at bounding box center [70, 472] width 11 height 11
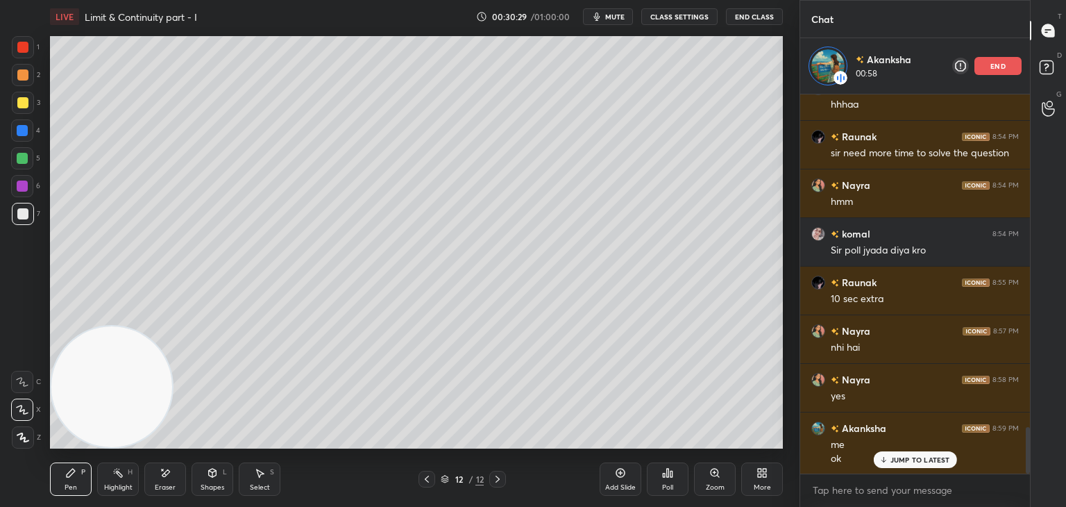
scroll to position [2731, 0]
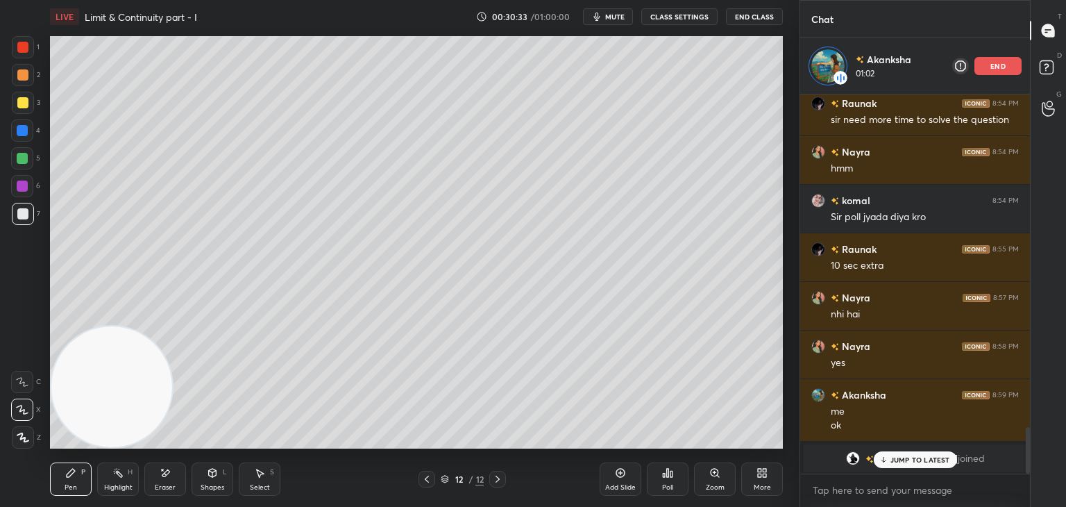
click at [894, 457] on p "JUMP TO LATEST" at bounding box center [920, 459] width 60 height 8
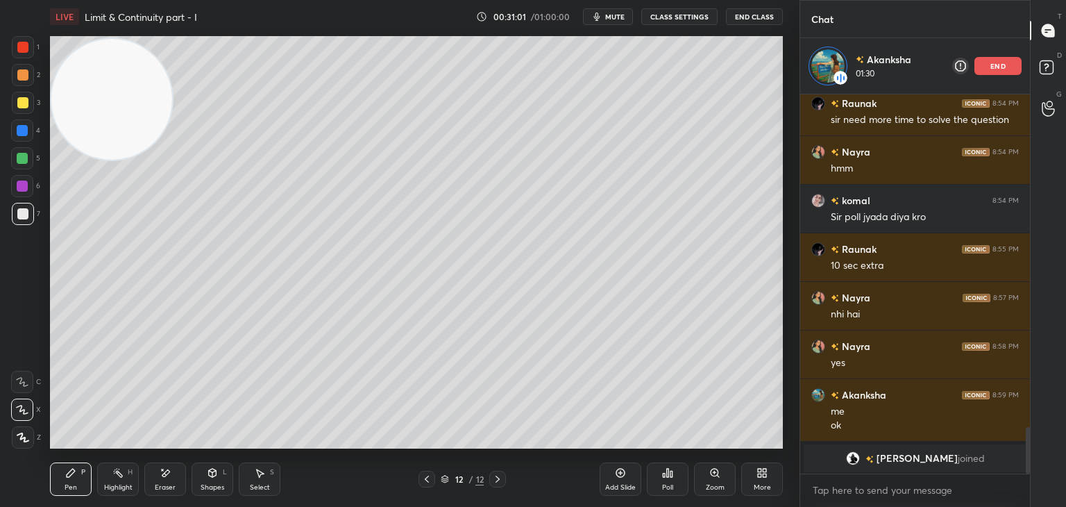
drag, startPoint x: 112, startPoint y: 368, endPoint x: 44, endPoint y: 114, distance: 263.1
click at [35, 75] on div "1 2 3 4 5 6 7 C X Z E E Erase all H H LIVE Limit & Continuity part - I 00:31:01…" at bounding box center [394, 253] width 788 height 507
click at [163, 480] on div "Eraser" at bounding box center [165, 478] width 42 height 33
click at [66, 484] on div "Pen" at bounding box center [71, 487] width 12 height 7
drag, startPoint x: 133, startPoint y: 131, endPoint x: 50, endPoint y: 486, distance: 364.7
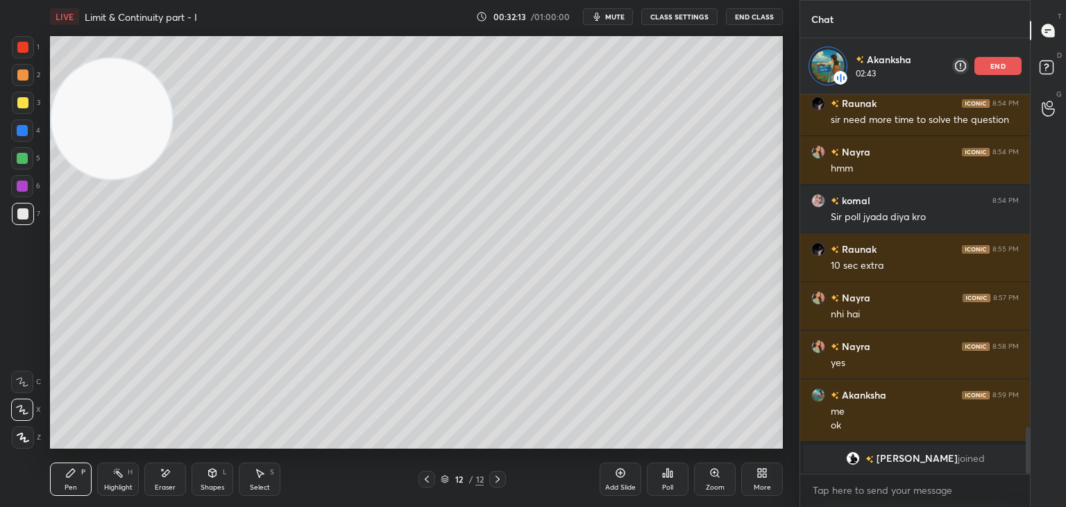
click at [49, 472] on div "LIVE Limit & Continuity part - I 00:32:13 / 01:00:00 mute CLASS SETTINGS End Cl…" at bounding box center [416, 253] width 744 height 507
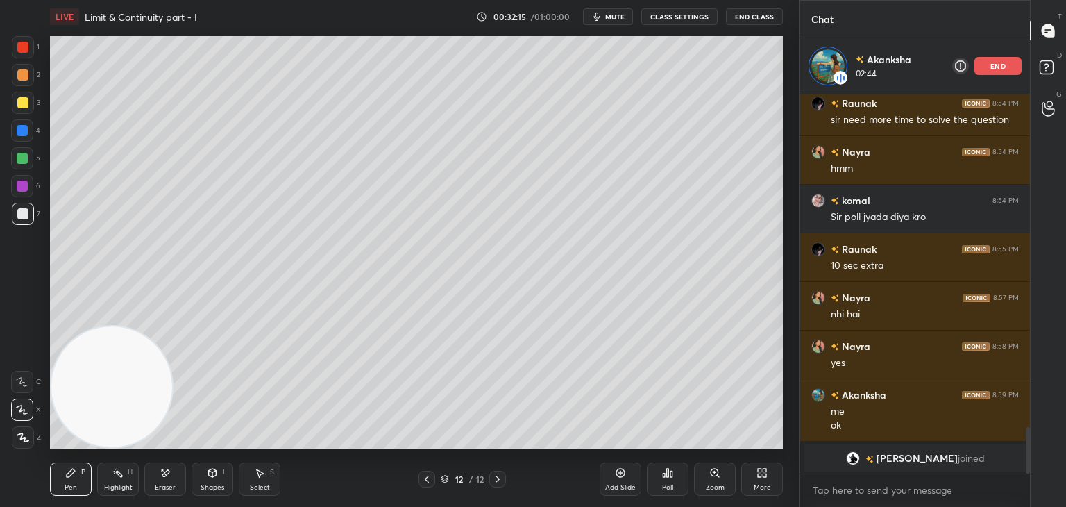
drag, startPoint x: 619, startPoint y: 486, endPoint x: 598, endPoint y: 473, distance: 24.6
click at [618, 486] on div "Add Slide" at bounding box center [620, 487] width 31 height 7
click at [19, 74] on div at bounding box center [22, 74] width 11 height 11
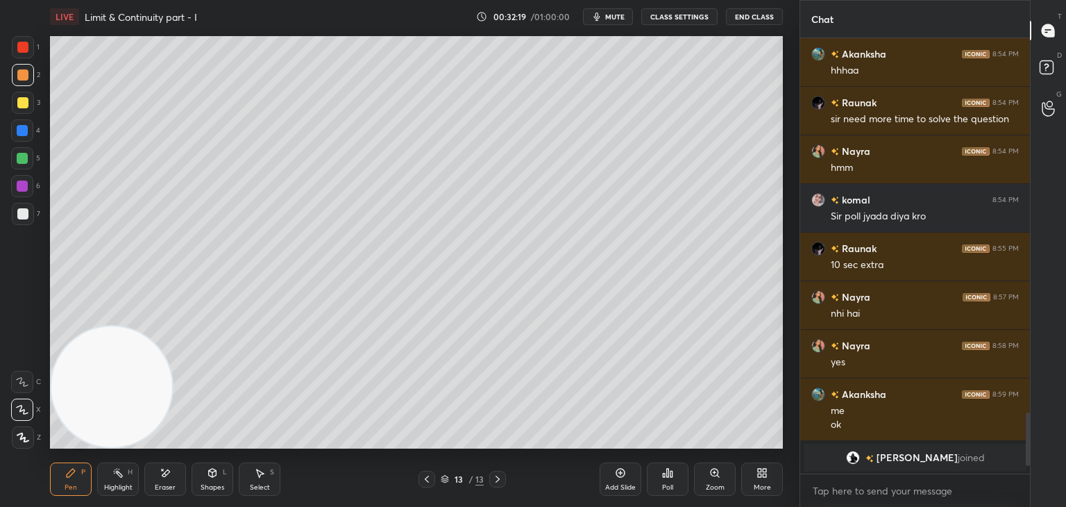
scroll to position [2054, 0]
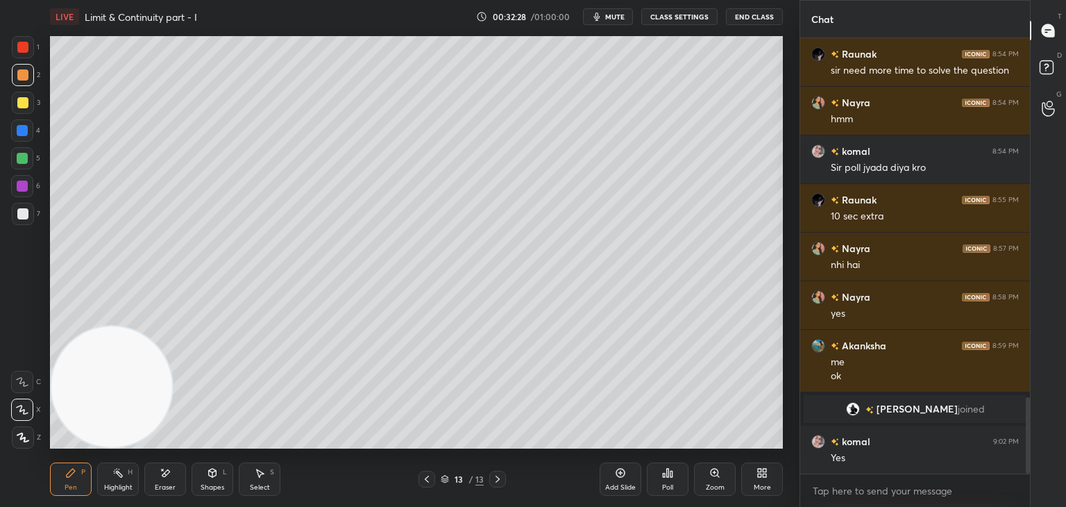
click at [20, 214] on div at bounding box center [22, 213] width 11 height 11
click at [667, 477] on icon at bounding box center [668, 472] width 2 height 8
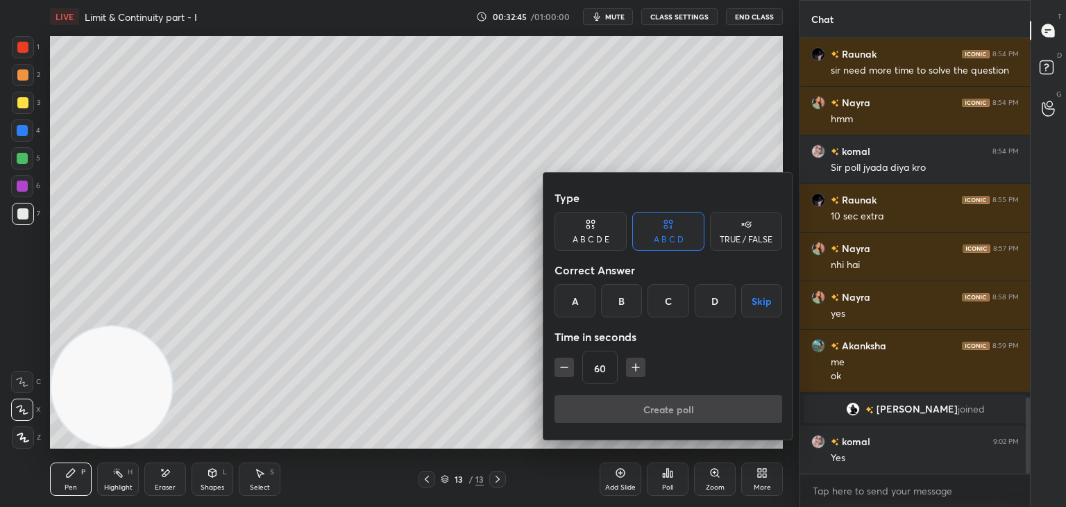
click at [569, 309] on div "A" at bounding box center [574, 300] width 41 height 33
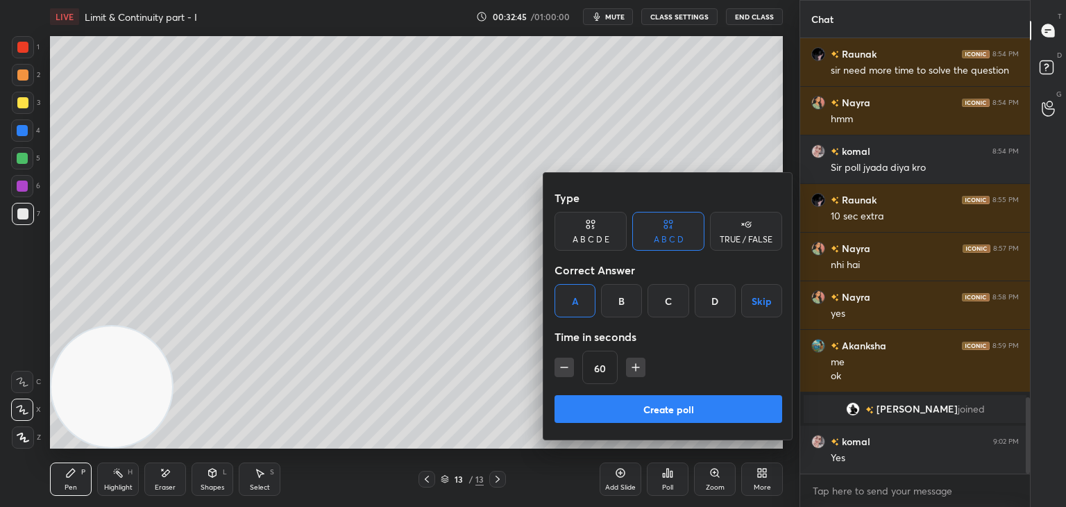
click at [580, 423] on div "Create poll" at bounding box center [668, 411] width 228 height 33
click at [636, 406] on button "Create poll" at bounding box center [668, 409] width 228 height 28
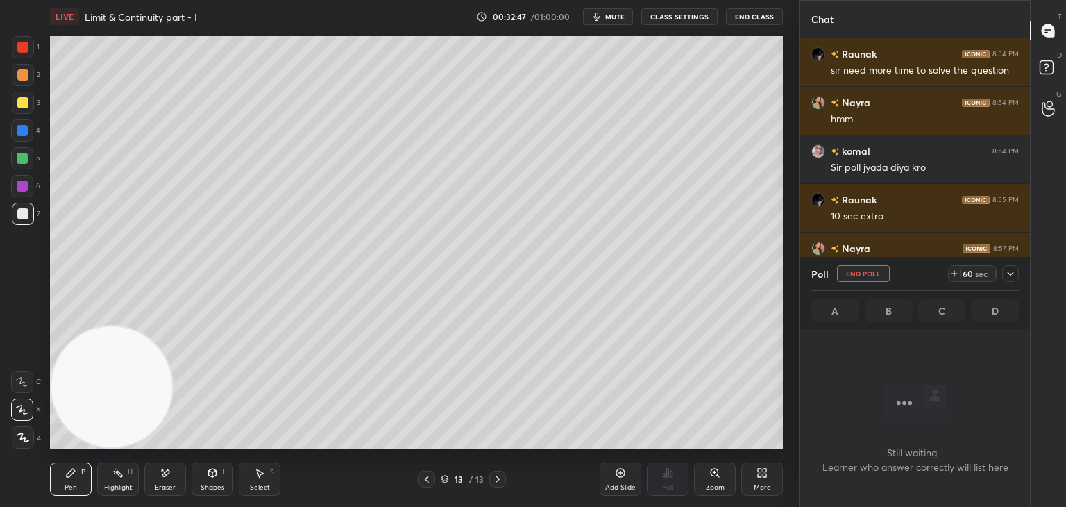
scroll to position [244, 226]
click at [1008, 273] on icon at bounding box center [1010, 273] width 7 height 4
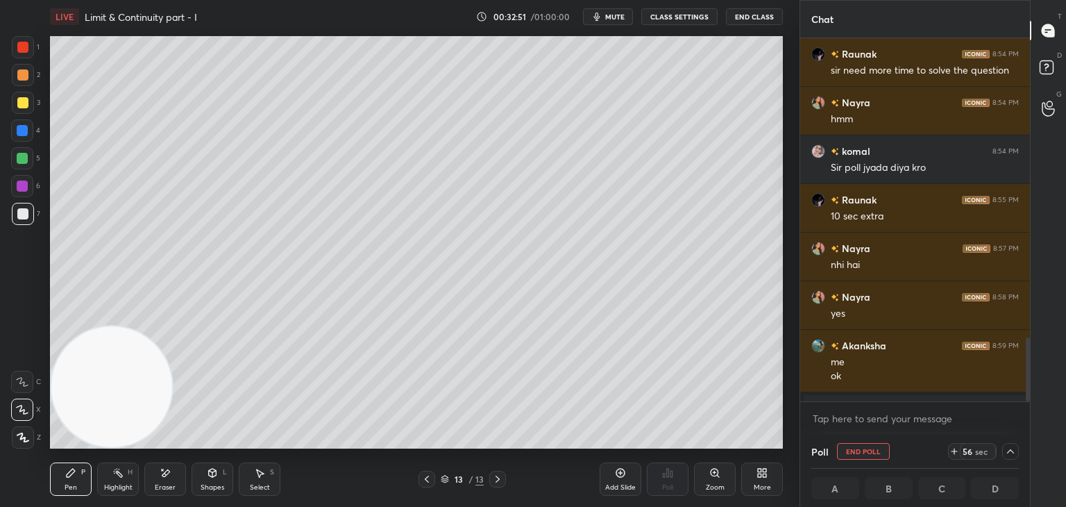
scroll to position [2126, 0]
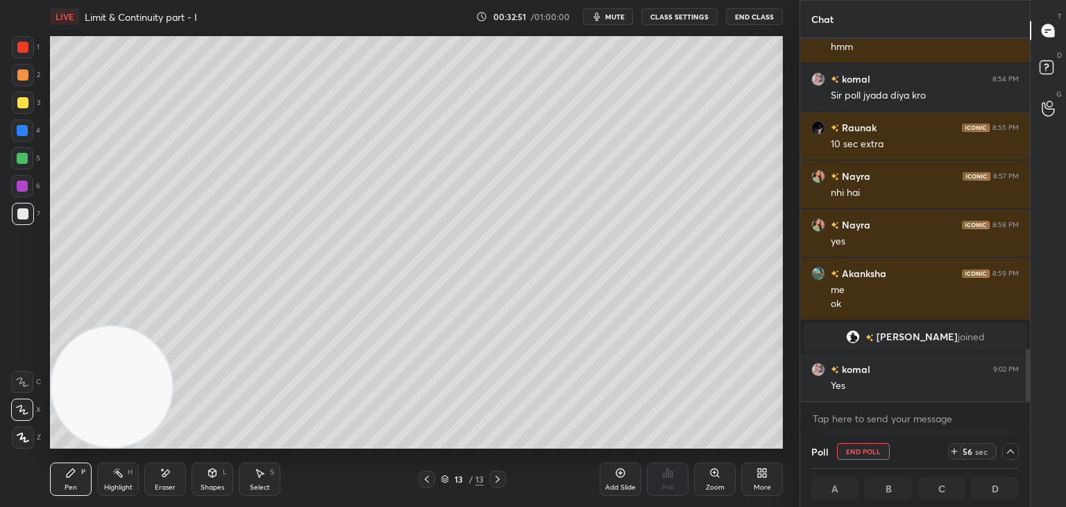
drag, startPoint x: 1025, startPoint y: 341, endPoint x: 1028, endPoint y: 383, distance: 41.7
click at [1030, 384] on div "Chat [PERSON_NAME] 8:54 PM sir need more time to solve the question Nayra 8:54 …" at bounding box center [932, 253] width 266 height 507
click at [1008, 457] on div at bounding box center [1010, 451] width 17 height 17
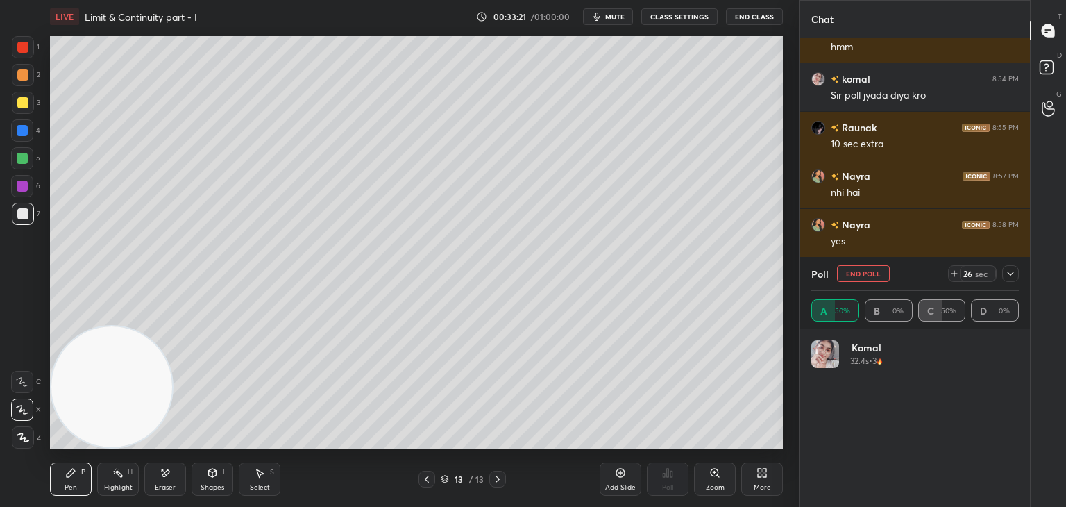
scroll to position [4, 4]
click at [1009, 275] on icon at bounding box center [1010, 273] width 11 height 11
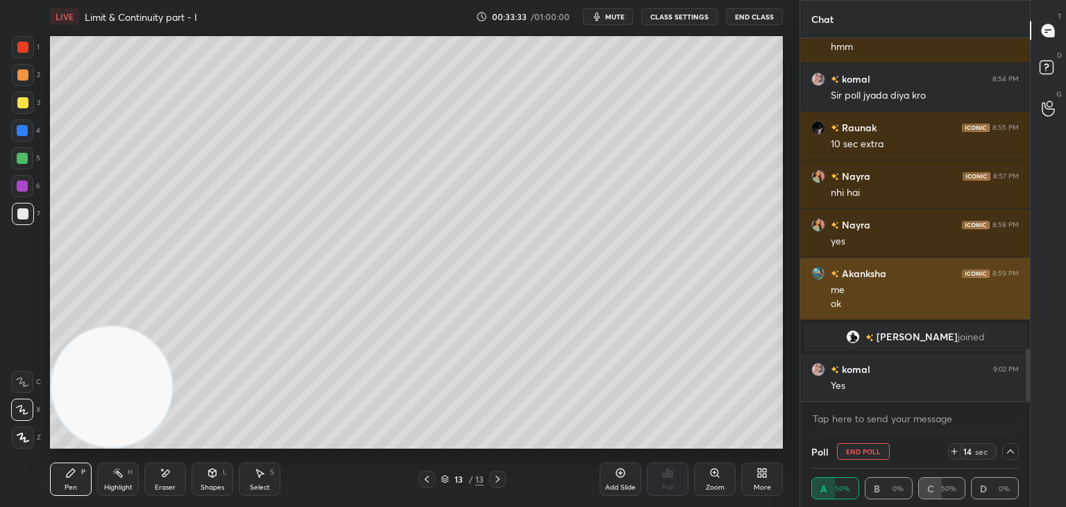
scroll to position [0, 4]
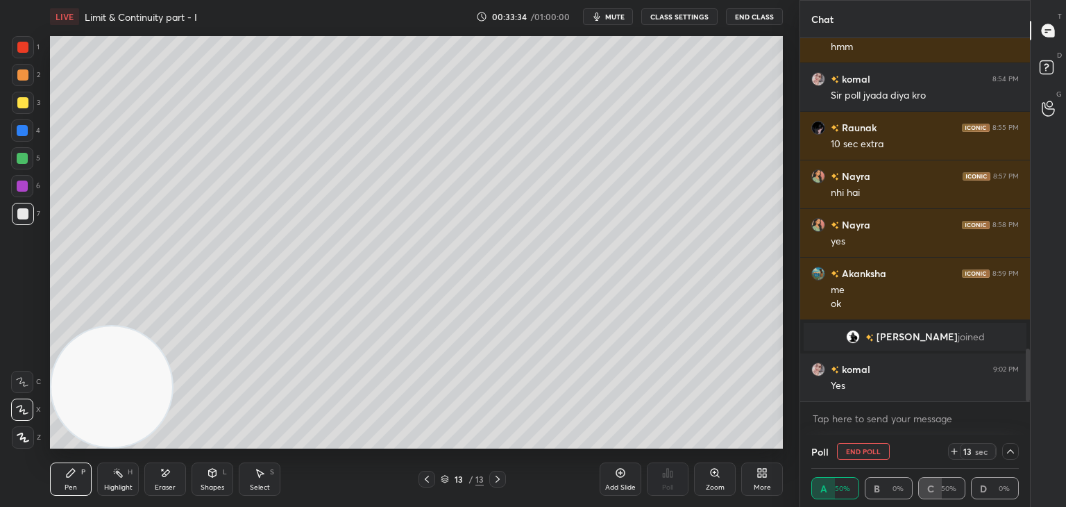
click at [1002, 452] on div at bounding box center [1010, 451] width 17 height 17
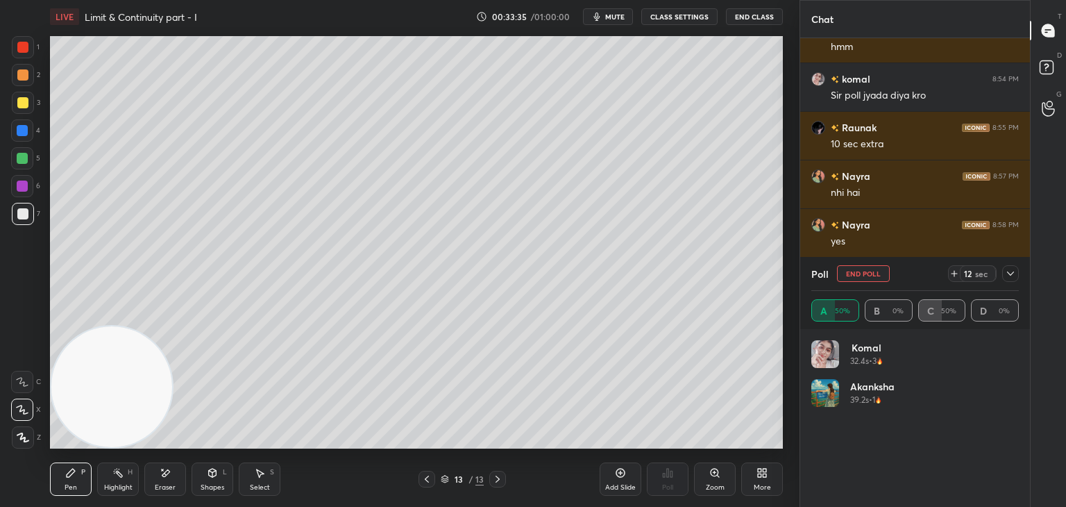
scroll to position [162, 203]
click at [953, 269] on icon at bounding box center [954, 273] width 11 height 11
click at [1011, 278] on div at bounding box center [1010, 273] width 17 height 17
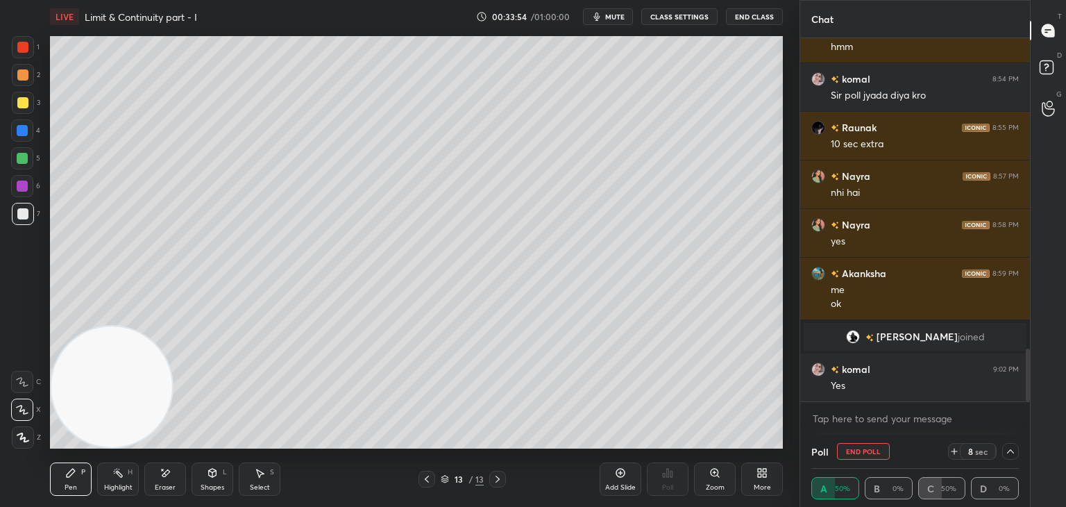
scroll to position [2175, 0]
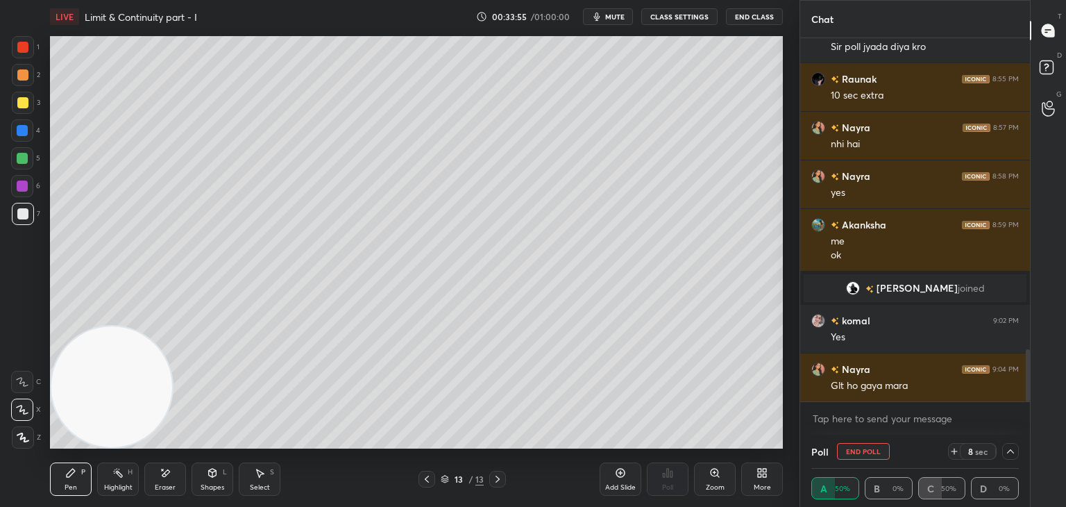
click at [1005, 451] on icon at bounding box center [1010, 450] width 11 height 11
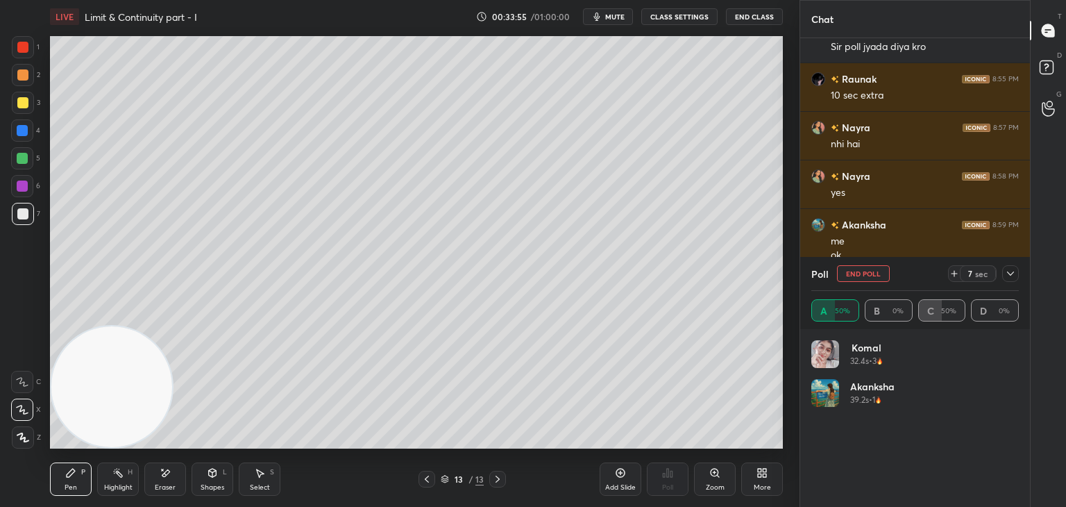
scroll to position [4, 4]
click at [1010, 275] on icon at bounding box center [1010, 273] width 11 height 11
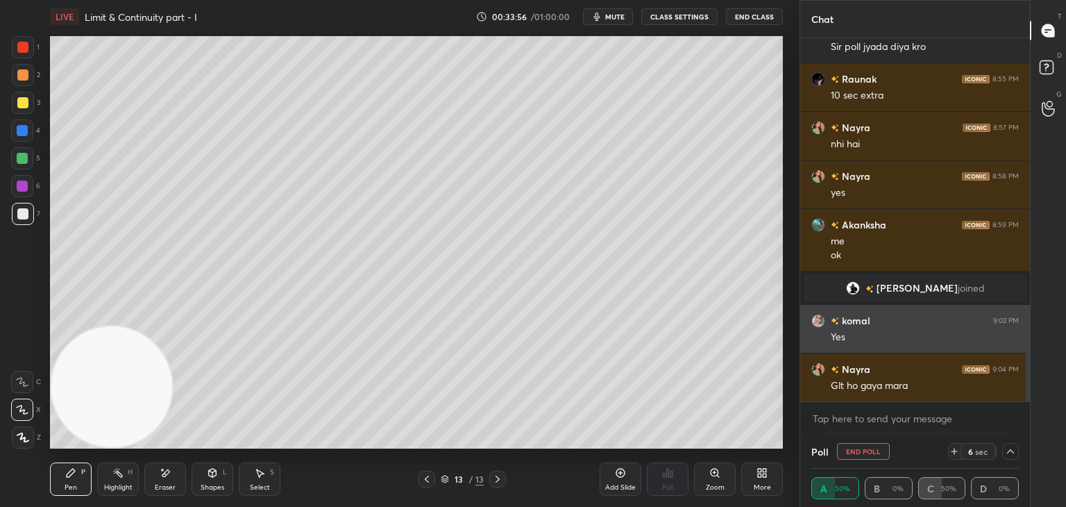
scroll to position [0, 0]
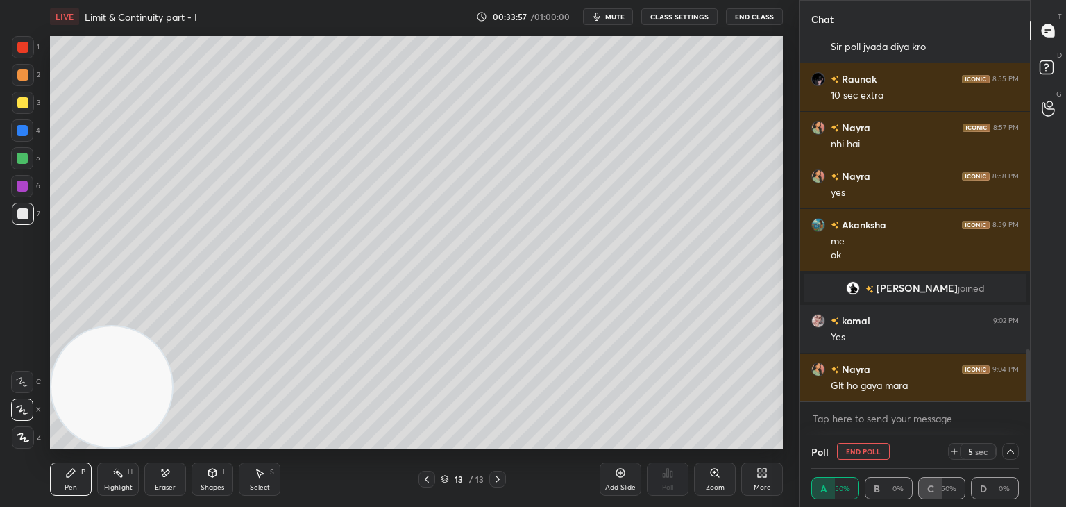
click at [1008, 452] on icon at bounding box center [1010, 450] width 11 height 11
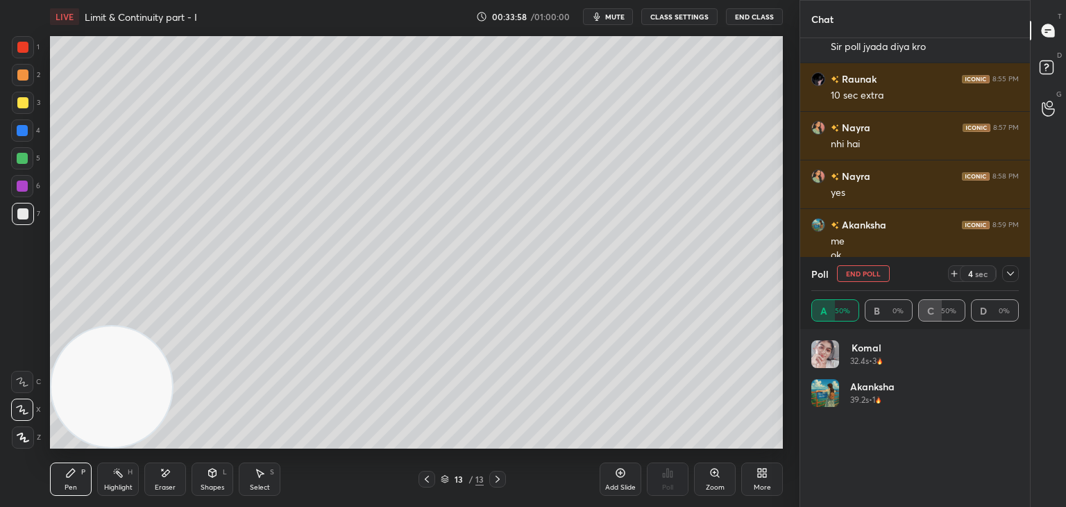
scroll to position [4, 4]
click at [1008, 271] on icon at bounding box center [1010, 273] width 11 height 11
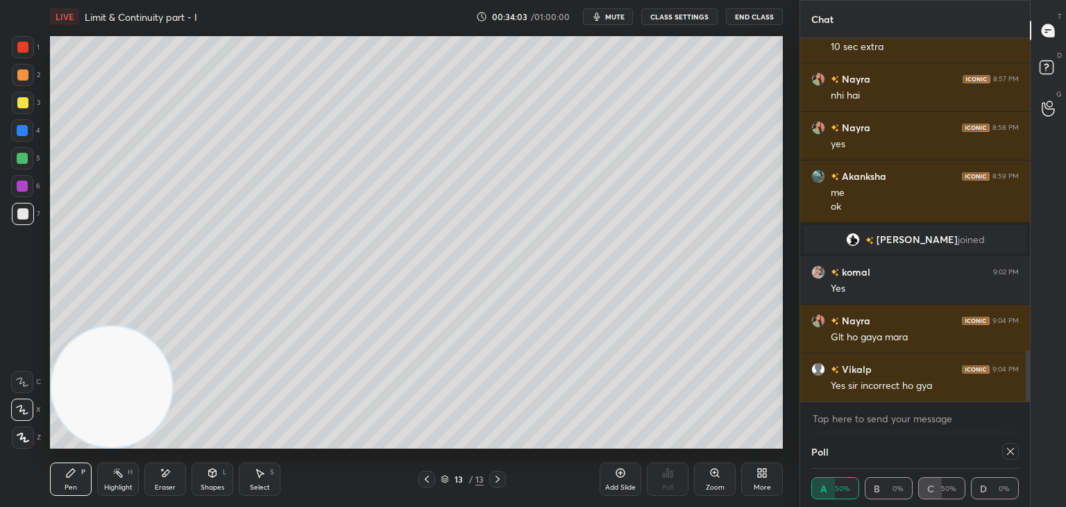
click at [1004, 449] on div at bounding box center [1010, 451] width 17 height 17
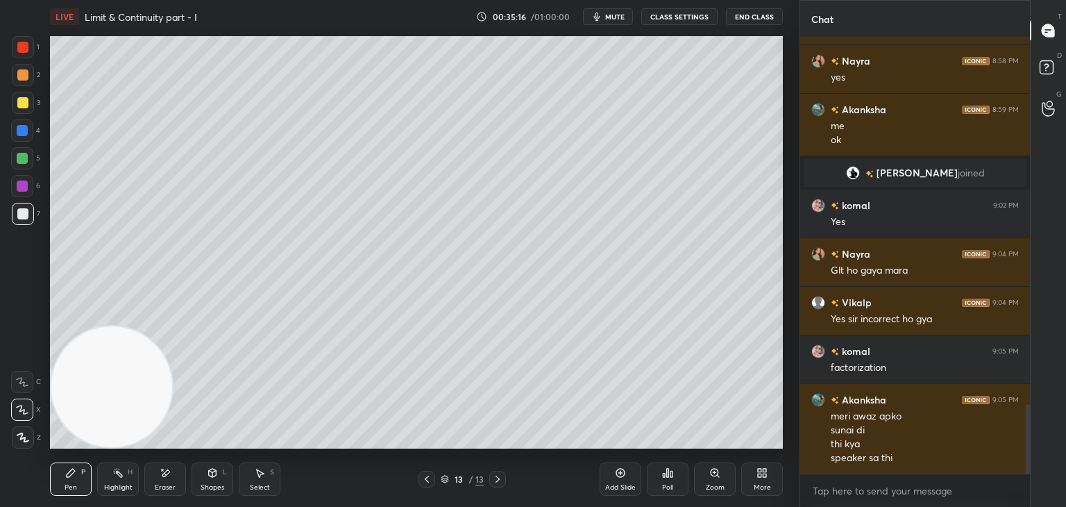
scroll to position [2304, 0]
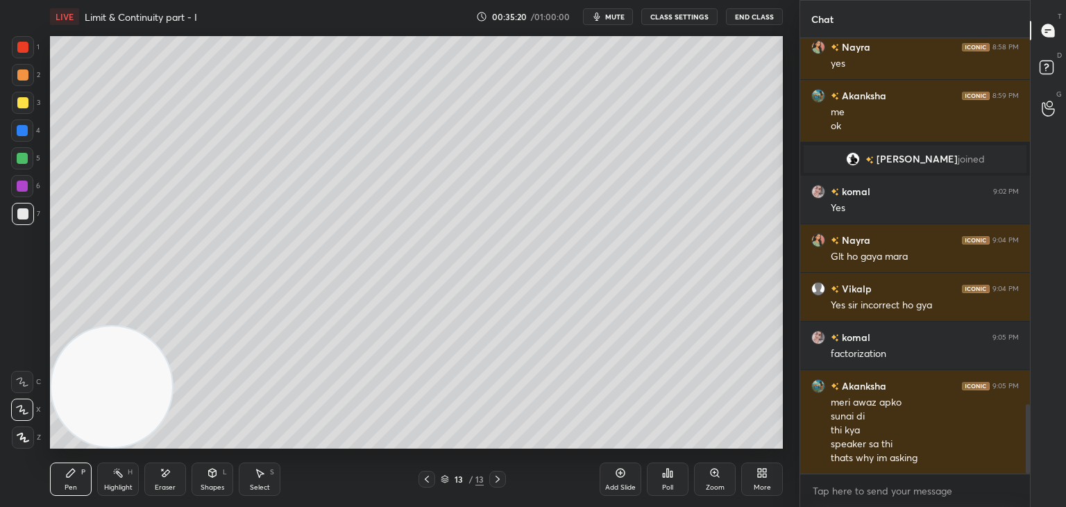
click at [624, 473] on div "Add Slide" at bounding box center [621, 478] width 42 height 33
drag, startPoint x: 19, startPoint y: 83, endPoint x: 45, endPoint y: 74, distance: 28.1
click at [15, 81] on div at bounding box center [23, 75] width 22 height 22
click at [22, 215] on div at bounding box center [22, 213] width 11 height 11
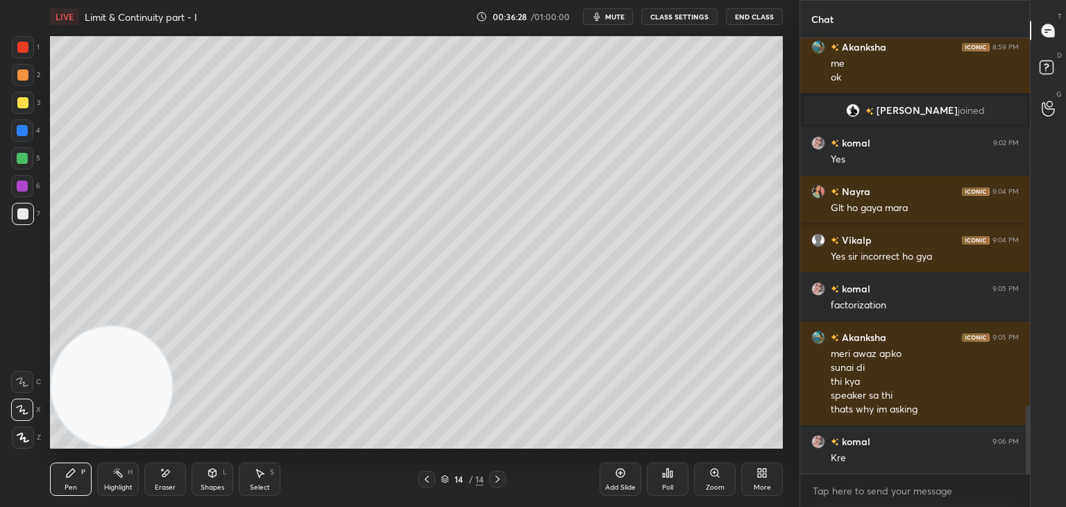
scroll to position [2401, 0]
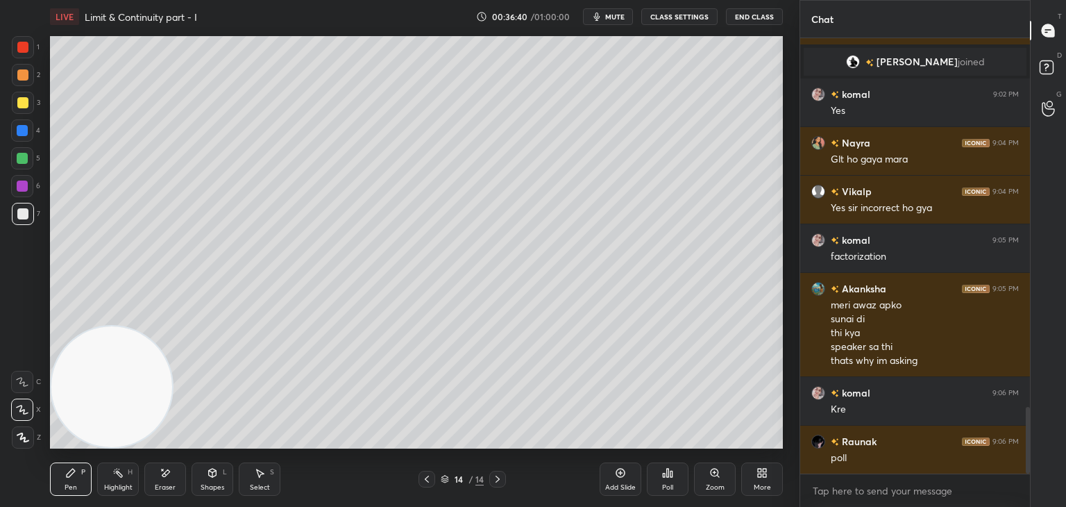
click at [666, 475] on icon at bounding box center [667, 472] width 11 height 11
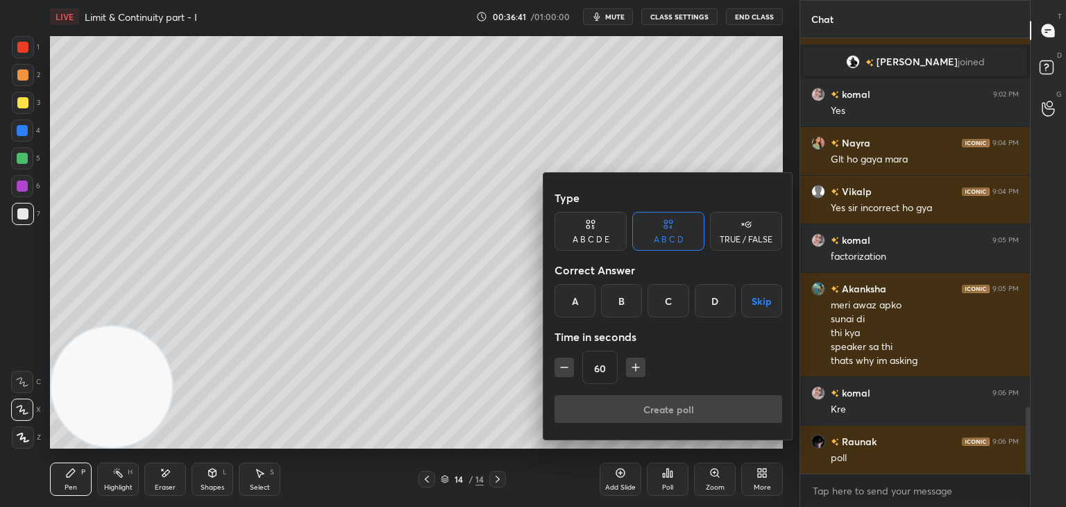
click at [620, 284] on div "B" at bounding box center [621, 300] width 41 height 33
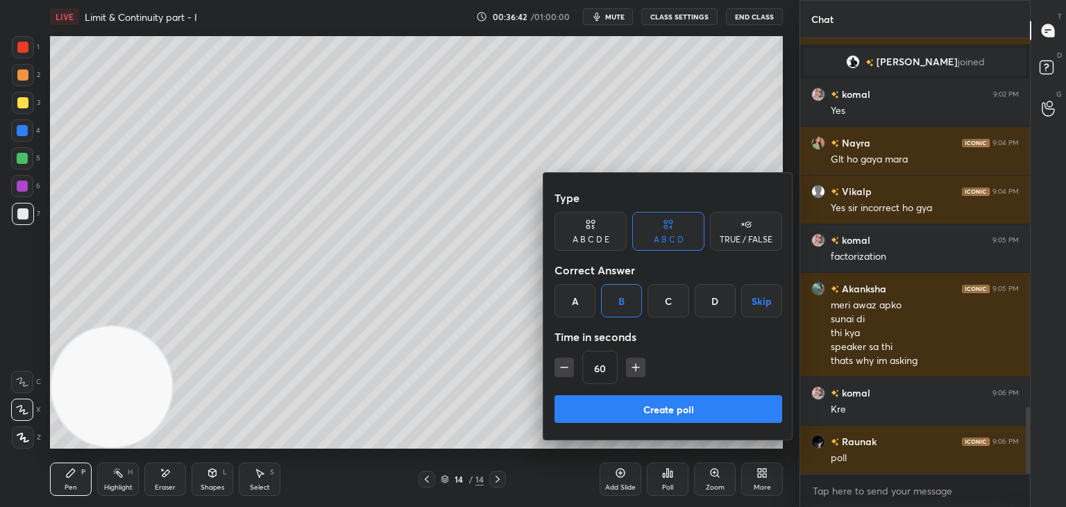
click at [611, 408] on button "Create poll" at bounding box center [668, 409] width 228 height 28
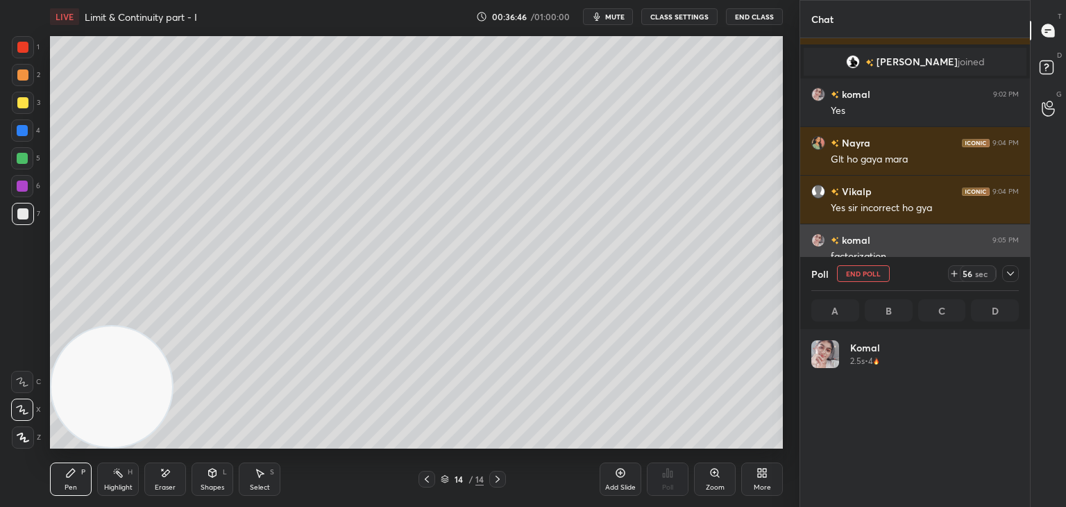
scroll to position [162, 203]
drag, startPoint x: 1008, startPoint y: 269, endPoint x: 1000, endPoint y: 267, distance: 8.4
click at [1008, 268] on icon at bounding box center [1010, 273] width 11 height 11
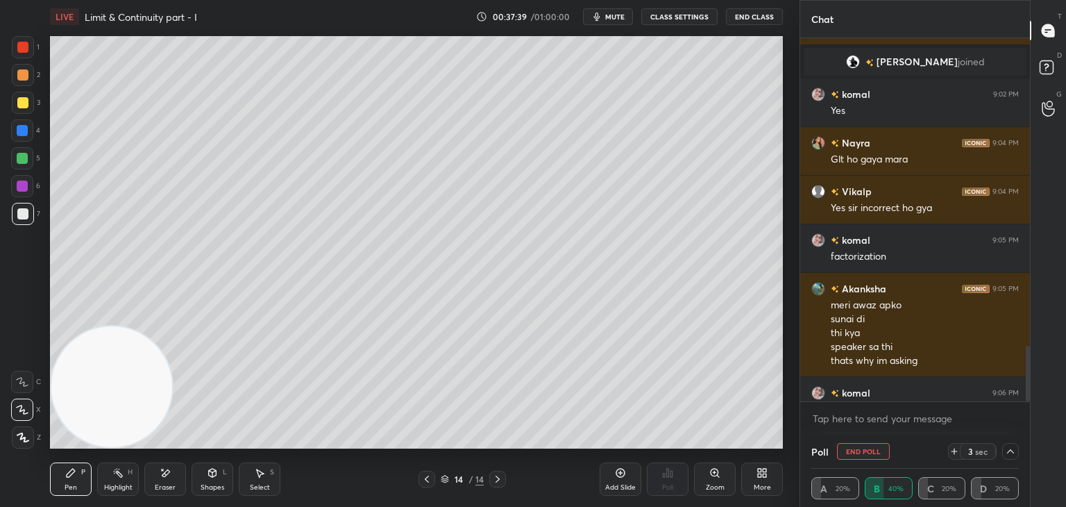
scroll to position [2473, 0]
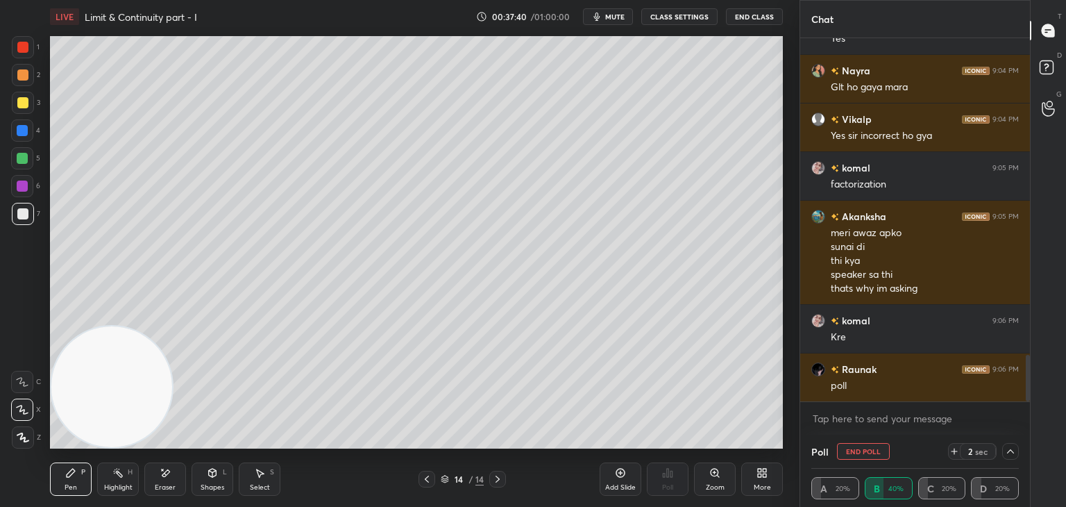
drag, startPoint x: 1029, startPoint y: 350, endPoint x: 1019, endPoint y: 422, distance: 72.2
click at [1019, 422] on div "[PERSON_NAME] joined [PERSON_NAME] 9:02 PM Yes Nayra 9:04 PM Glt ho gaya [PERSO…" at bounding box center [915, 236] width 230 height 396
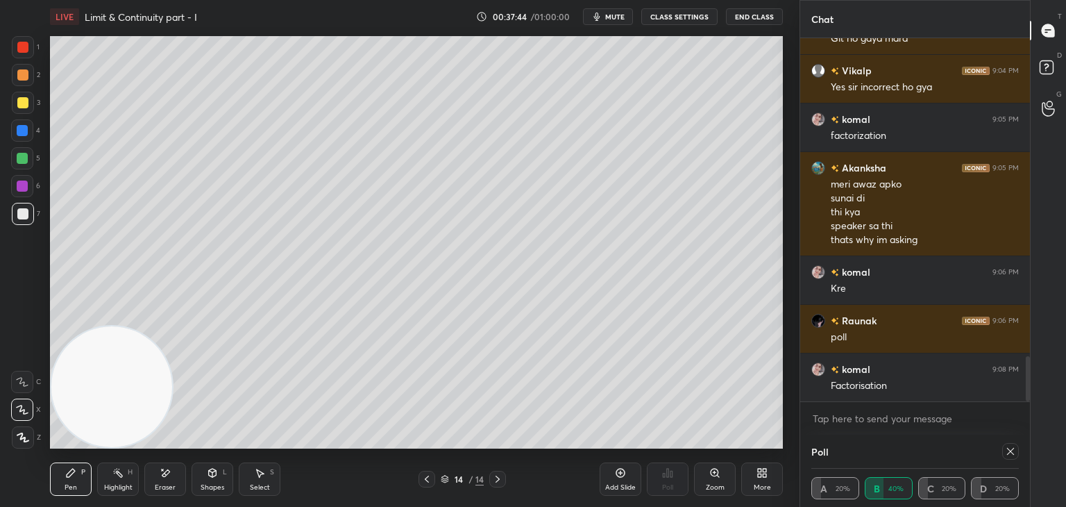
scroll to position [2570, 0]
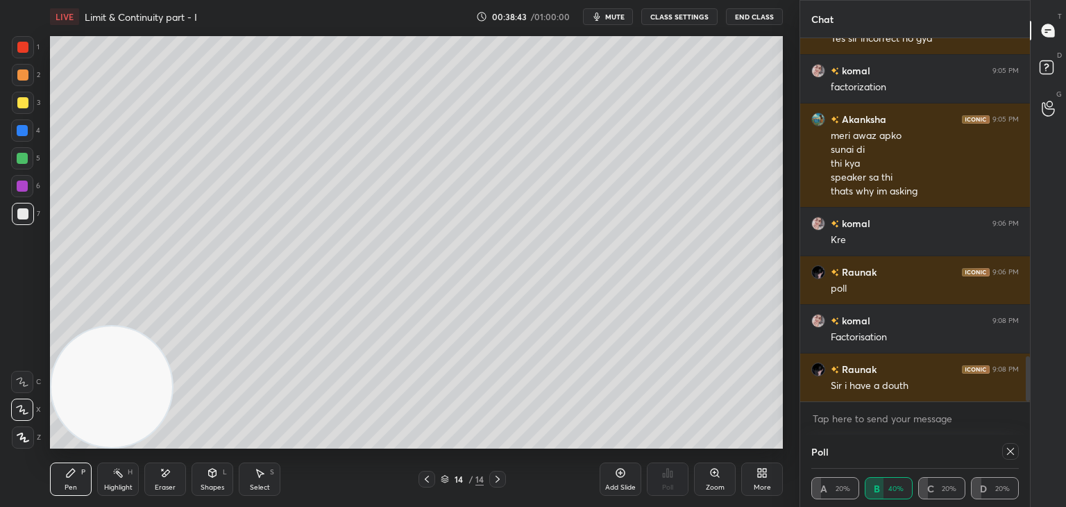
drag, startPoint x: 1006, startPoint y: 448, endPoint x: 993, endPoint y: 436, distance: 17.2
click at [1005, 448] on icon at bounding box center [1010, 450] width 11 height 11
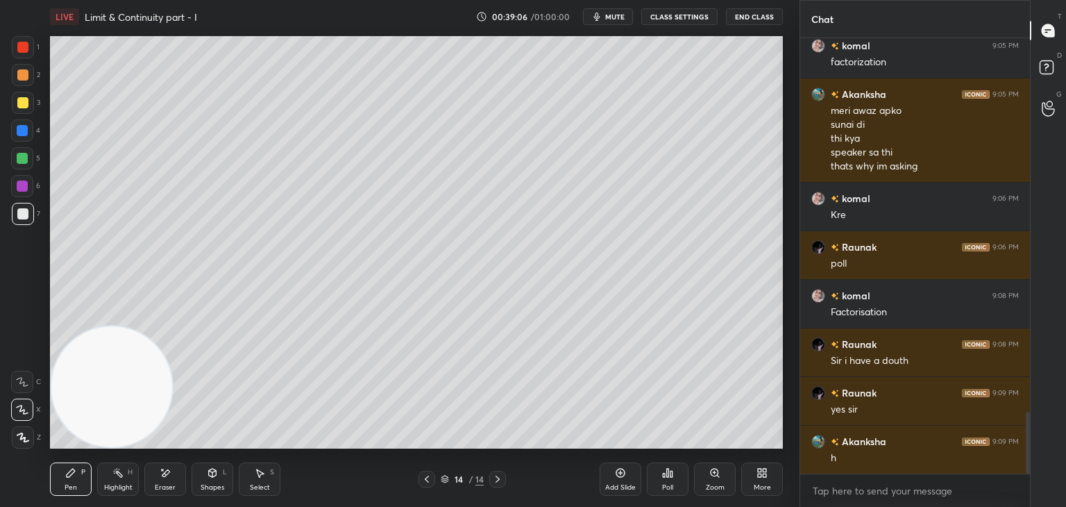
scroll to position [2644, 0]
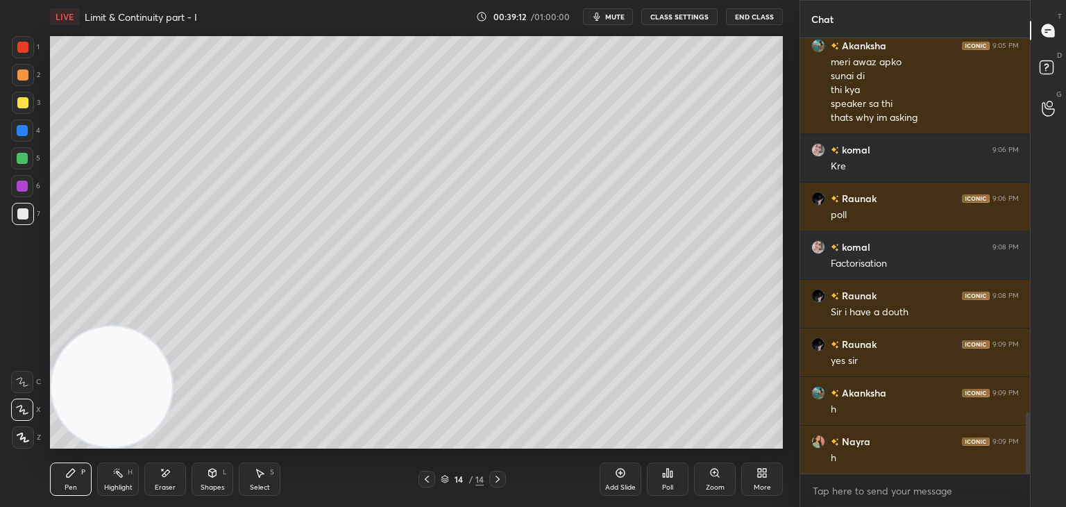
drag, startPoint x: 620, startPoint y: 469, endPoint x: 613, endPoint y: 467, distance: 7.9
click at [618, 472] on icon at bounding box center [620, 472] width 11 height 11
click at [28, 76] on div at bounding box center [23, 75] width 22 height 22
click at [30, 214] on div "7" at bounding box center [26, 214] width 28 height 22
click at [666, 475] on div "Poll" at bounding box center [668, 478] width 42 height 33
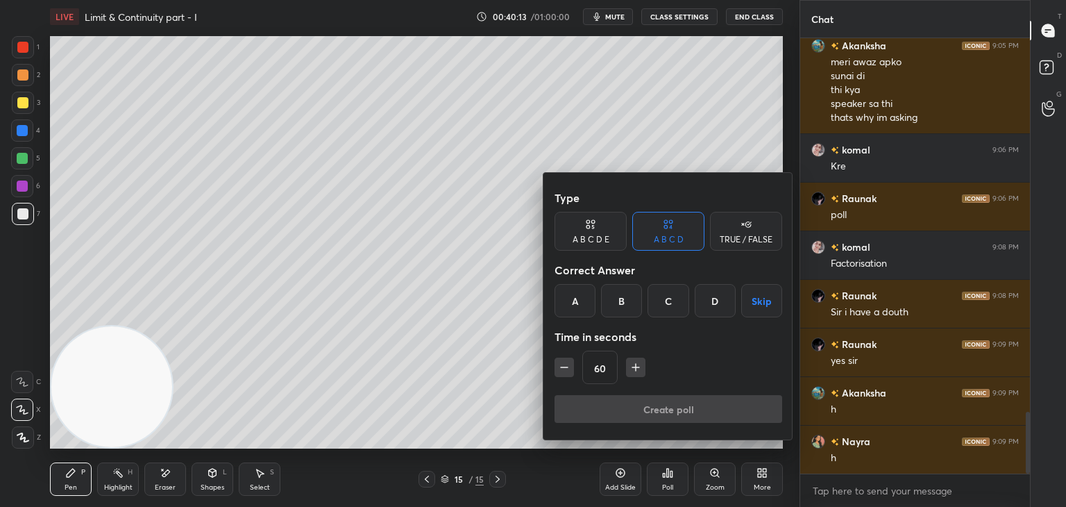
click at [577, 304] on div "A" at bounding box center [574, 300] width 41 height 33
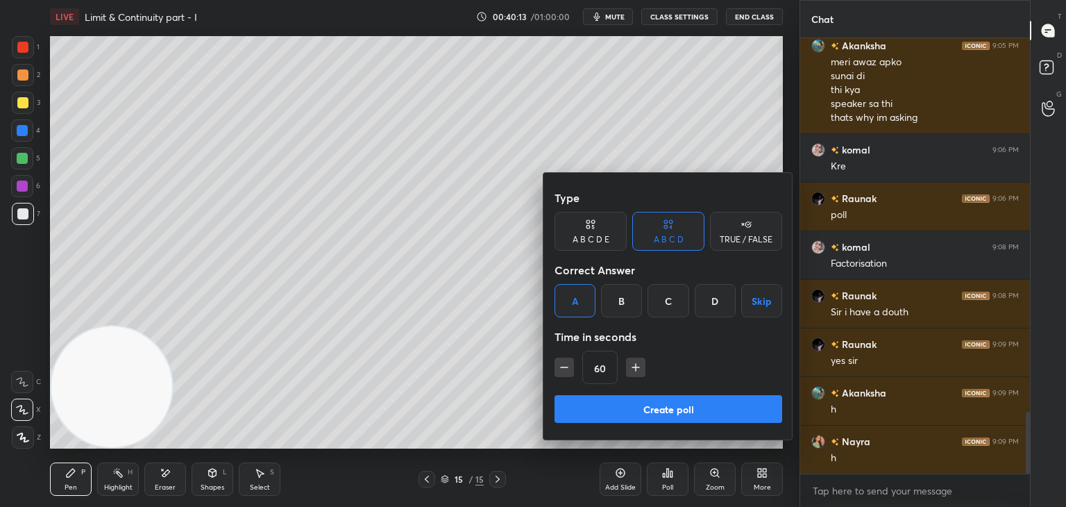
click at [617, 400] on button "Create poll" at bounding box center [668, 409] width 228 height 28
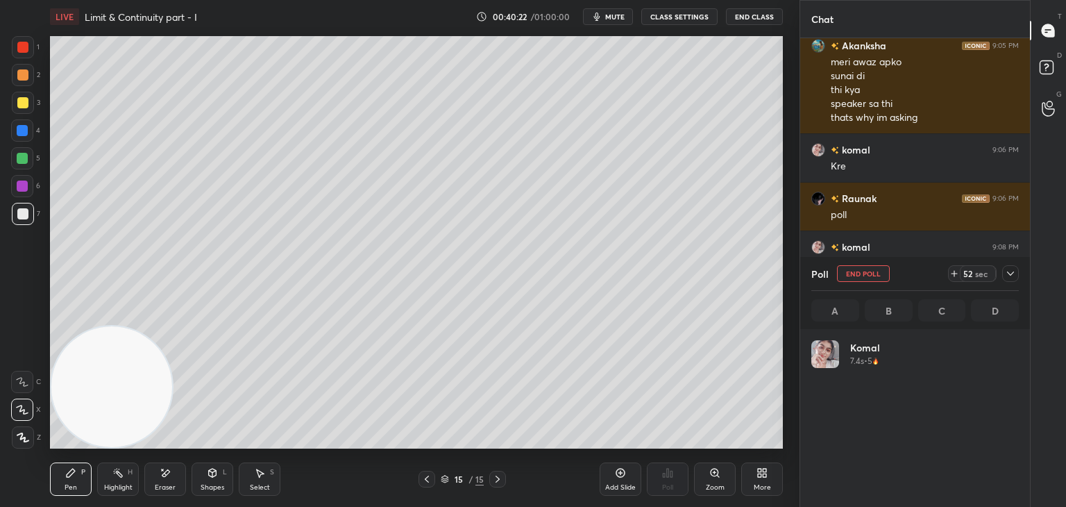
scroll to position [162, 203]
click at [1010, 276] on icon at bounding box center [1010, 273] width 11 height 11
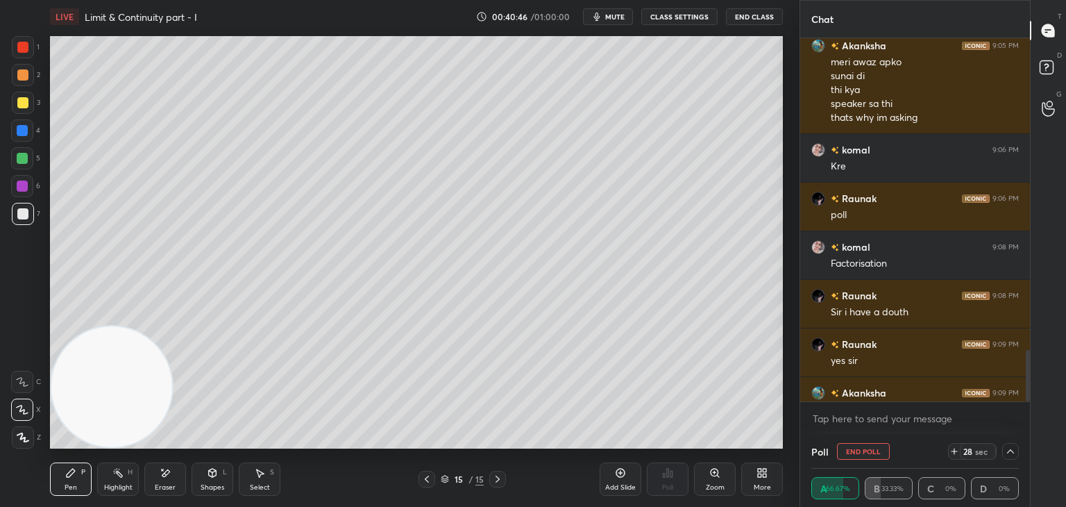
scroll to position [2716, 0]
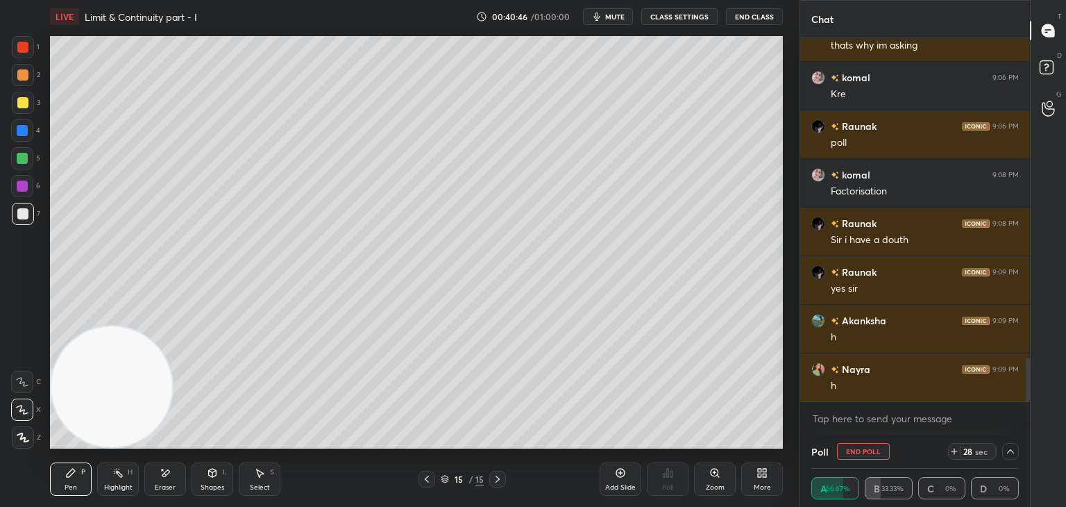
drag, startPoint x: 1028, startPoint y: 362, endPoint x: 1020, endPoint y: 423, distance: 61.6
click at [1025, 417] on div "[PERSON_NAME] 9:05 PM factorization [PERSON_NAME] 9:05 PM meri awaz apko sunai …" at bounding box center [915, 236] width 230 height 396
click at [1010, 452] on icon at bounding box center [1010, 450] width 11 height 11
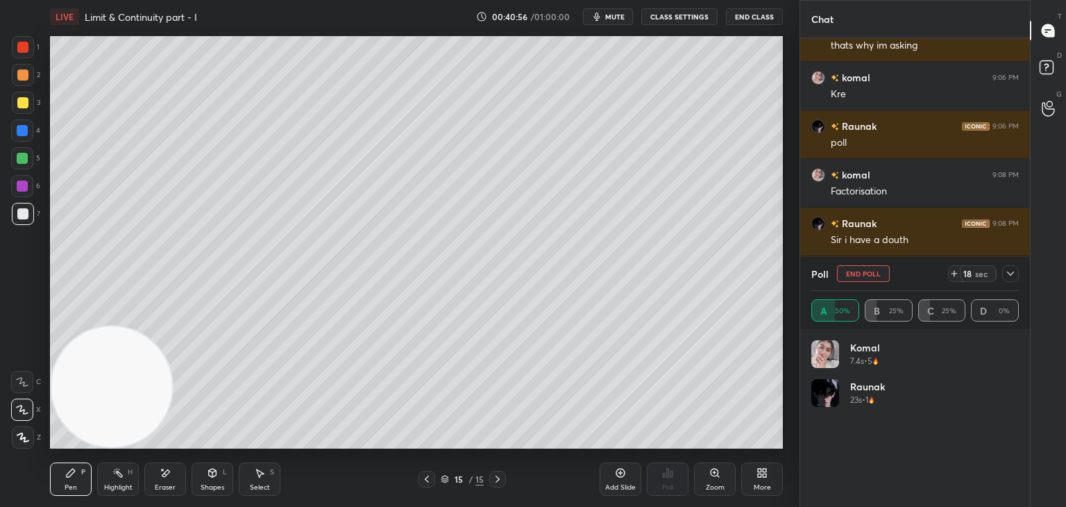
scroll to position [162, 203]
click at [1010, 271] on icon at bounding box center [1010, 273] width 11 height 11
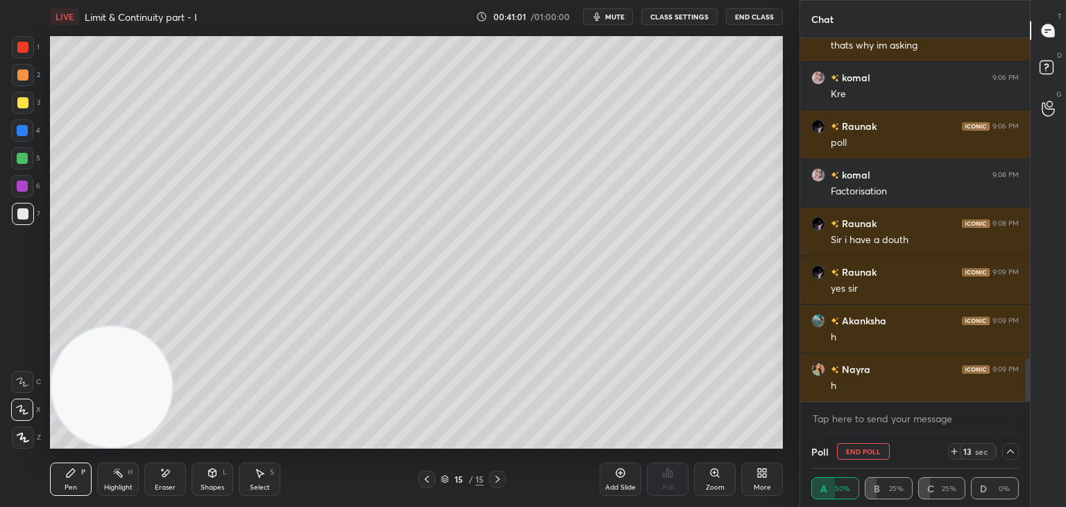
scroll to position [0, 4]
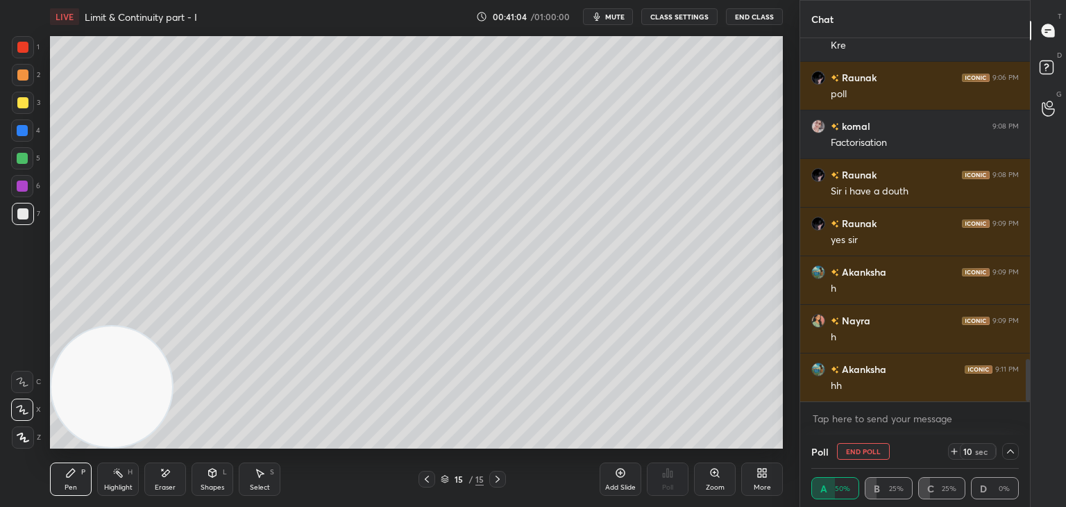
drag, startPoint x: 1026, startPoint y: 374, endPoint x: 1026, endPoint y: 406, distance: 31.9
click at [1026, 405] on div "[PERSON_NAME] 9:05 PM meri awaz apko sunai di thi kya speaker sa thi thats why …" at bounding box center [915, 236] width 230 height 396
click at [1006, 448] on icon at bounding box center [1010, 450] width 11 height 11
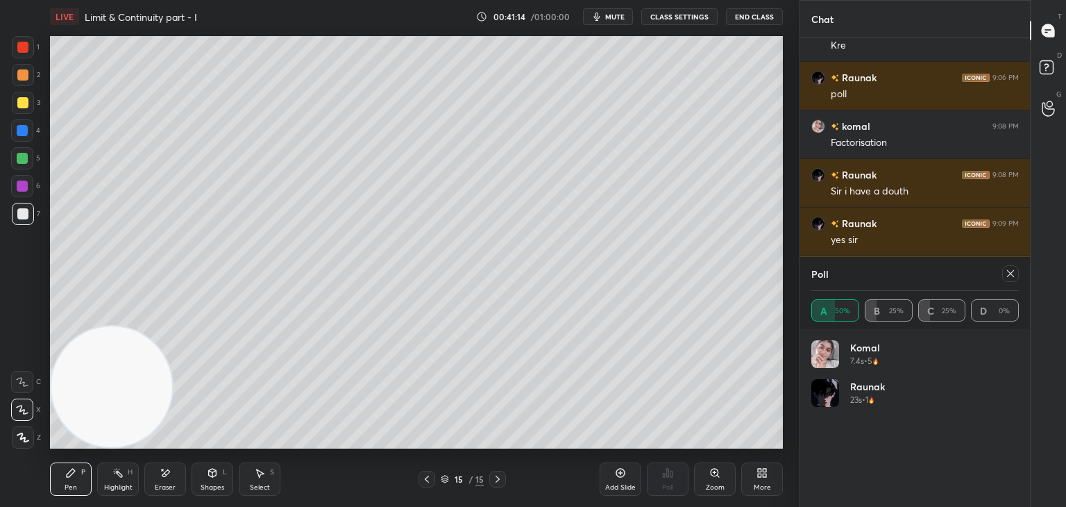
drag, startPoint x: 1008, startPoint y: 273, endPoint x: 1015, endPoint y: 274, distance: 7.0
click at [1008, 271] on icon at bounding box center [1010, 273] width 11 height 11
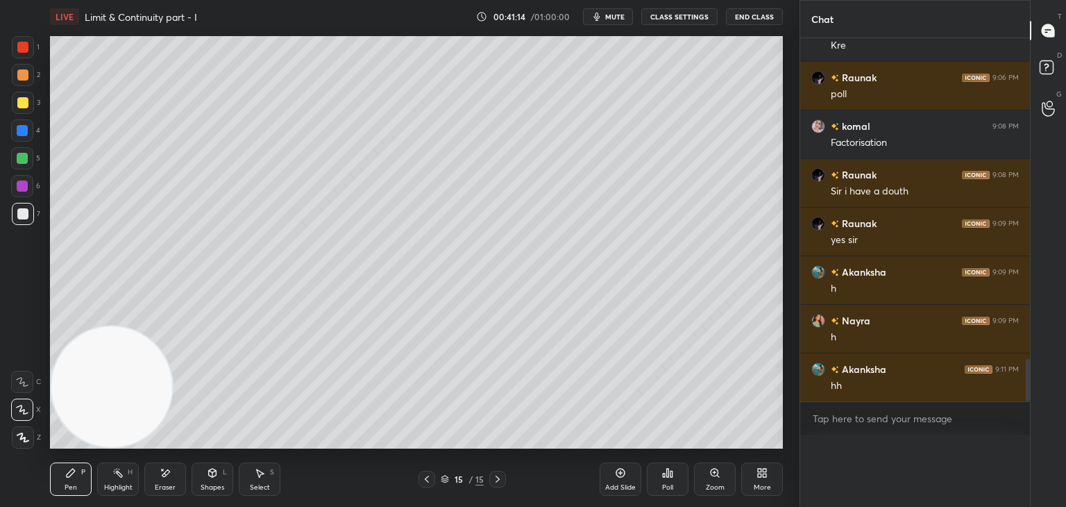
scroll to position [389, 226]
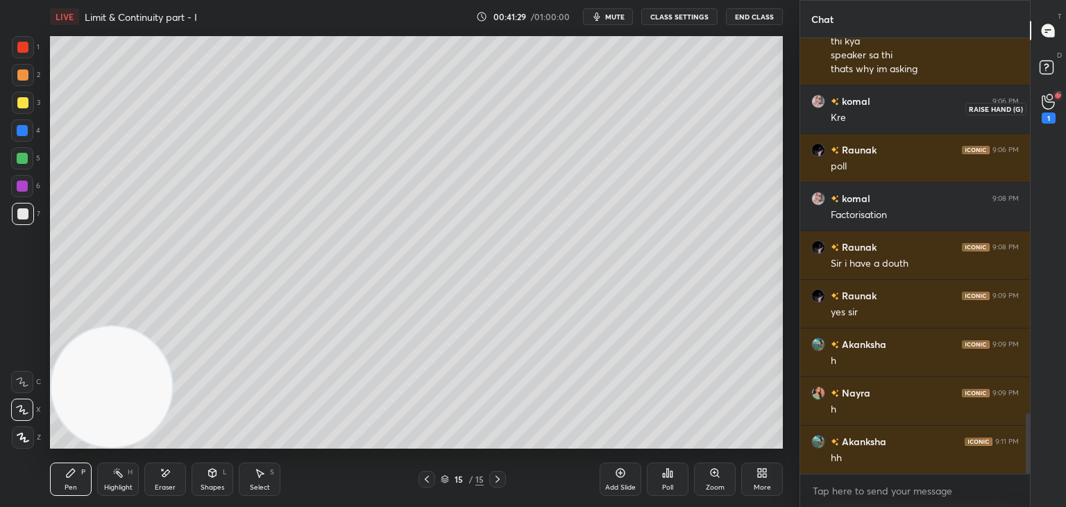
click at [1039, 110] on div "1" at bounding box center [1049, 108] width 28 height 25
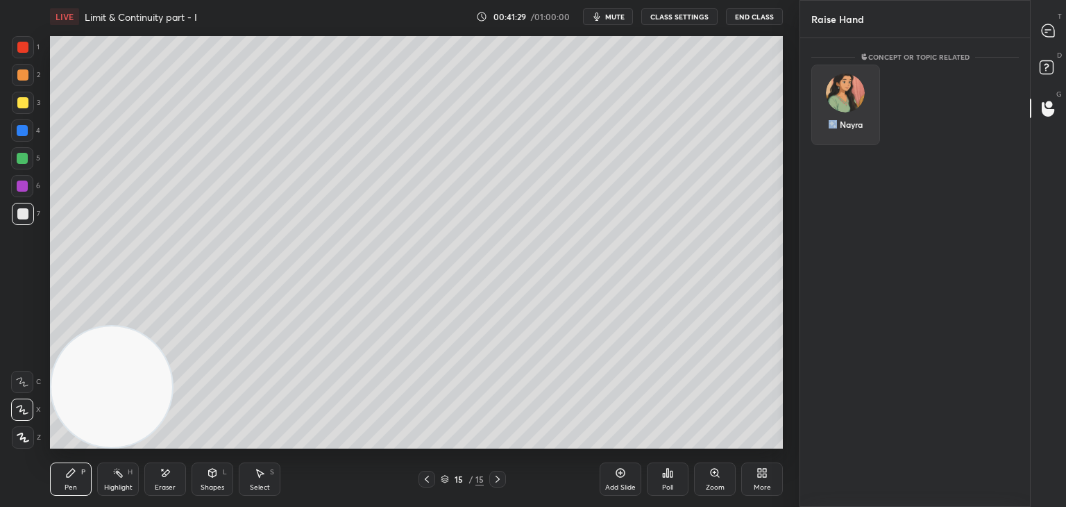
drag, startPoint x: 838, startPoint y: 112, endPoint x: 831, endPoint y: 117, distance: 8.4
click at [835, 110] on div "Nayra" at bounding box center [845, 105] width 69 height 80
click at [831, 142] on div "Nayra INVITE" at bounding box center [845, 108] width 69 height 87
click at [856, 126] on button "INVITE" at bounding box center [845, 134] width 56 height 18
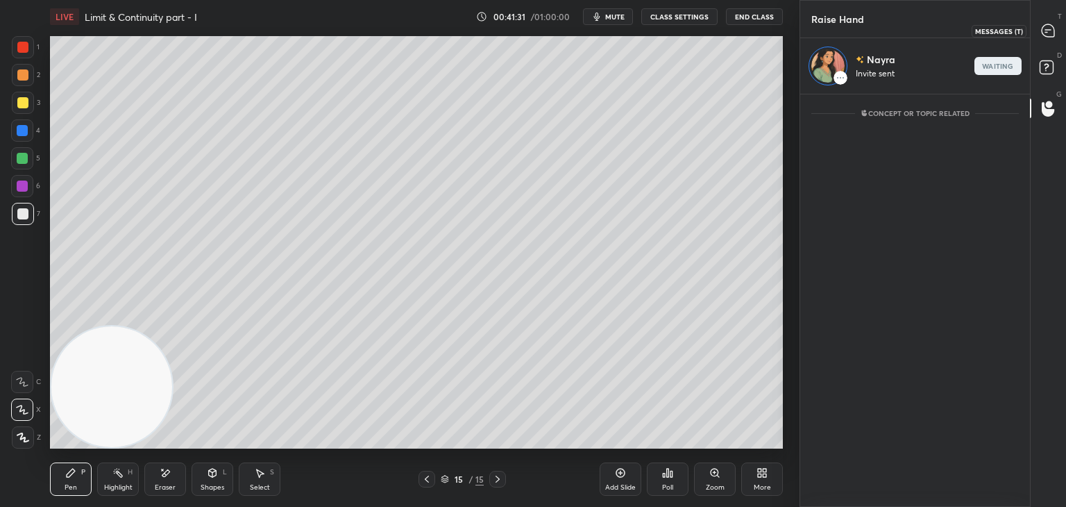
click at [1049, 39] on div at bounding box center [1049, 30] width 28 height 25
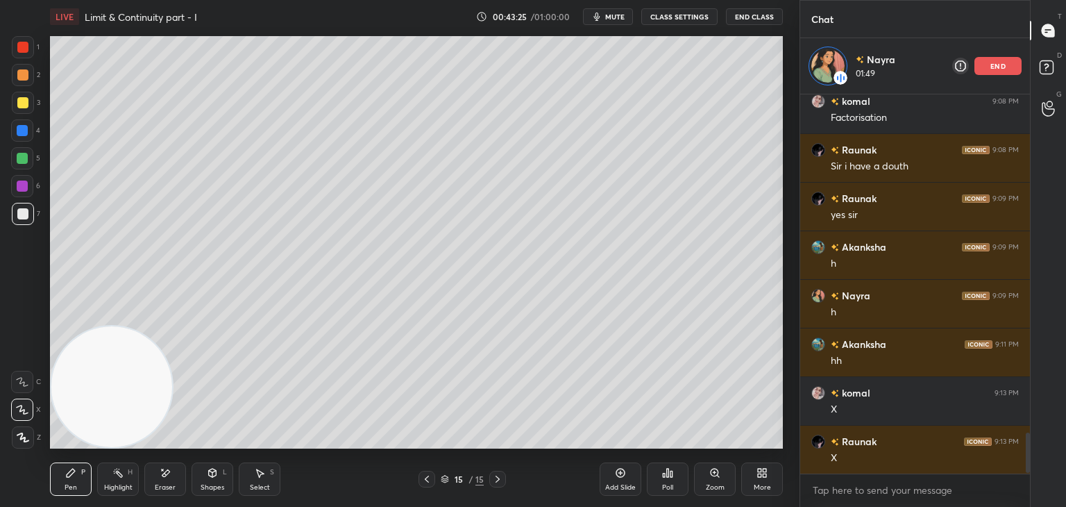
scroll to position [3164, 0]
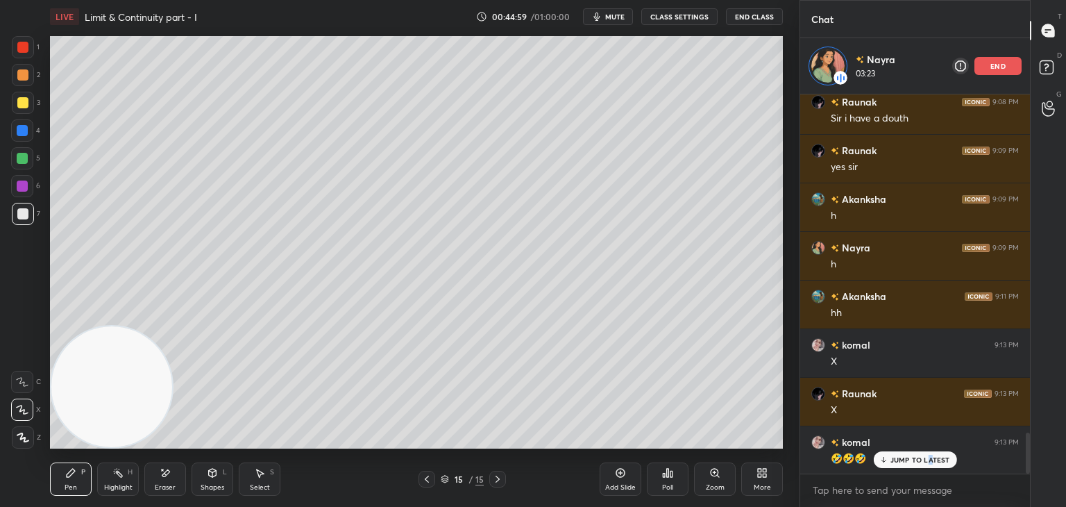
click at [926, 459] on p "JUMP TO LATEST" at bounding box center [920, 459] width 60 height 8
click at [622, 481] on div "Add Slide" at bounding box center [621, 478] width 42 height 33
click at [32, 76] on div "2" at bounding box center [26, 75] width 28 height 22
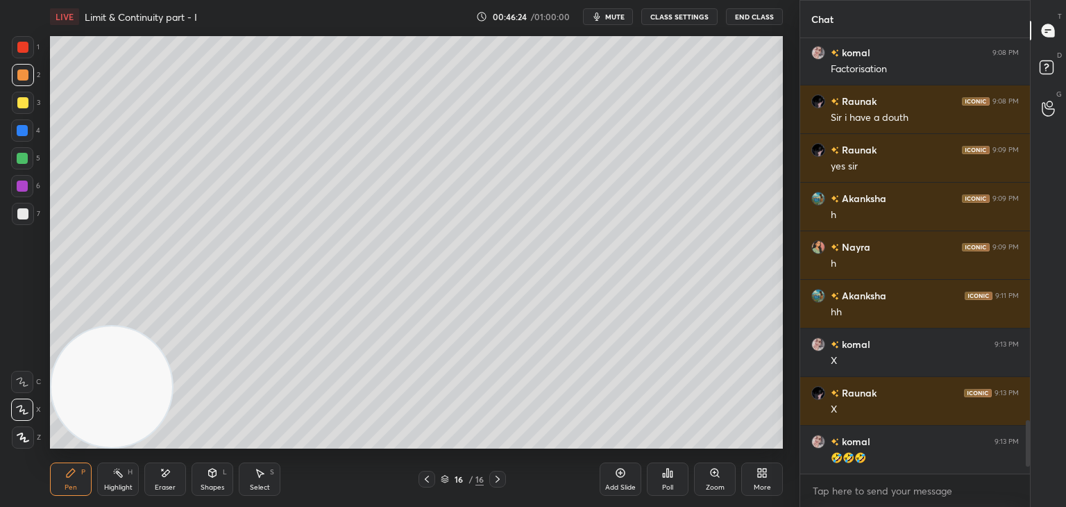
click at [26, 214] on div at bounding box center [22, 213] width 11 height 11
click at [670, 486] on div "Poll" at bounding box center [667, 487] width 11 height 7
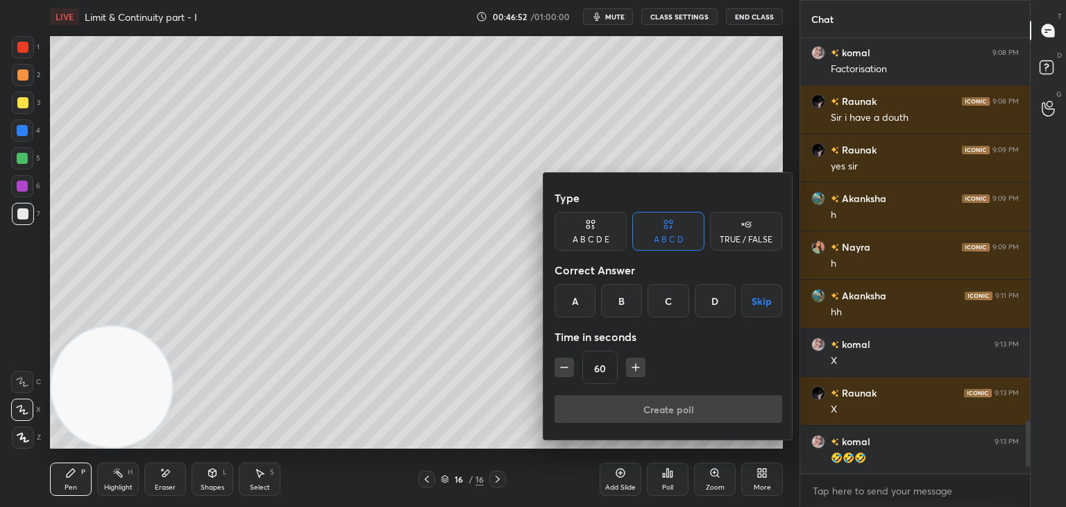
click at [663, 303] on div "C" at bounding box center [667, 300] width 41 height 33
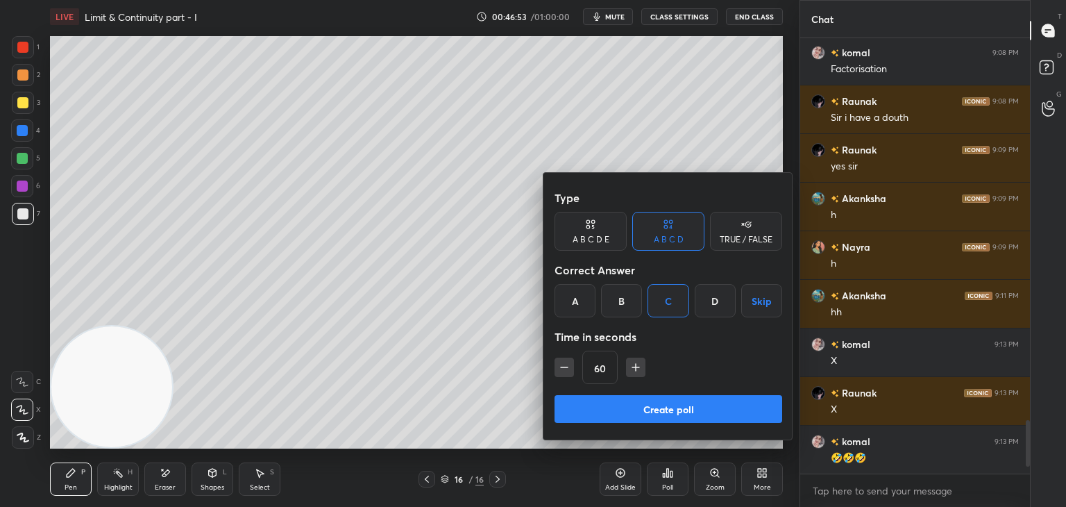
click at [607, 409] on button "Create poll" at bounding box center [668, 409] width 228 height 28
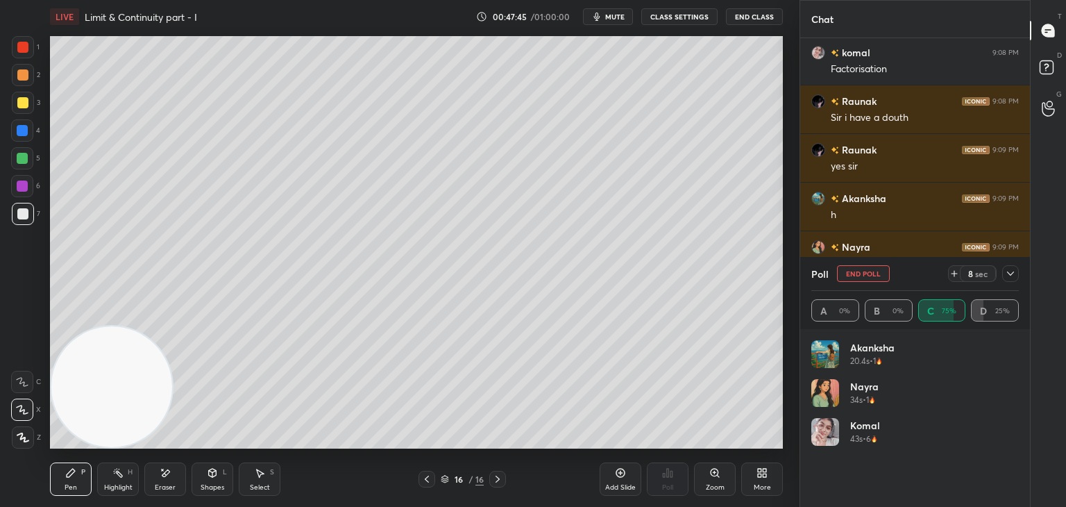
scroll to position [3229, 0]
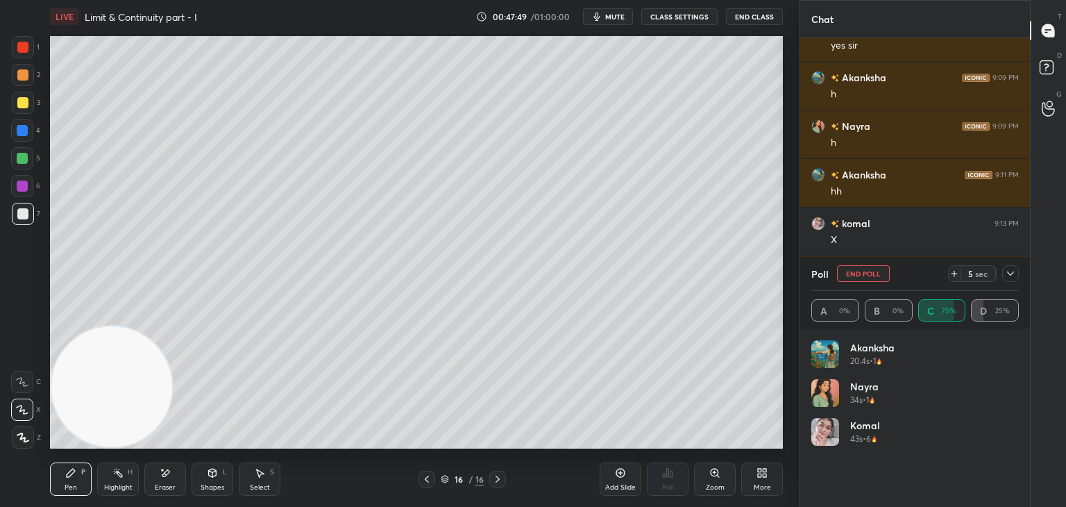
click at [1008, 276] on icon at bounding box center [1010, 273] width 11 height 11
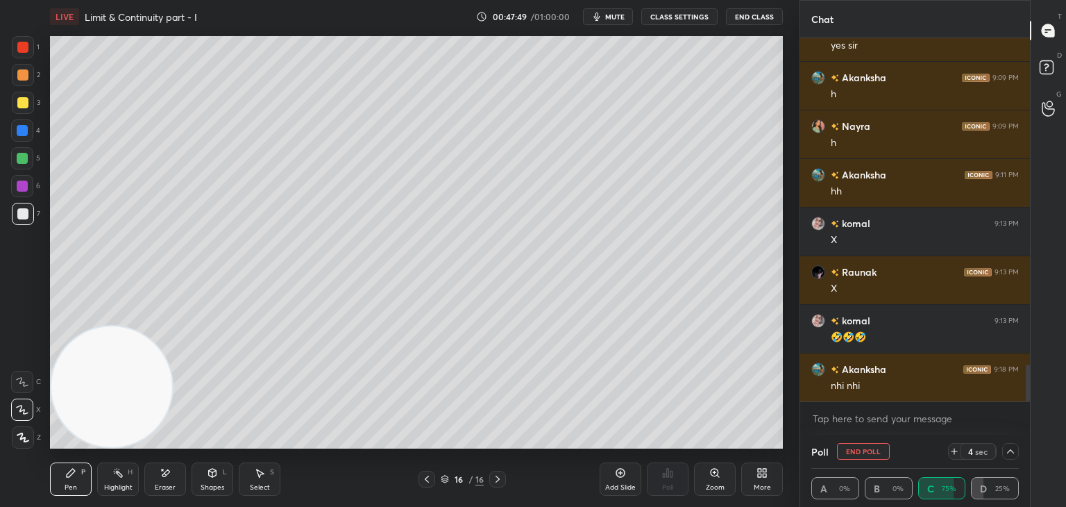
scroll to position [0, 4]
drag, startPoint x: 1028, startPoint y: 373, endPoint x: 1025, endPoint y: 403, distance: 30.7
click at [1025, 403] on div "[PERSON_NAME] 9:08 PM Sir i have a [PERSON_NAME] 9:09 PM yes [PERSON_NAME] 9:09…" at bounding box center [915, 236] width 230 height 396
click at [1011, 447] on div at bounding box center [1010, 451] width 17 height 17
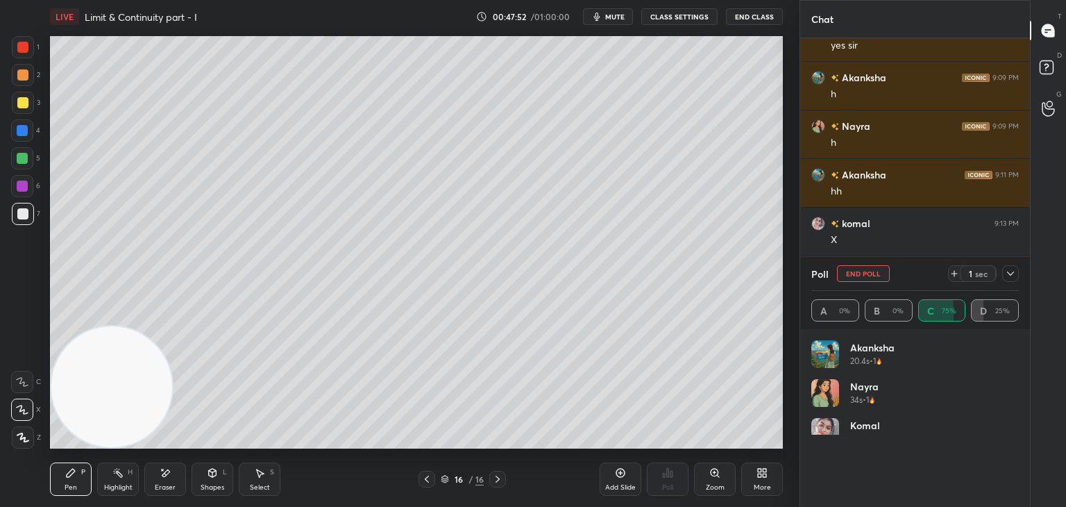
scroll to position [162, 203]
click at [1003, 276] on div at bounding box center [1010, 273] width 17 height 17
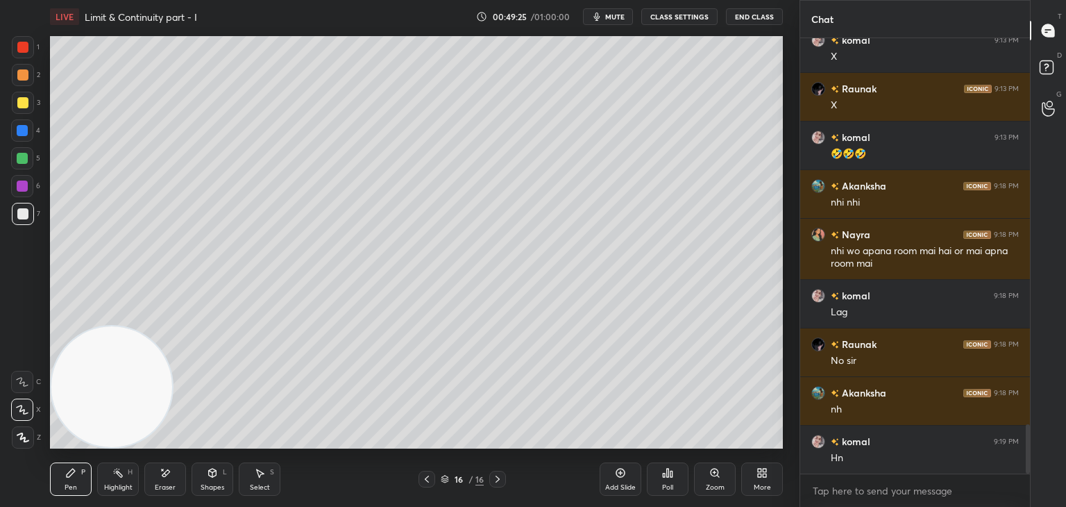
scroll to position [3461, 0]
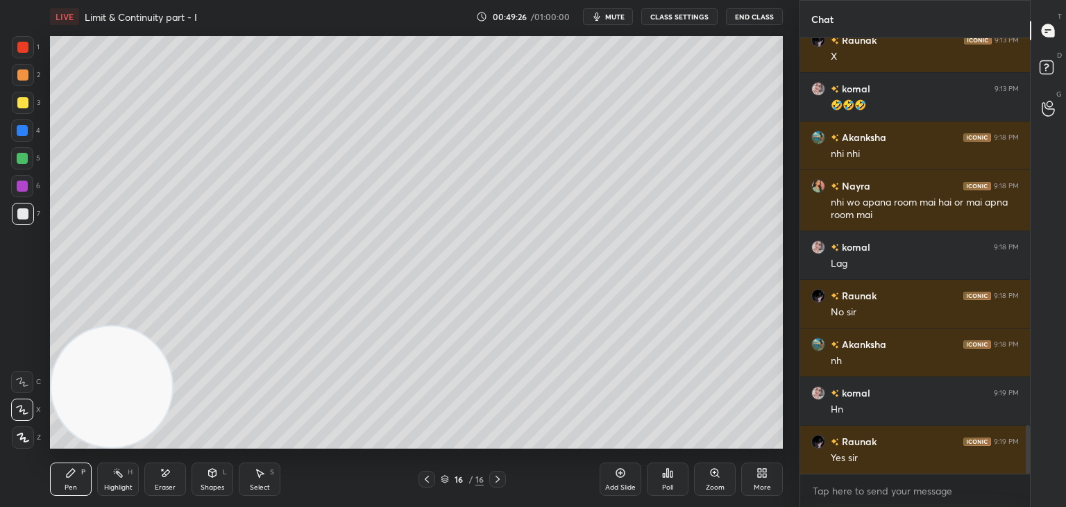
click at [624, 477] on icon at bounding box center [620, 472] width 11 height 11
drag, startPoint x: 31, startPoint y: 101, endPoint x: 40, endPoint y: 78, distance: 24.0
click at [29, 102] on div at bounding box center [23, 103] width 22 height 22
click at [22, 73] on div at bounding box center [22, 74] width 11 height 11
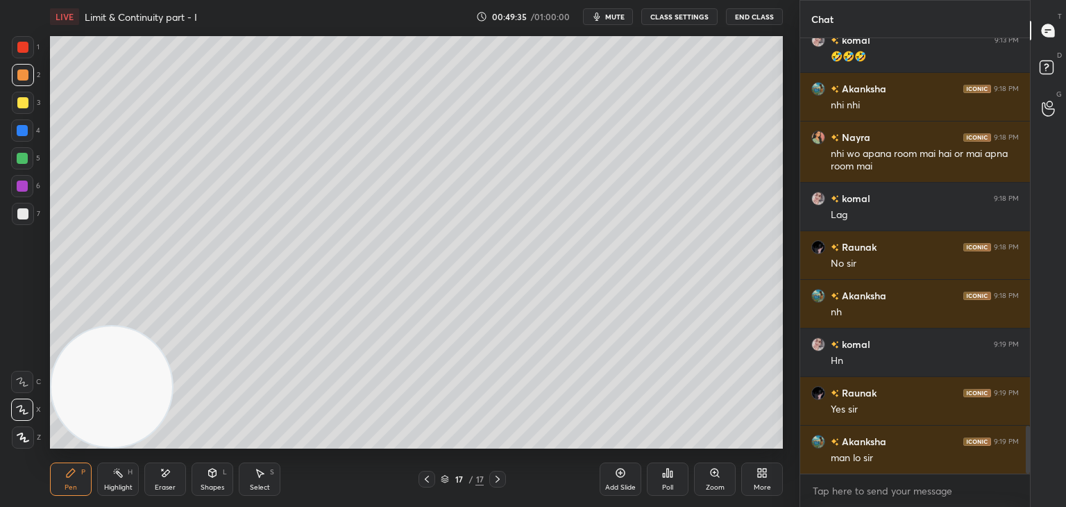
click at [169, 471] on icon at bounding box center [166, 472] width 8 height 7
click at [78, 483] on div "Pen P" at bounding box center [71, 478] width 42 height 33
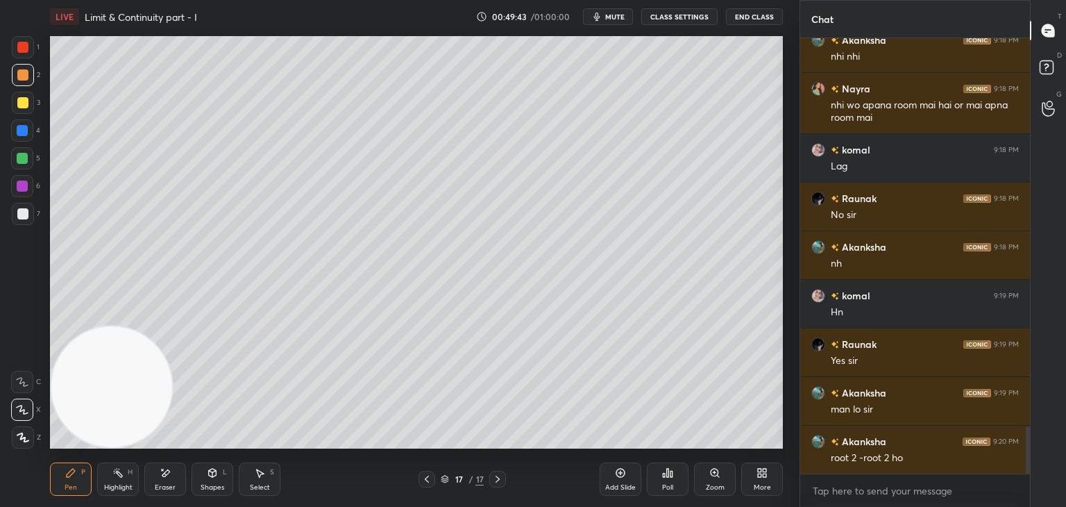
click at [431, 482] on div "17 / 17" at bounding box center [461, 478] width 87 height 17
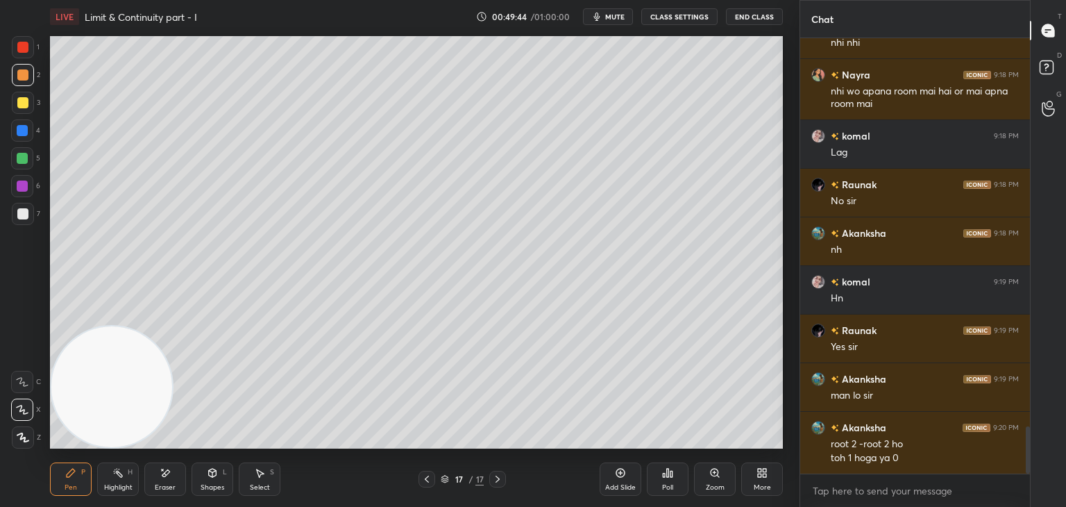
click at [423, 477] on icon at bounding box center [426, 478] width 11 height 11
click at [494, 482] on icon at bounding box center [497, 478] width 11 height 11
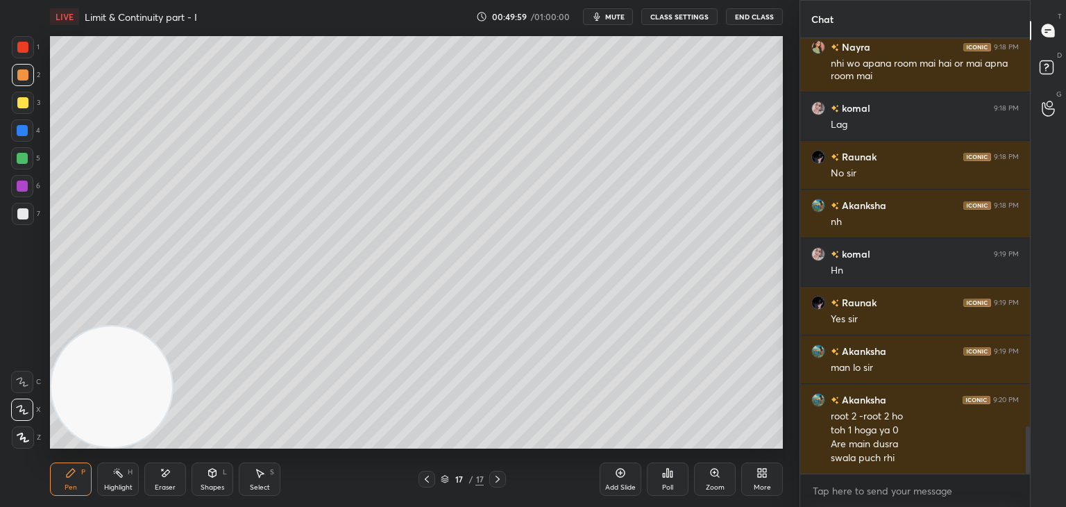
scroll to position [3614, 0]
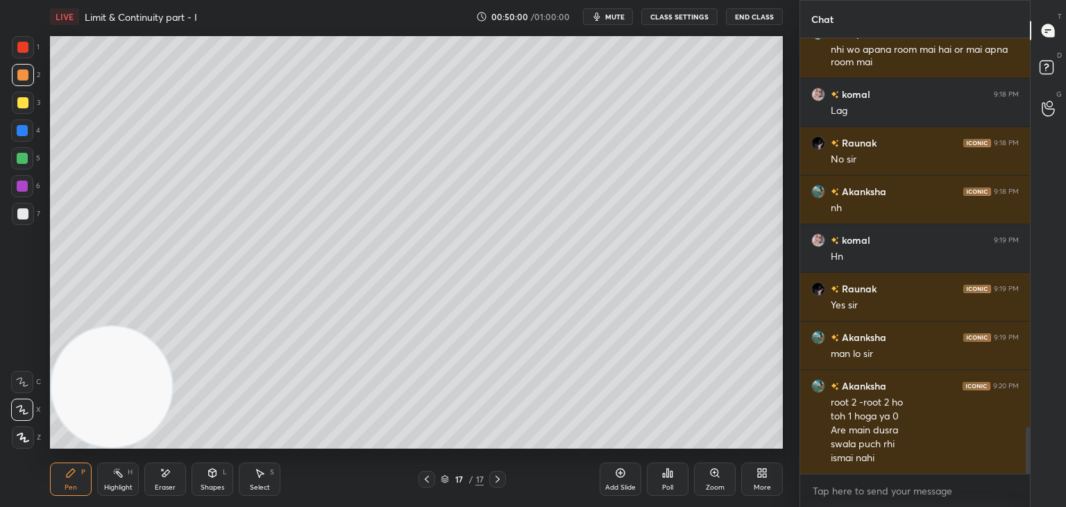
drag, startPoint x: 26, startPoint y: 217, endPoint x: 18, endPoint y: 214, distance: 9.0
click at [25, 217] on div at bounding box center [22, 213] width 11 height 11
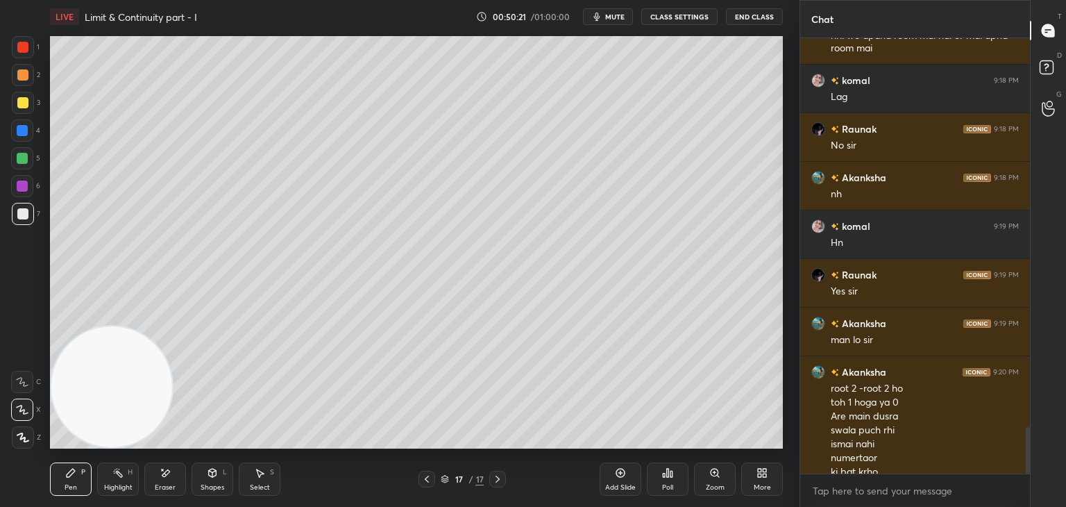
scroll to position [3642, 0]
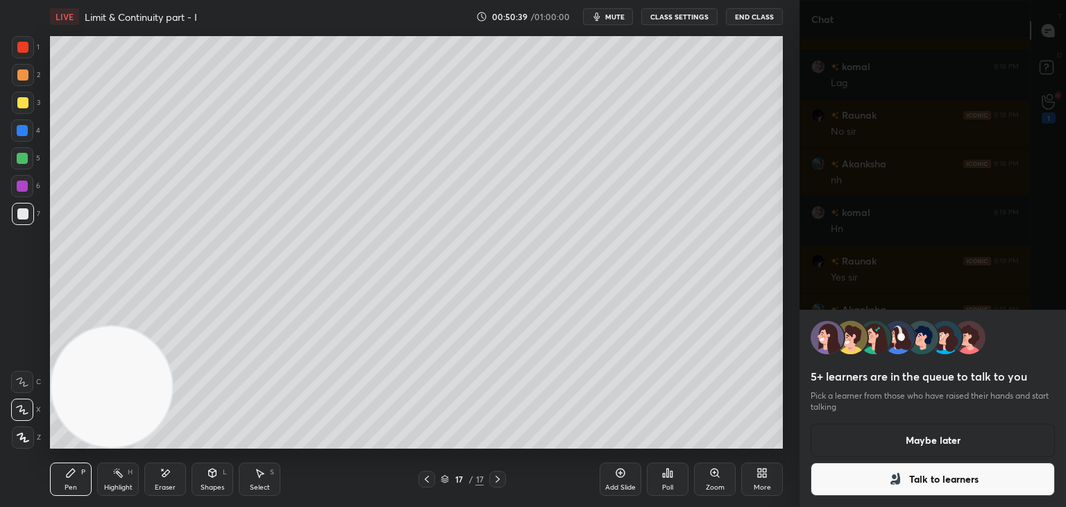
click at [906, 468] on button "Talk to learners" at bounding box center [932, 478] width 244 height 33
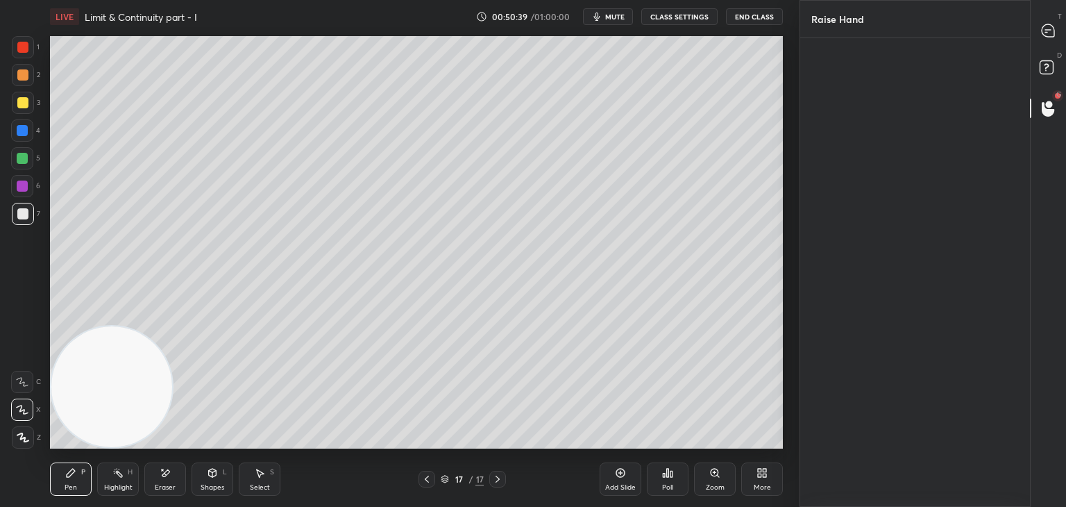
scroll to position [4, 4]
click at [841, 131] on button "INVITE" at bounding box center [845, 134] width 56 height 18
click at [1030, 33] on div "Raise Hand [PERSON_NAME] Invite sent waiting Enable hand raising Enable raise h…" at bounding box center [932, 253] width 266 height 507
click at [1041, 39] on div at bounding box center [1049, 30] width 28 height 25
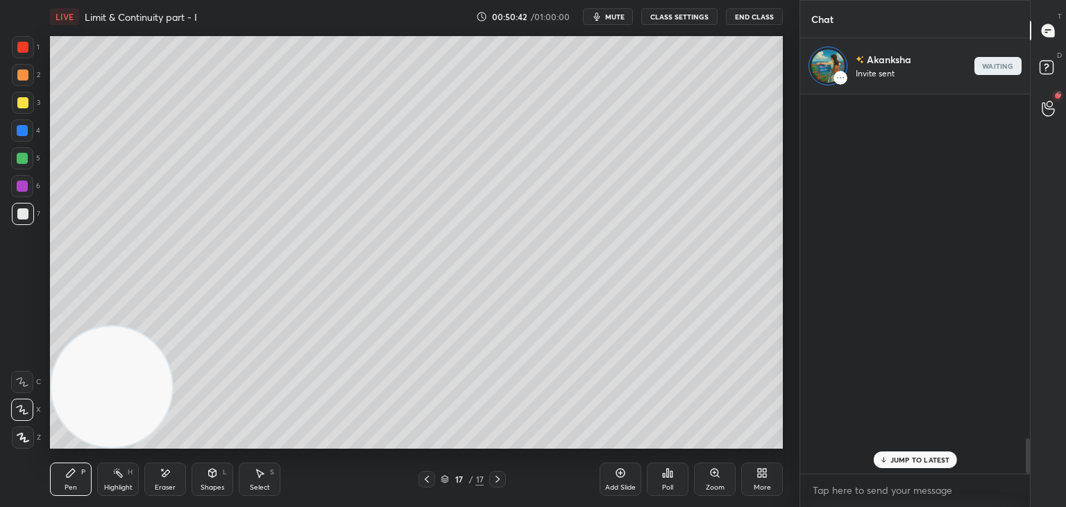
scroll to position [375, 226]
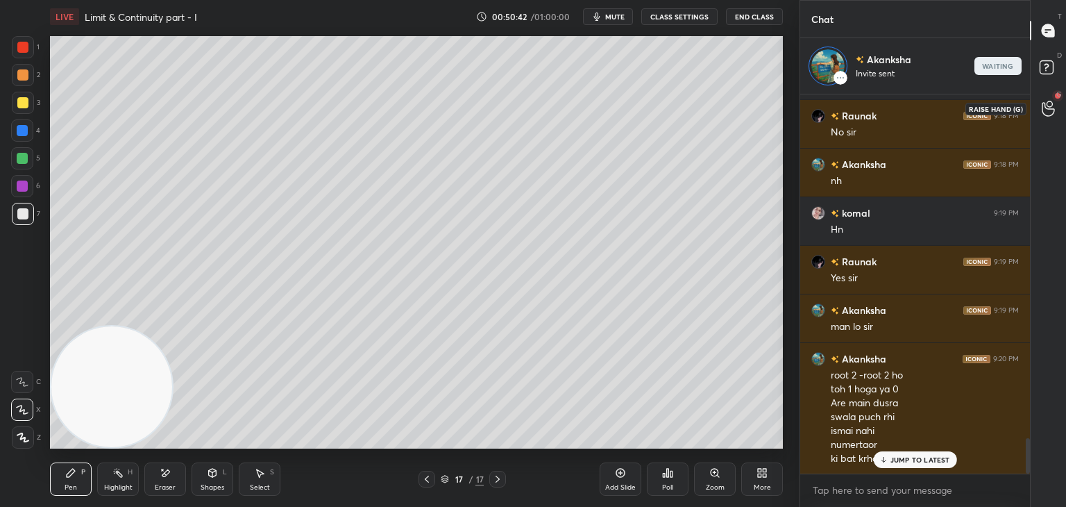
click at [1049, 103] on icon at bounding box center [1048, 109] width 13 height 16
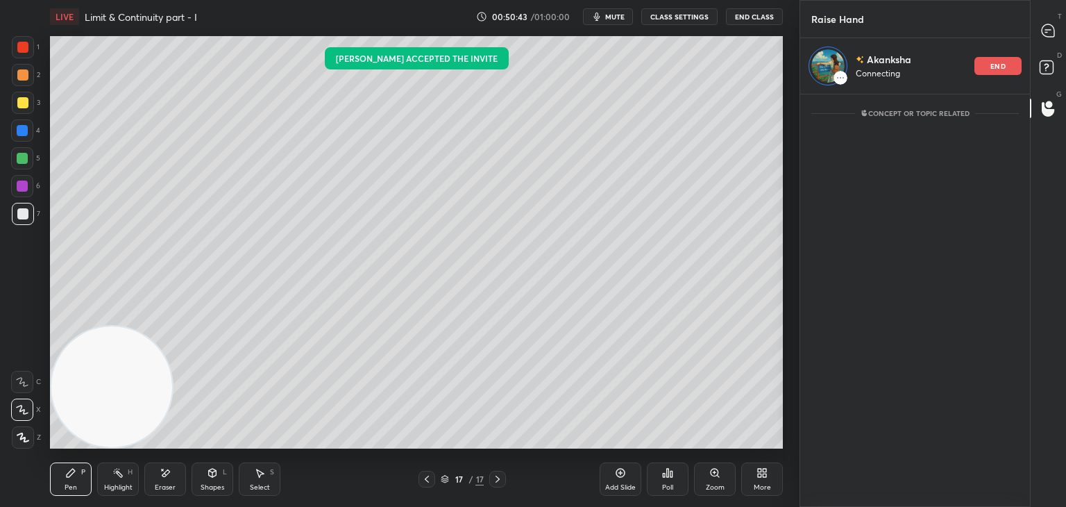
drag, startPoint x: 1044, startPoint y: 45, endPoint x: 1023, endPoint y: 76, distance: 36.6
click at [1044, 44] on div "T Messages (T)" at bounding box center [1047, 30] width 35 height 39
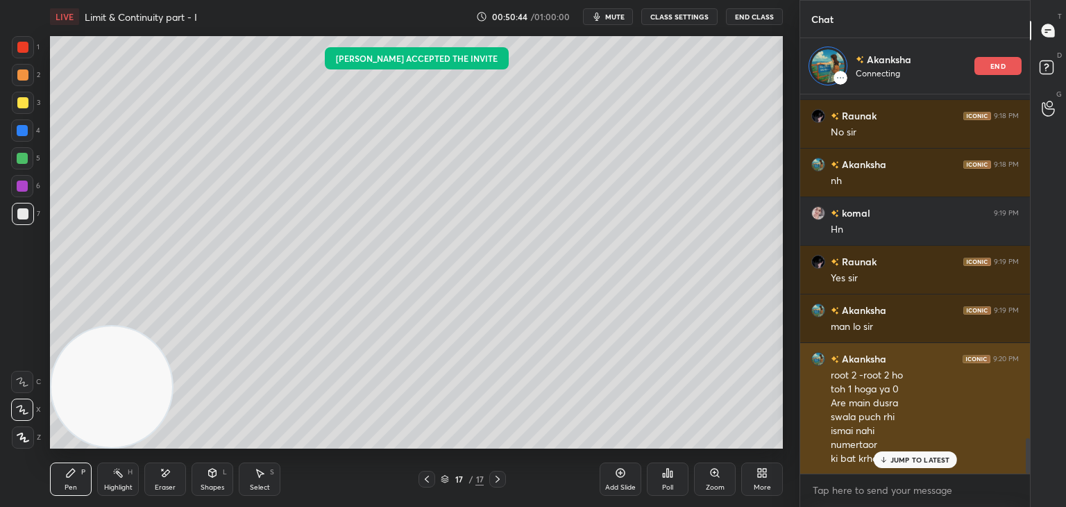
drag, startPoint x: 890, startPoint y: 461, endPoint x: 883, endPoint y: 454, distance: 9.3
click at [890, 461] on div "JUMP TO LATEST" at bounding box center [914, 459] width 83 height 17
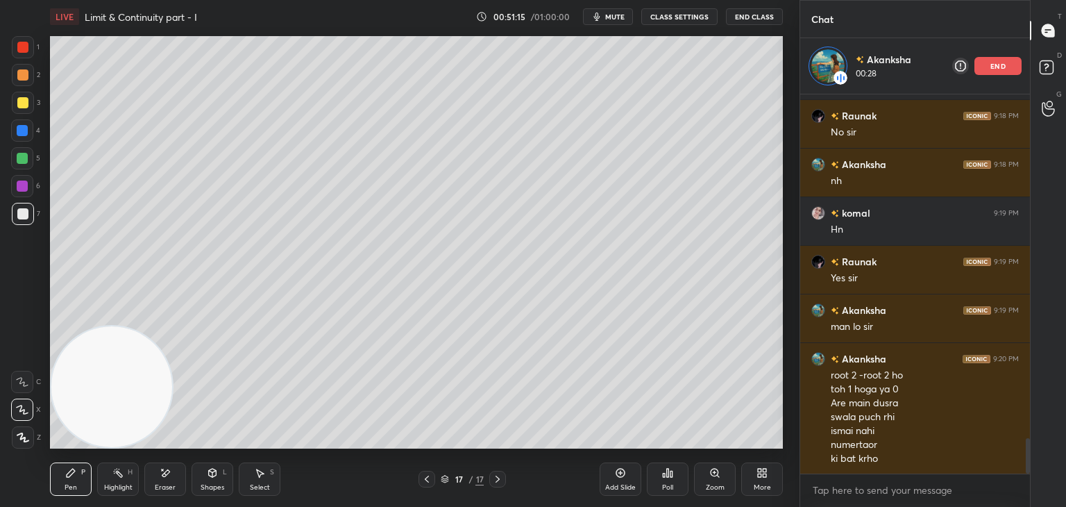
drag, startPoint x: 167, startPoint y: 488, endPoint x: 163, endPoint y: 475, distance: 13.6
click at [165, 486] on div "Eraser" at bounding box center [165, 478] width 42 height 33
click at [69, 479] on div "Pen P" at bounding box center [71, 478] width 42 height 33
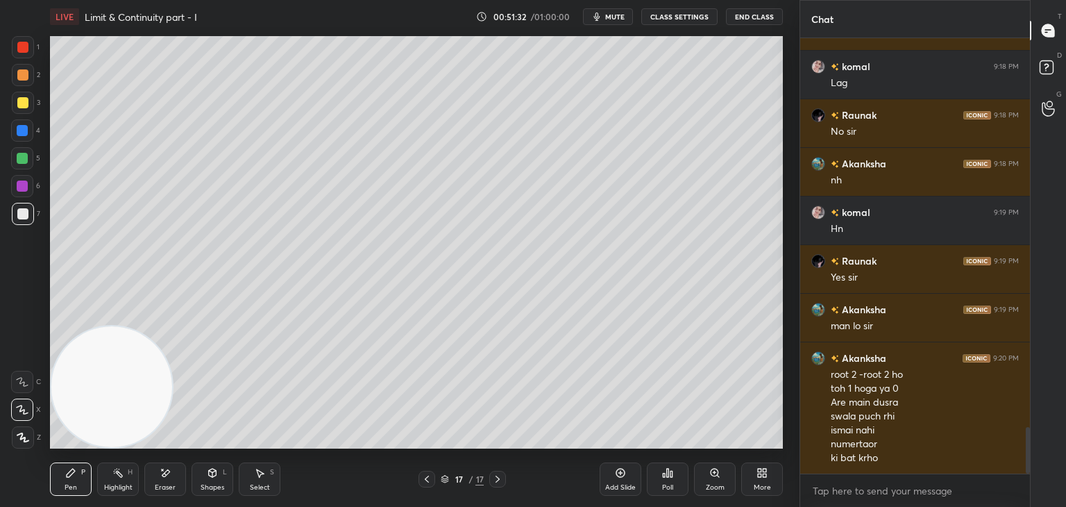
scroll to position [3642, 0]
click at [668, 473] on icon at bounding box center [668, 472] width 2 height 8
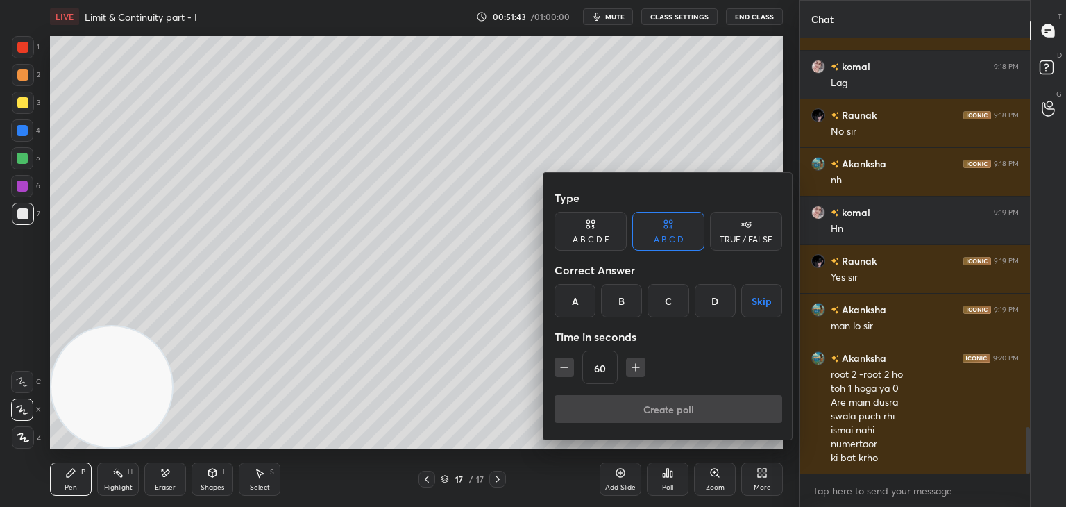
click at [629, 306] on div "B" at bounding box center [621, 300] width 41 height 33
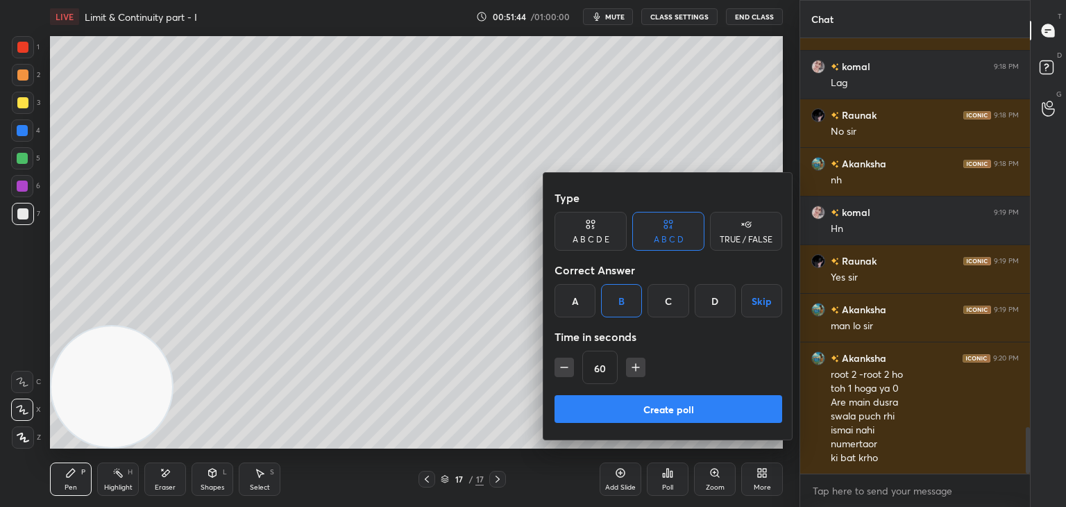
click at [627, 411] on button "Create poll" at bounding box center [668, 409] width 228 height 28
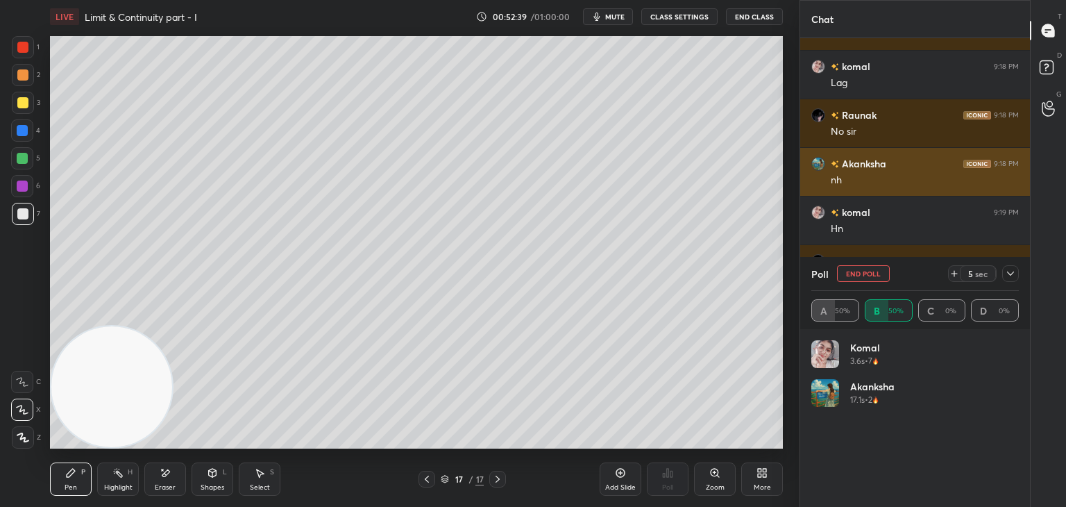
scroll to position [3762, 0]
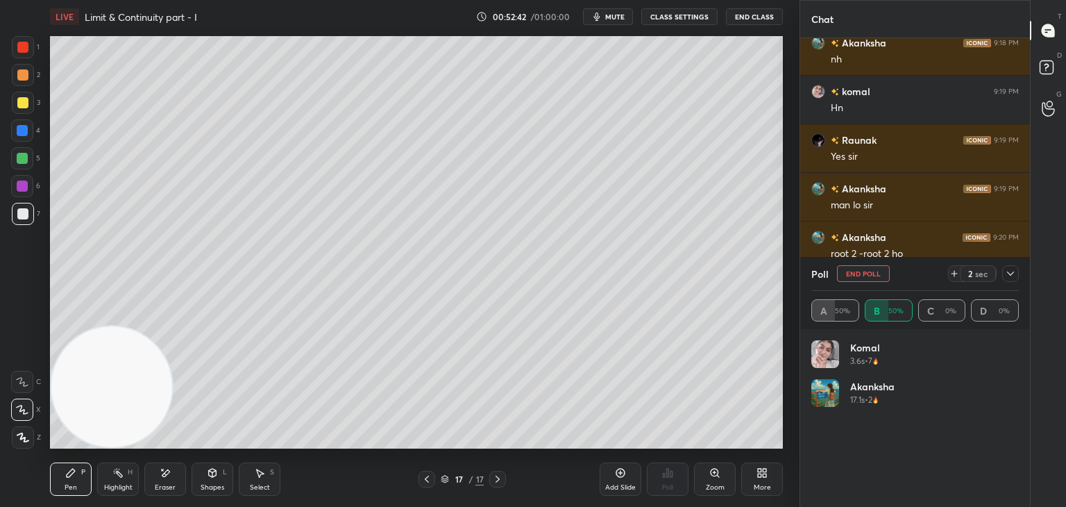
click at [1008, 275] on icon at bounding box center [1010, 273] width 11 height 11
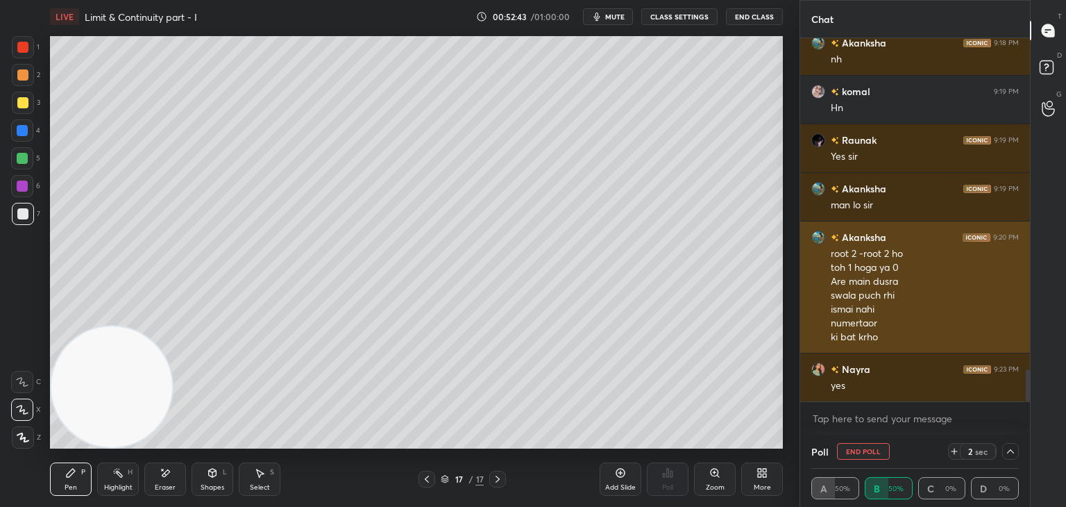
scroll to position [0, 4]
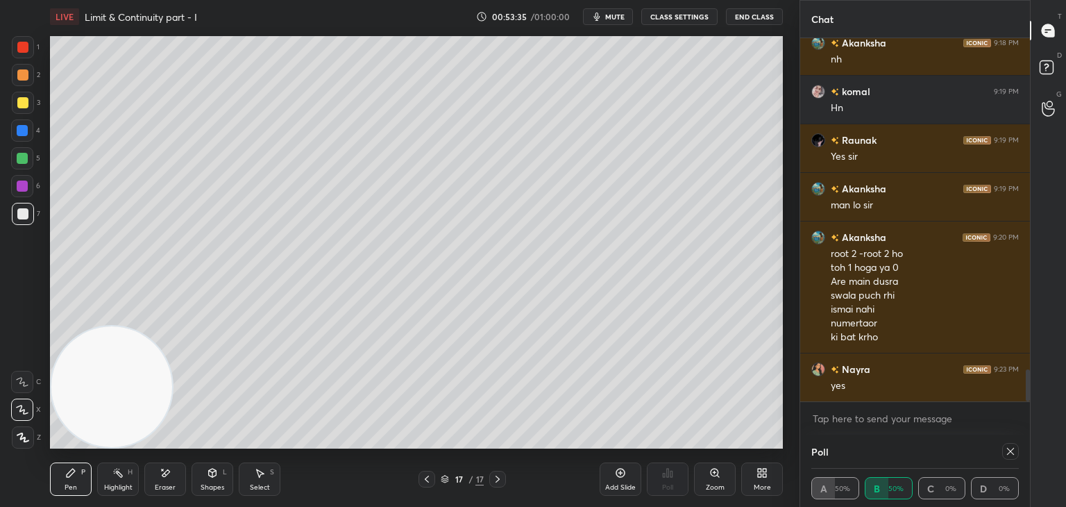
click at [1010, 450] on icon at bounding box center [1010, 450] width 11 height 11
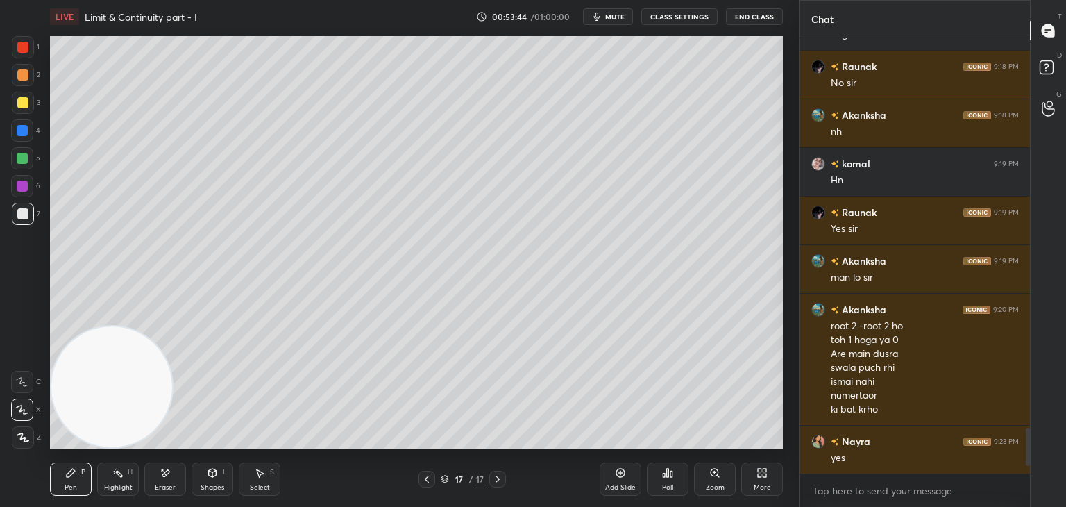
scroll to position [3739, 0]
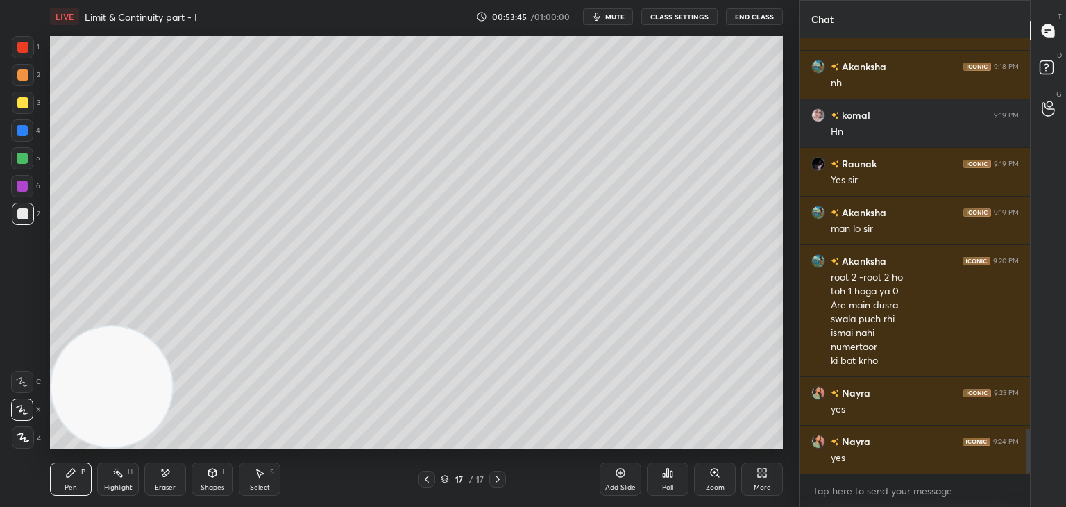
click at [624, 484] on div "Add Slide" at bounding box center [620, 487] width 31 height 7
click at [28, 73] on div at bounding box center [23, 75] width 22 height 22
click at [22, 212] on div at bounding box center [22, 213] width 11 height 11
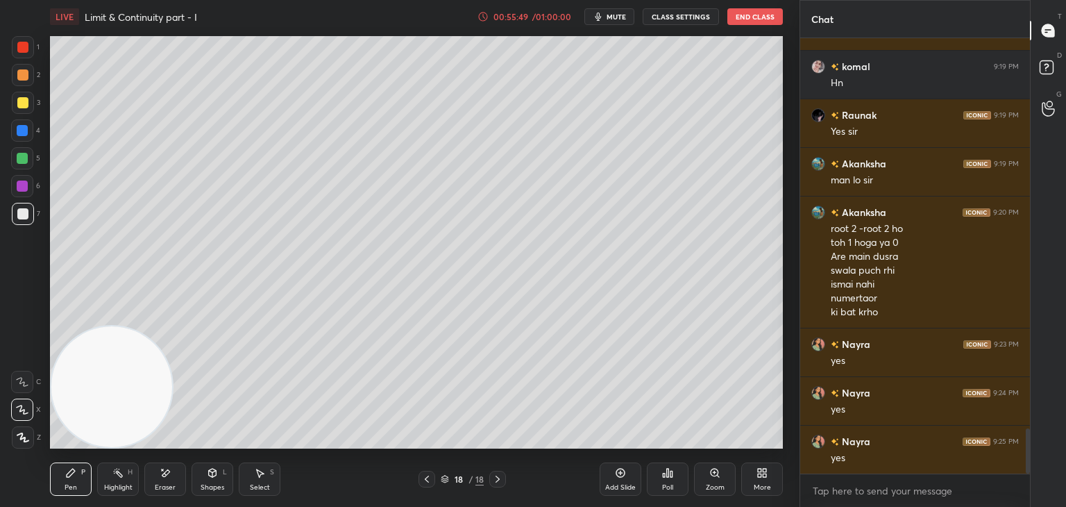
drag, startPoint x: 172, startPoint y: 479, endPoint x: 182, endPoint y: 448, distance: 32.0
click at [169, 478] on div "Eraser" at bounding box center [165, 478] width 42 height 33
drag, startPoint x: 73, startPoint y: 470, endPoint x: 80, endPoint y: 438, distance: 32.7
click at [72, 470] on div "Pen P" at bounding box center [71, 478] width 42 height 33
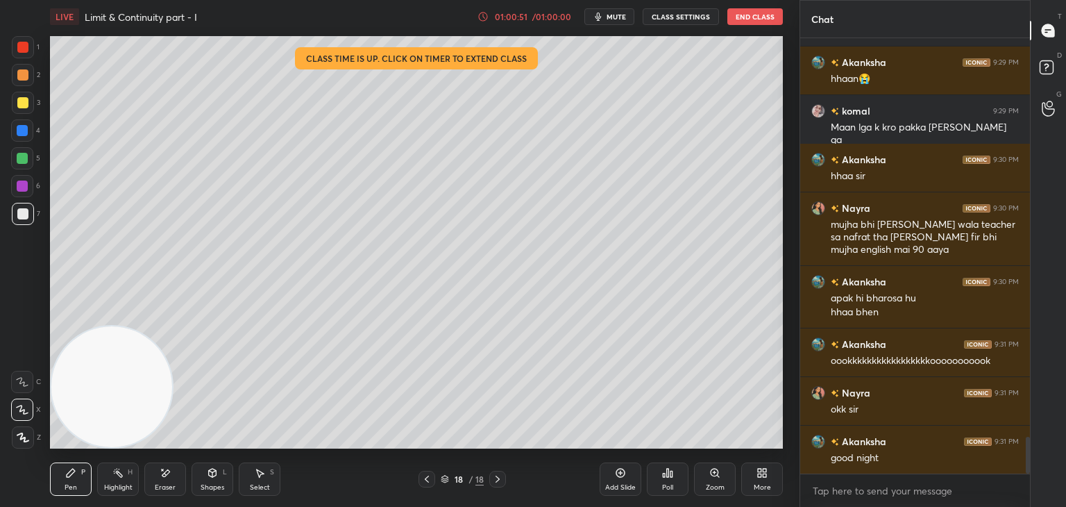
scroll to position [5, 4]
click at [762, 15] on button "End Class" at bounding box center [755, 16] width 56 height 17
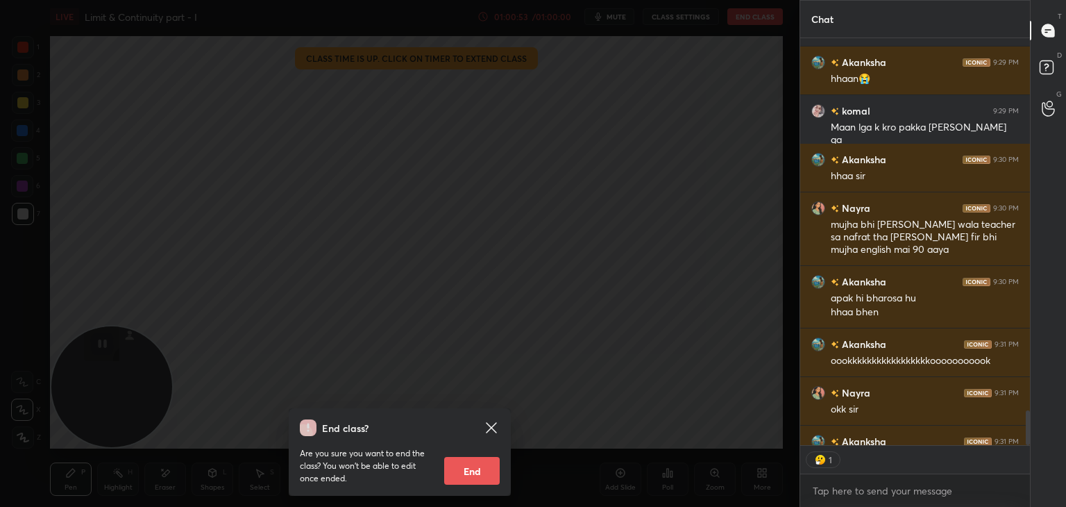
click at [468, 469] on button "End" at bounding box center [472, 471] width 56 height 28
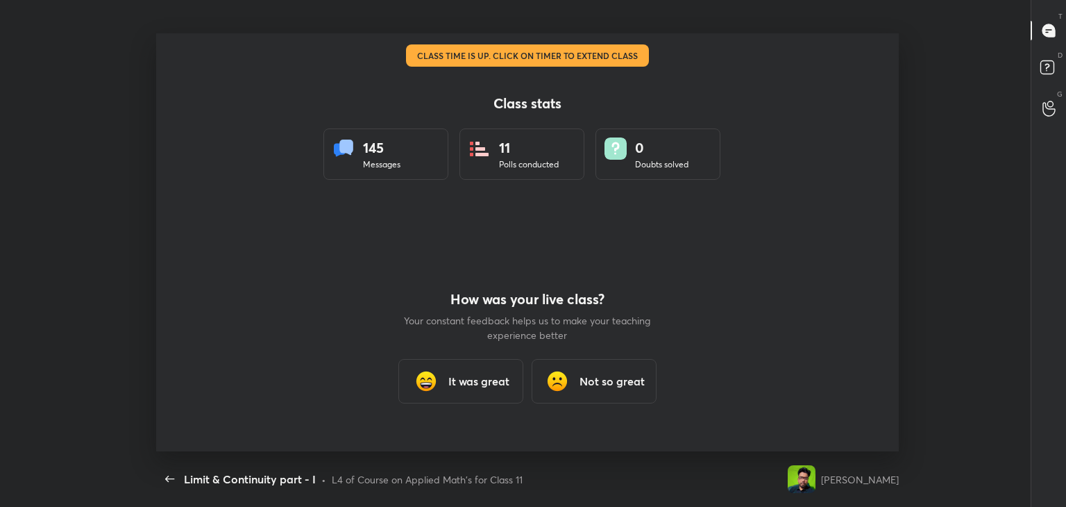
scroll to position [418, 1033]
click at [481, 384] on h3 "It was great" at bounding box center [478, 381] width 61 height 17
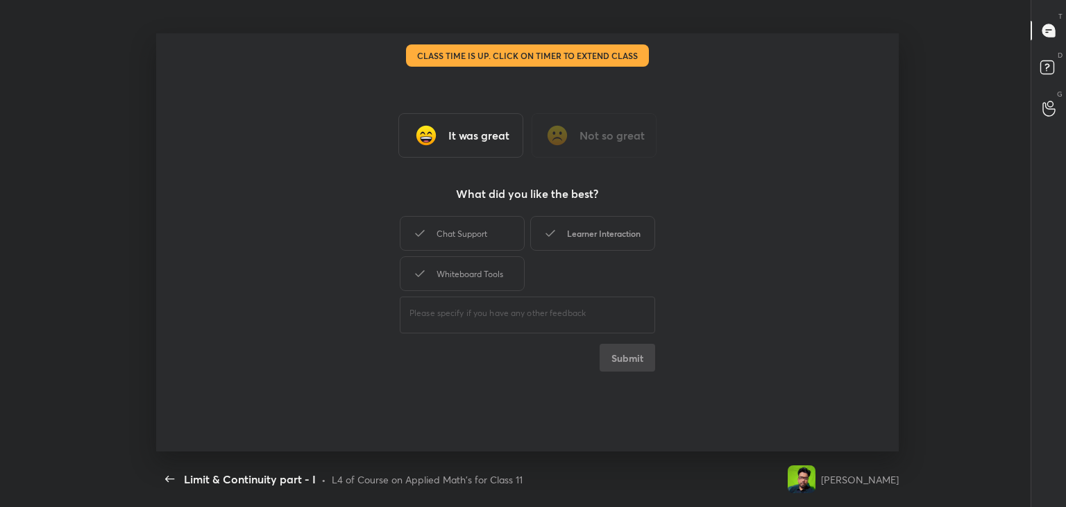
drag, startPoint x: 496, startPoint y: 239, endPoint x: 532, endPoint y: 237, distance: 35.4
click at [496, 237] on div "Chat Support" at bounding box center [462, 233] width 125 height 35
click at [563, 239] on div "Learner Interaction" at bounding box center [592, 233] width 125 height 35
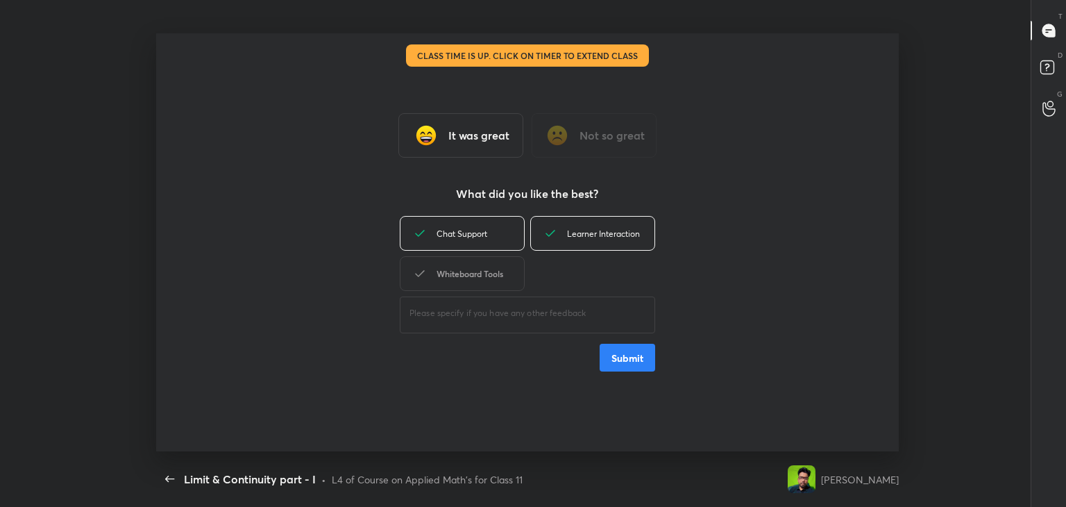
click at [468, 275] on div "Whiteboard Tools" at bounding box center [462, 273] width 125 height 35
drag, startPoint x: 619, startPoint y: 360, endPoint x: 610, endPoint y: 358, distance: 9.3
click at [616, 362] on button "Submit" at bounding box center [628, 357] width 56 height 28
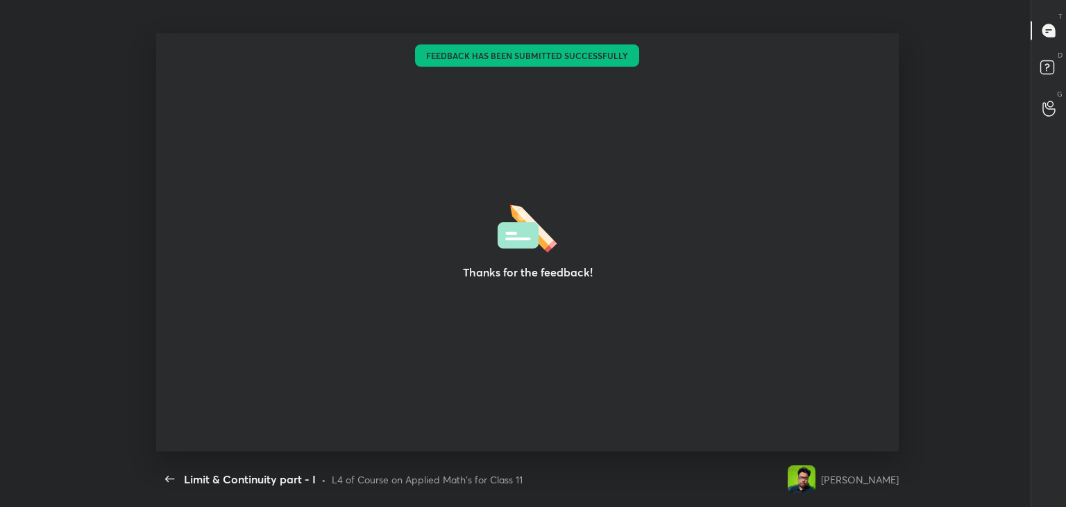
type textarea "x"
click at [165, 481] on icon "button" at bounding box center [170, 478] width 17 height 17
